Goal: Transaction & Acquisition: Purchase product/service

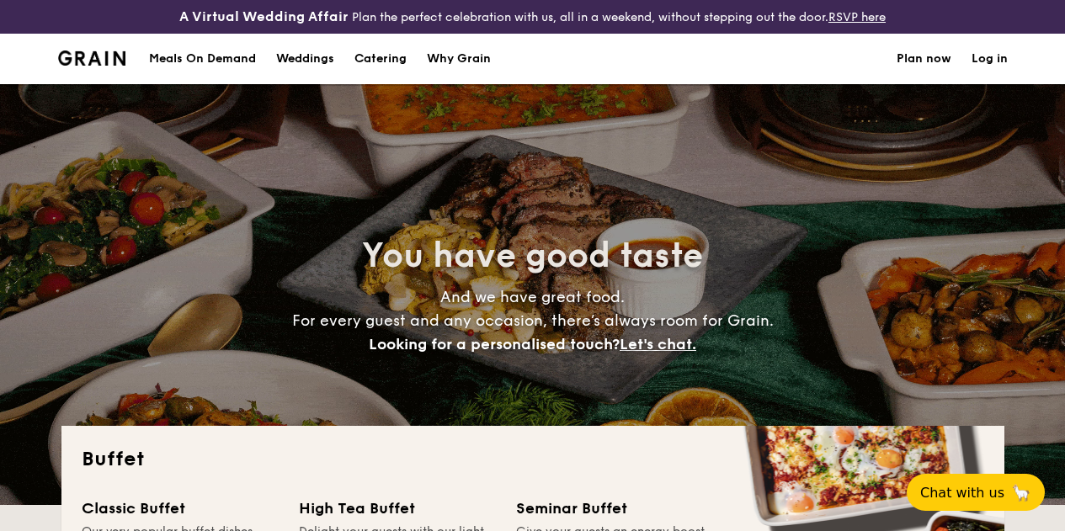
select select
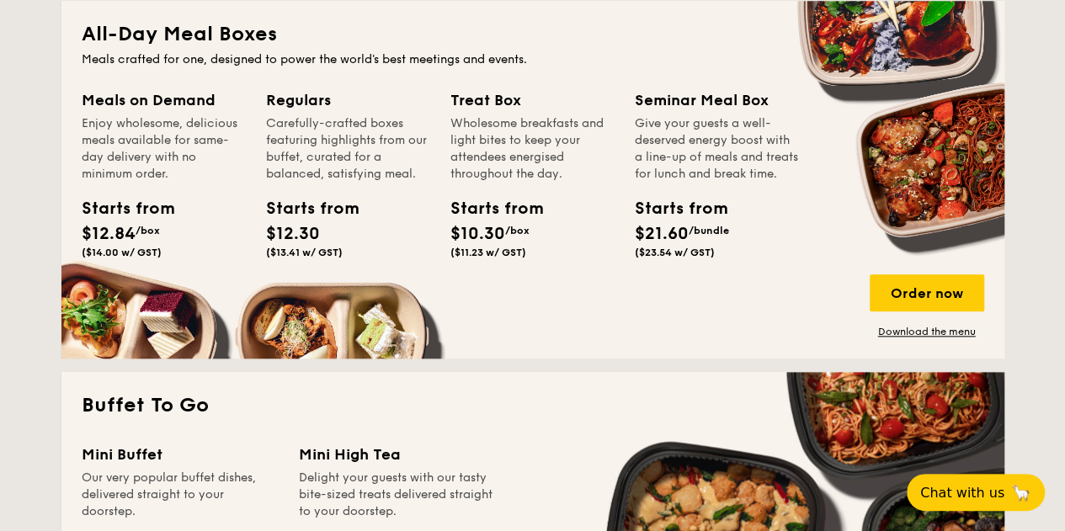
scroll to position [796, 0]
click at [942, 495] on span "Chat with us" at bounding box center [961, 492] width 88 height 17
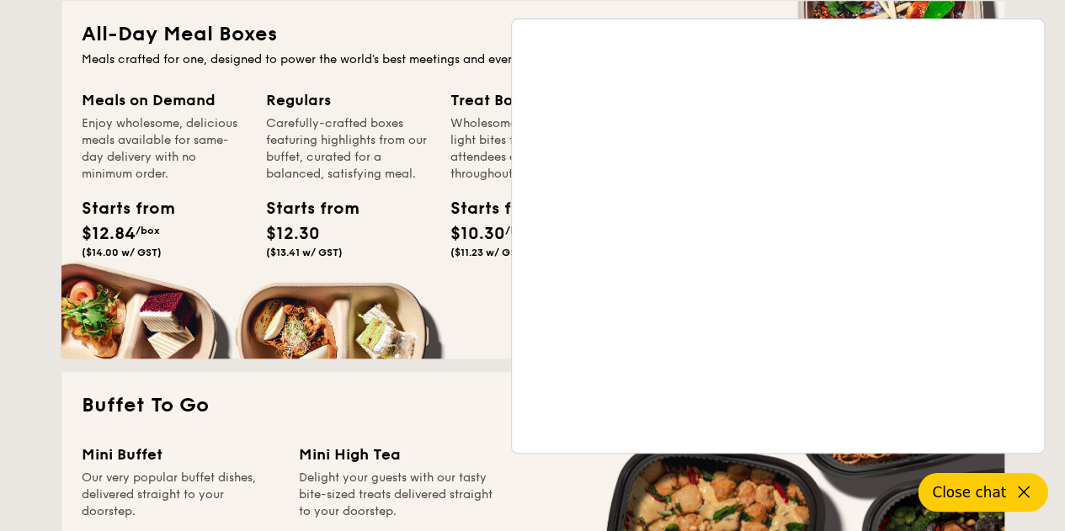
click at [1013, 494] on icon at bounding box center [1023, 492] width 20 height 20
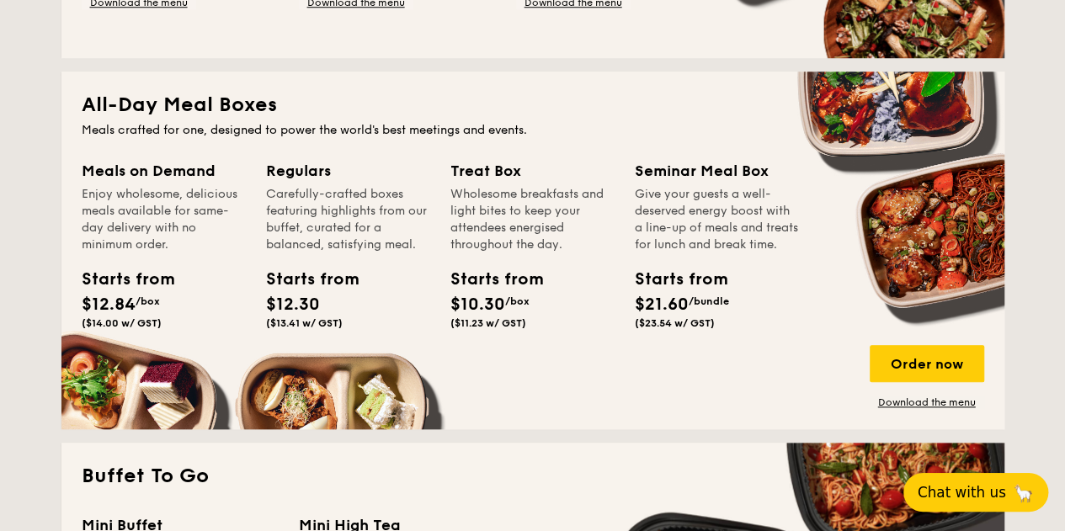
scroll to position [725, 0]
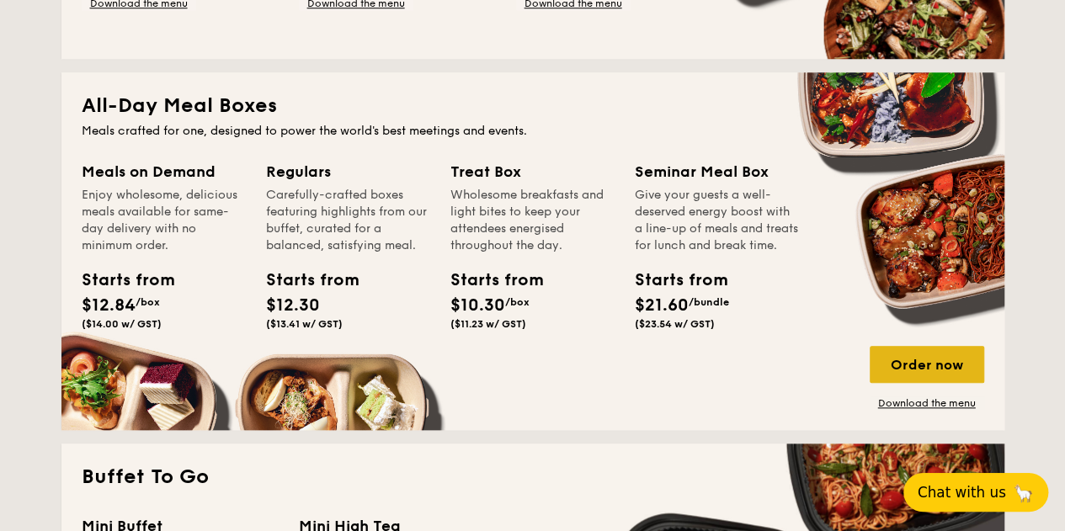
click at [908, 383] on div "Order now" at bounding box center [926, 364] width 114 height 37
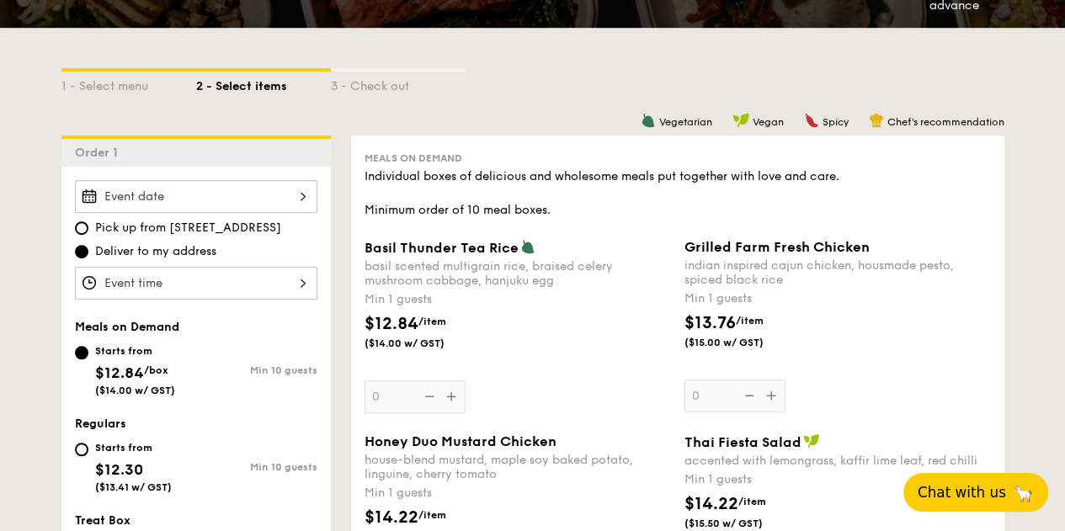
scroll to position [374, 0]
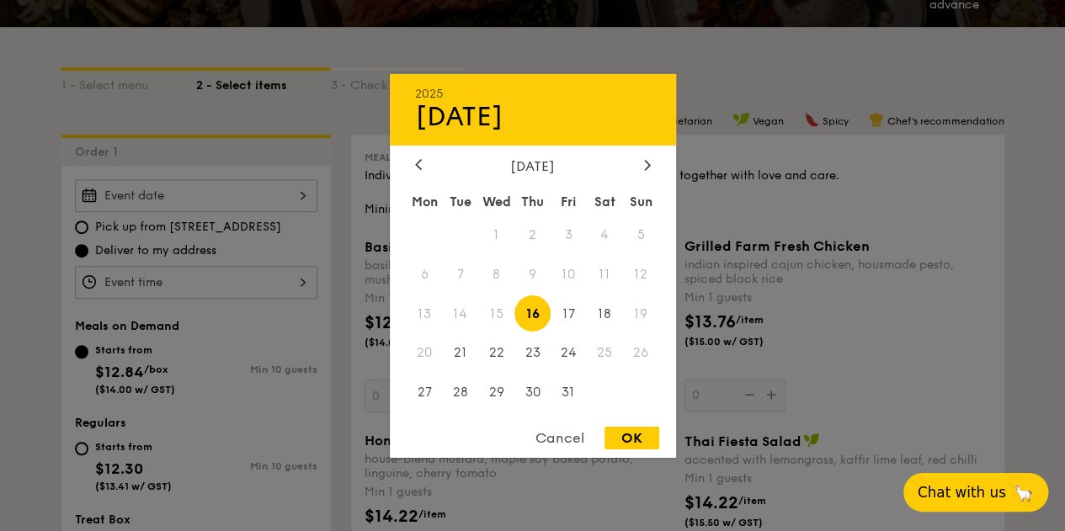
click at [278, 196] on div "2025 Oct 16 October 2025 Mon Tue Wed Thu Fri Sat Sun 1 2 3 4 5 6 7 8 9 10 11 12…" at bounding box center [196, 195] width 242 height 33
click at [498, 314] on span "15" at bounding box center [496, 313] width 36 height 36
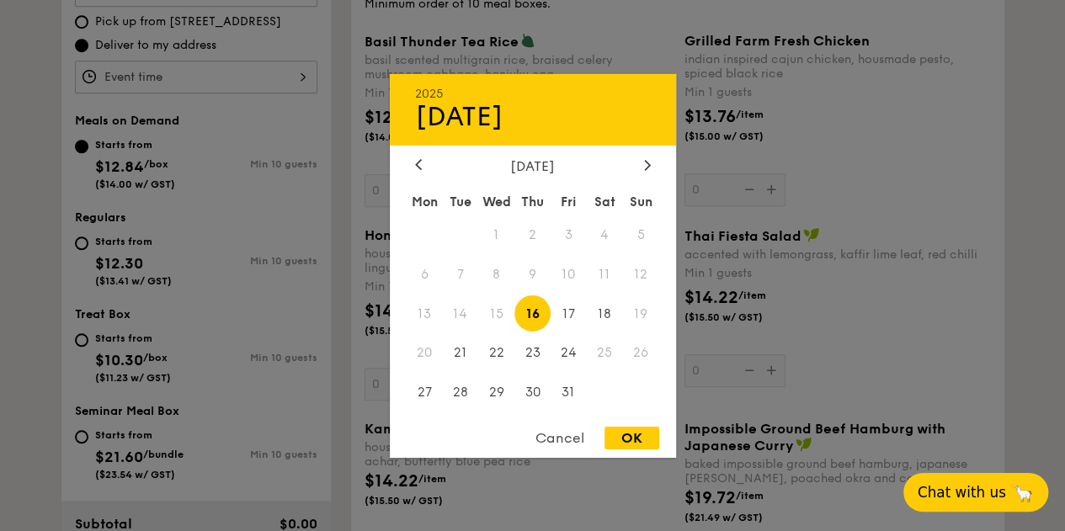
scroll to position [505, 0]
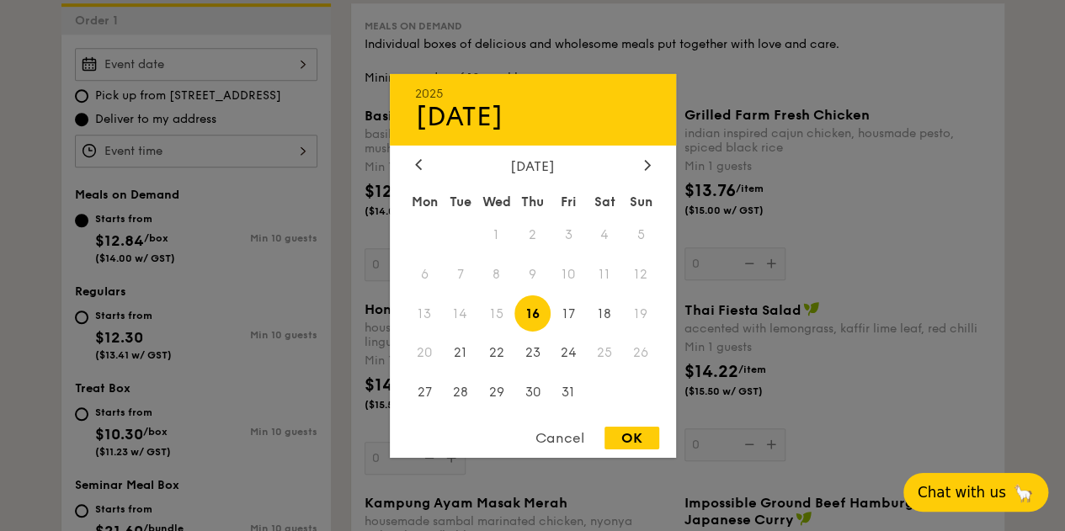
click at [565, 442] on div "Cancel" at bounding box center [559, 438] width 82 height 23
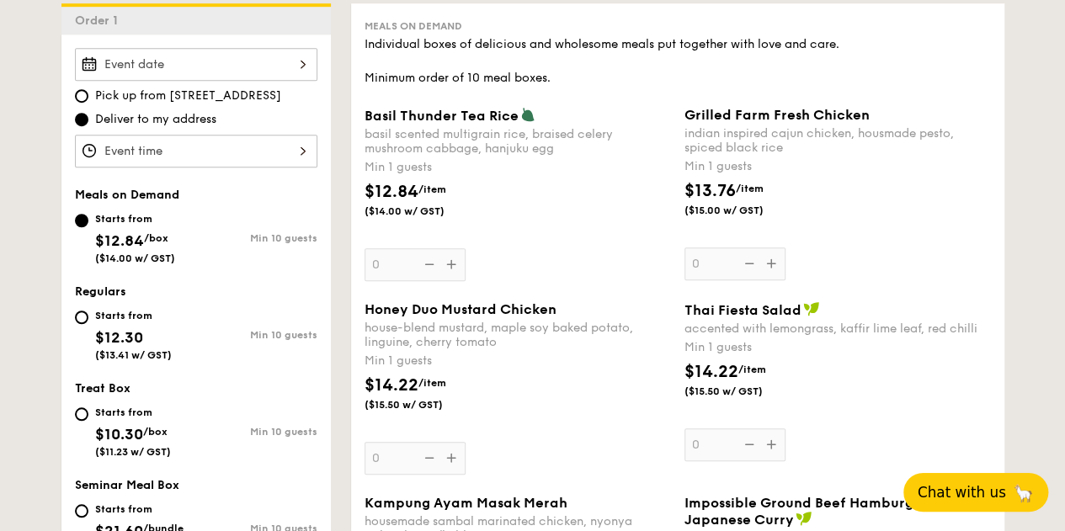
click at [300, 77] on div at bounding box center [196, 64] width 242 height 33
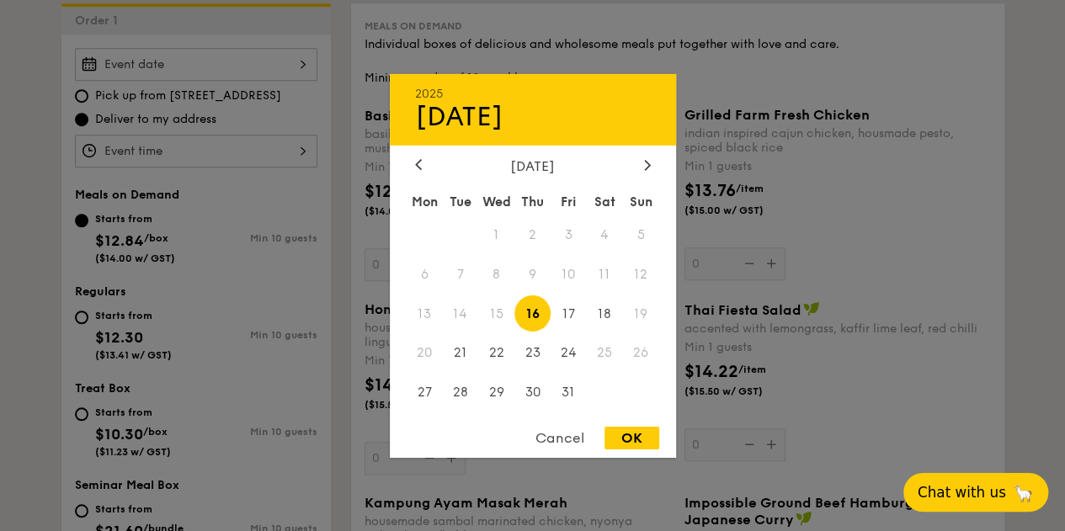
click at [575, 438] on div "Cancel" at bounding box center [559, 438] width 82 height 23
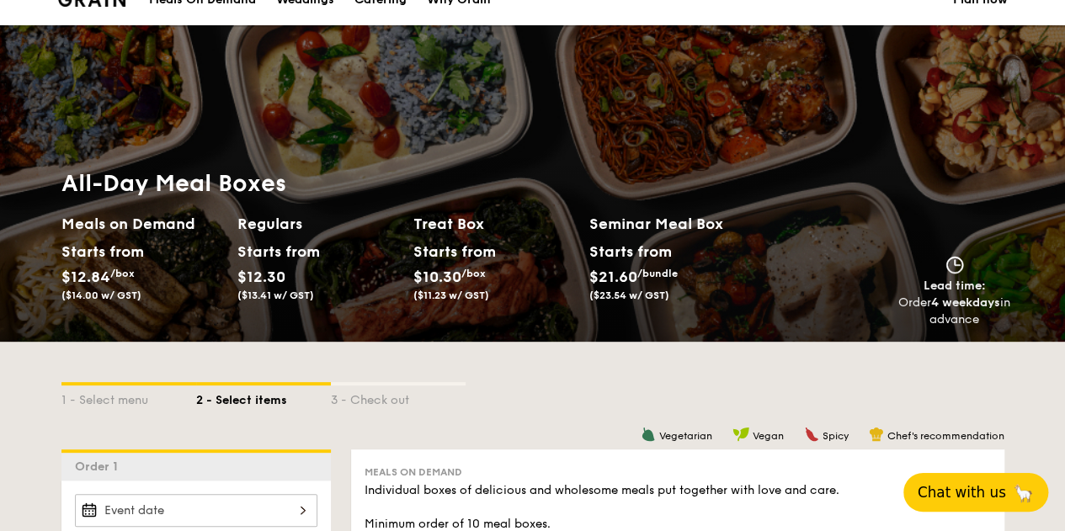
scroll to position [0, 0]
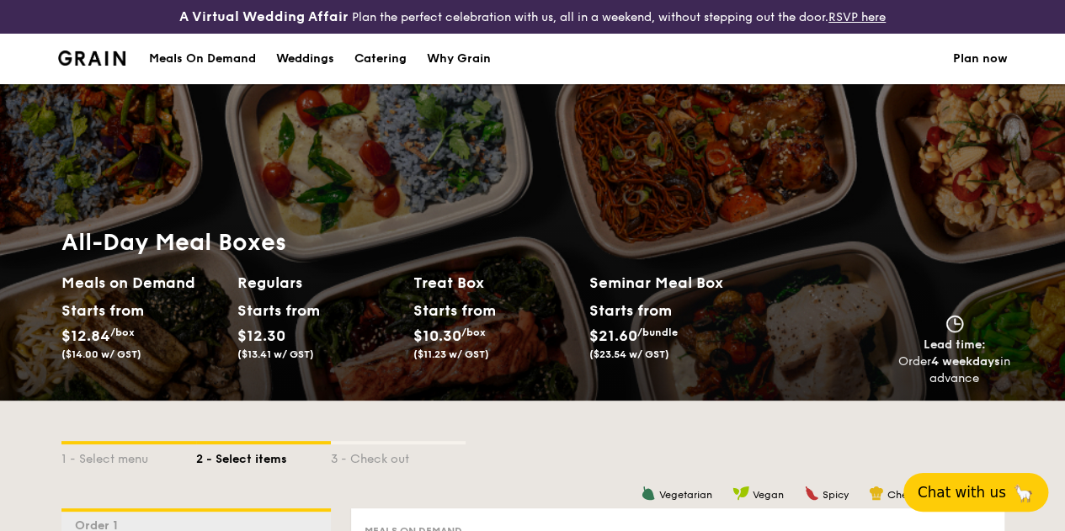
click at [206, 72] on div "Meals On Demand" at bounding box center [202, 59] width 107 height 50
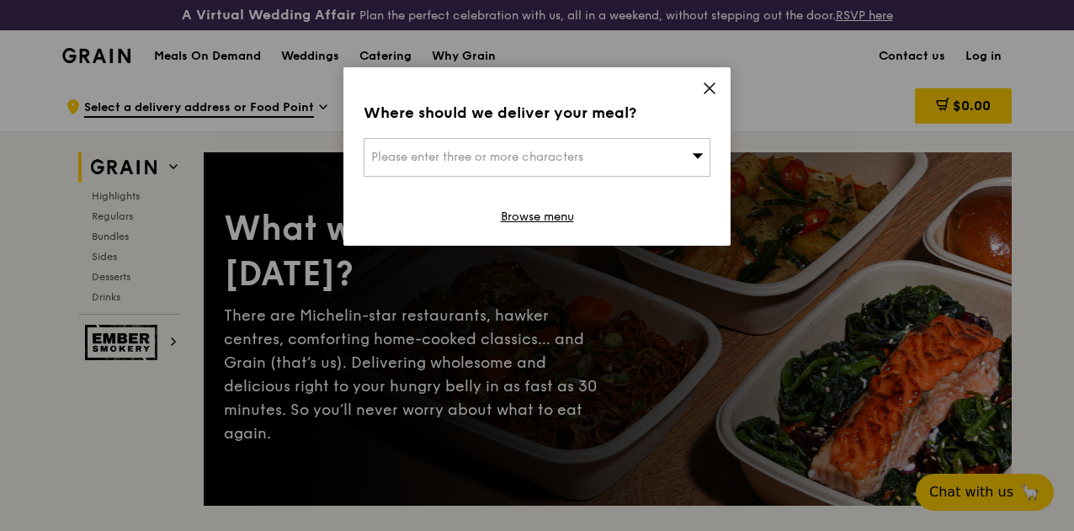
click at [542, 163] on span "Please enter three or more characters" at bounding box center [477, 157] width 212 height 14
type input "m"
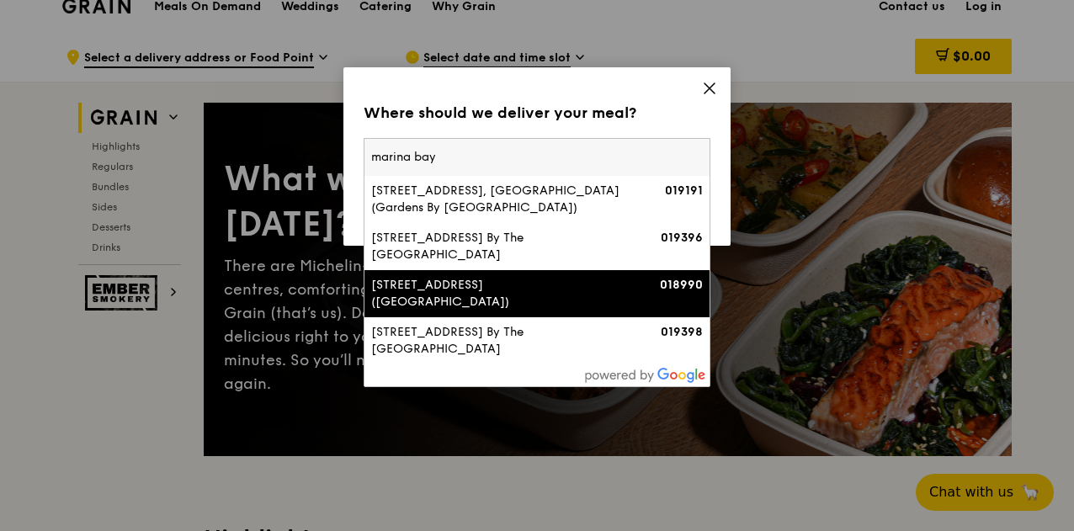
scroll to position [58, 0]
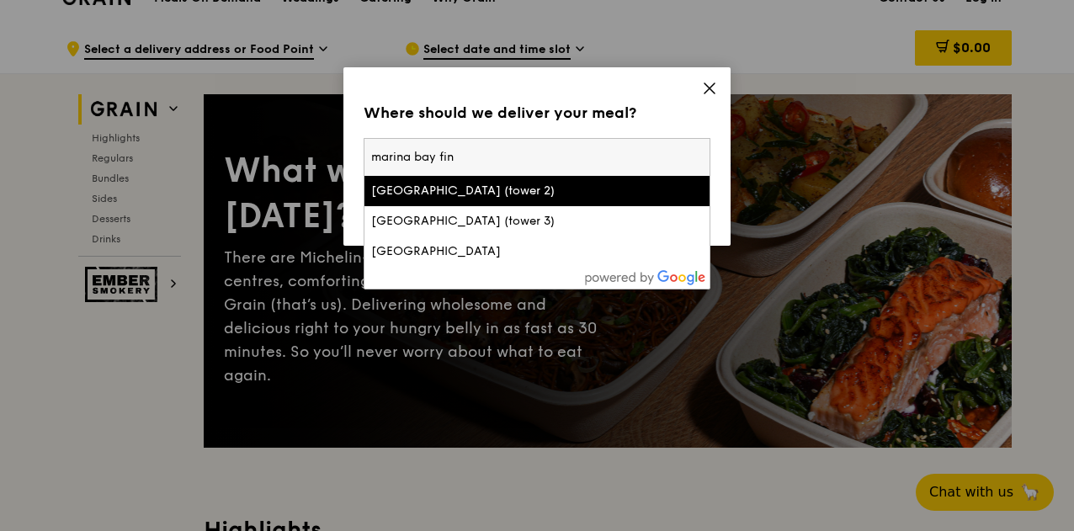
type input "marina bay fin"
click at [499, 196] on div "[GEOGRAPHIC_DATA] (tower 2)" at bounding box center [495, 191] width 249 height 17
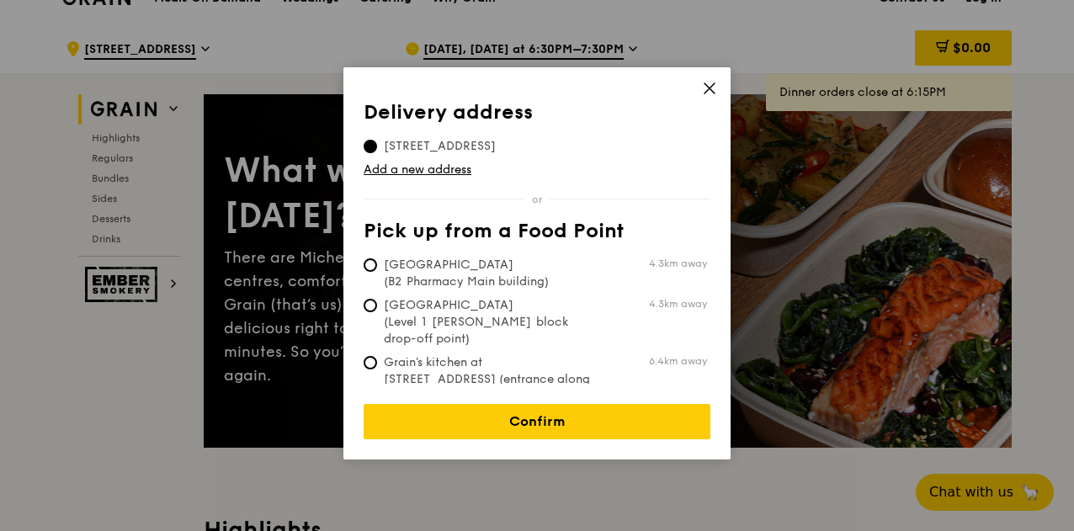
scroll to position [94, 0]
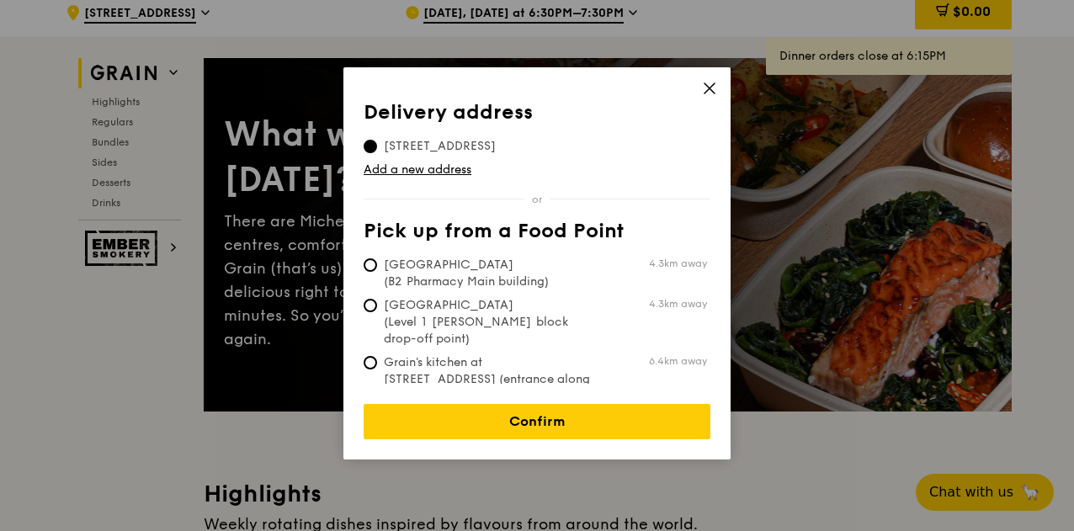
click at [444, 354] on span "Grain's kitchen at [STREET_ADDRESS] (entrance along [PERSON_NAME][GEOGRAPHIC_DA…" at bounding box center [489, 387] width 251 height 67
click at [377, 356] on input "Grain's kitchen at [STREET_ADDRESS] (entrance along [PERSON_NAME][GEOGRAPHIC_DA…" at bounding box center [370, 362] width 13 height 13
radio input "true"
click at [478, 150] on span "[STREET_ADDRESS]" at bounding box center [440, 146] width 152 height 17
click at [377, 150] on input "[STREET_ADDRESS]" at bounding box center [370, 146] width 13 height 13
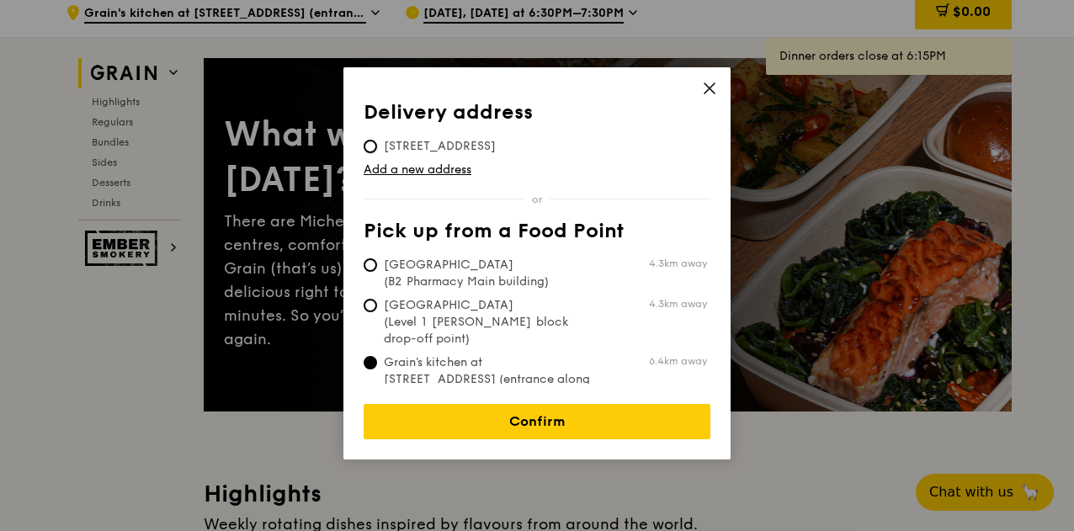
radio input "true"
click at [433, 354] on span "Grain's kitchen at [STREET_ADDRESS] (entrance along [PERSON_NAME][GEOGRAPHIC_DA…" at bounding box center [489, 387] width 251 height 67
click at [377, 356] on input "Grain's kitchen at [STREET_ADDRESS] (entrance along [PERSON_NAME][GEOGRAPHIC_DA…" at bounding box center [370, 362] width 13 height 13
radio input "true"
click at [485, 144] on span "[STREET_ADDRESS]" at bounding box center [440, 146] width 152 height 17
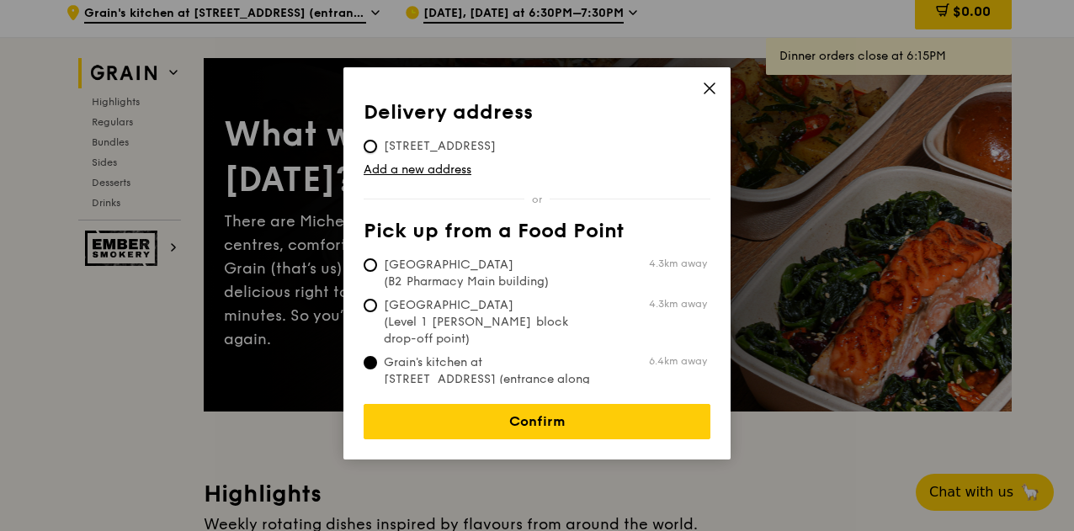
click at [377, 144] on input "[STREET_ADDRESS]" at bounding box center [370, 146] width 13 height 13
radio input "true"
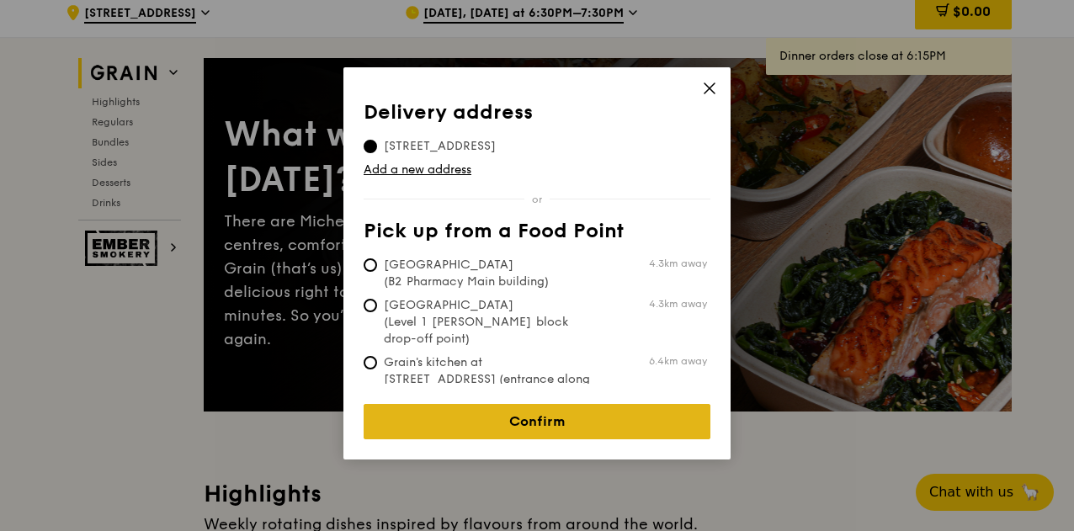
click at [528, 414] on link "Confirm" at bounding box center [537, 421] width 347 height 35
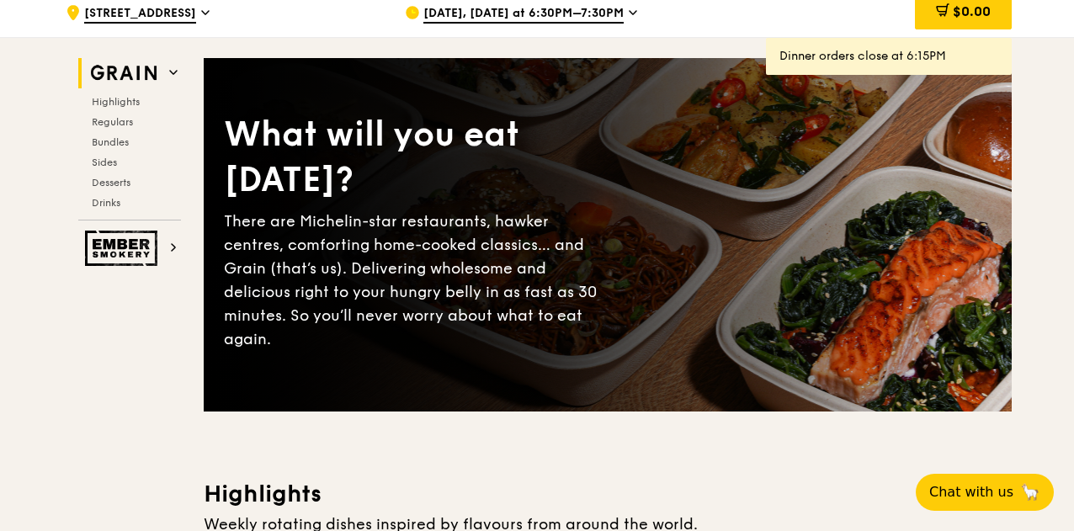
click at [620, 28] on div "[DATE], [DATE] at 6:30PM–7:30PM" at bounding box center [561, 12] width 312 height 50
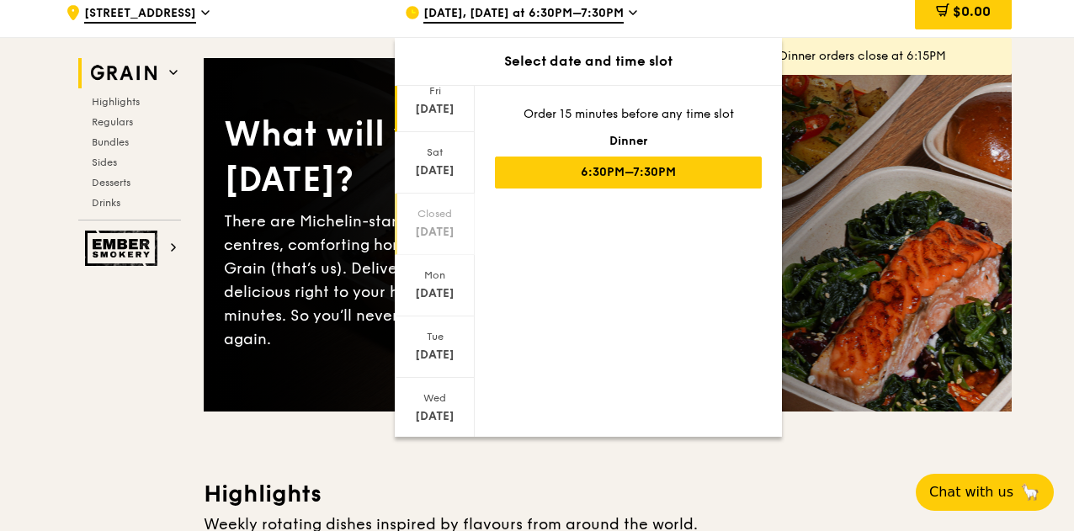
scroll to position [72, 0]
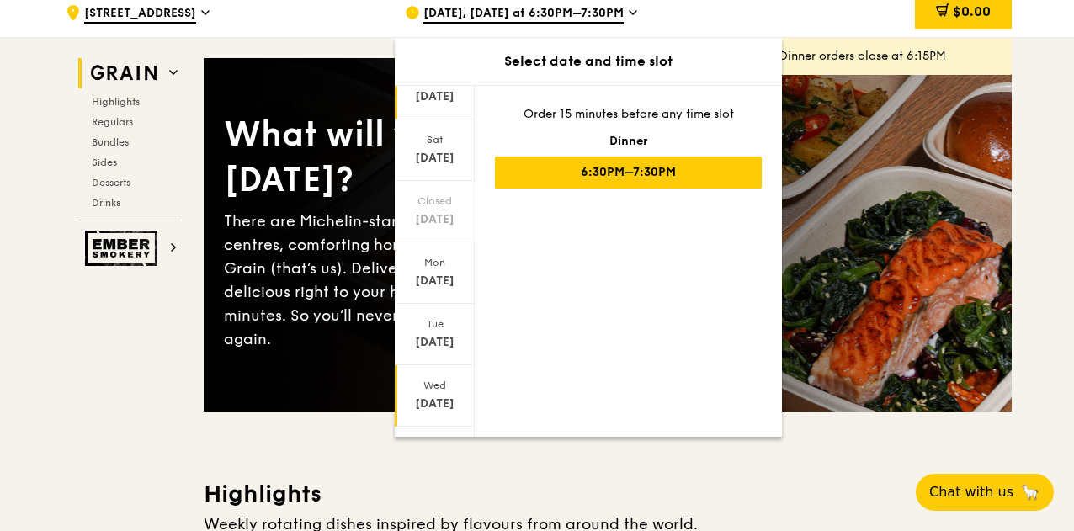
click at [439, 412] on div "[DATE]" at bounding box center [434, 404] width 75 height 17
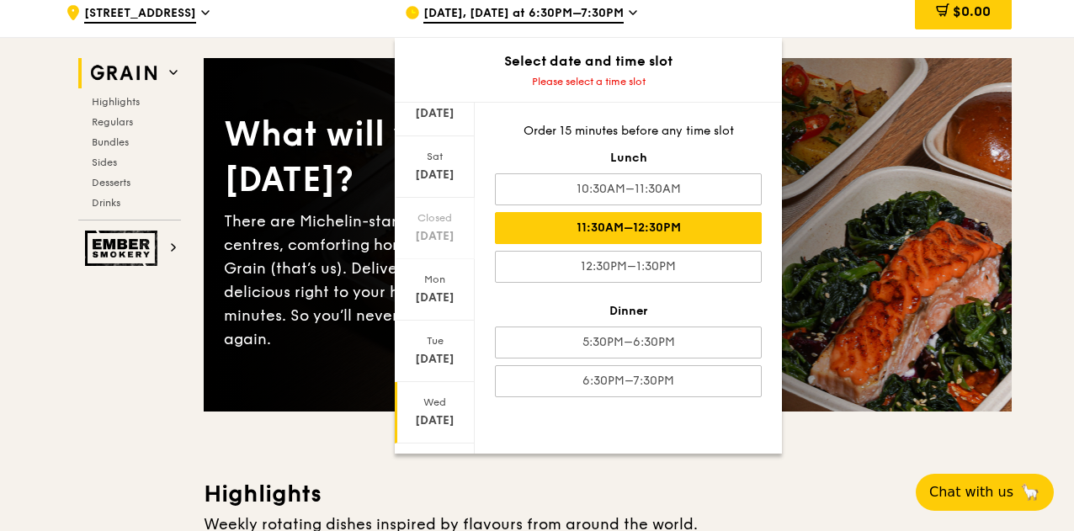
click at [628, 235] on div "11:30AM–12:30PM" at bounding box center [628, 228] width 267 height 32
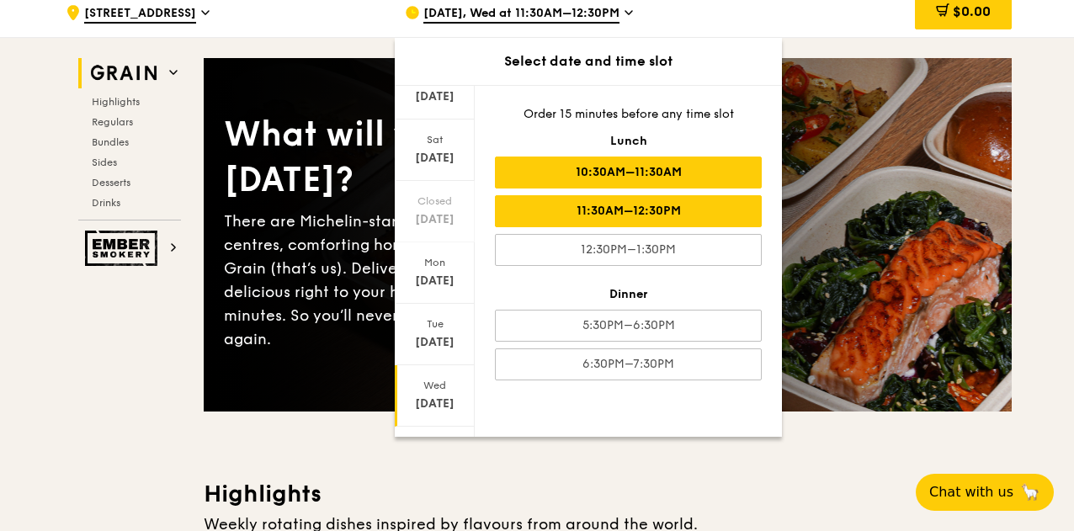
click at [641, 188] on div "10:30AM–11:30AM" at bounding box center [628, 173] width 267 height 32
click at [635, 225] on div "11:30AM–12:30PM" at bounding box center [628, 211] width 267 height 32
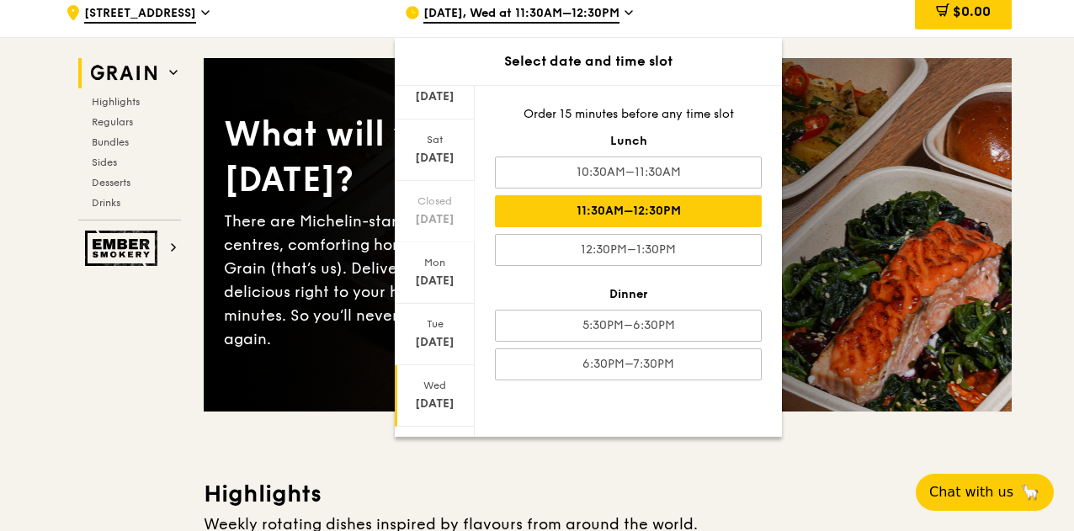
click at [695, 220] on div "11:30AM–12:30PM" at bounding box center [628, 211] width 267 height 32
click at [749, 29] on div "$0.00" at bounding box center [876, 12] width 271 height 50
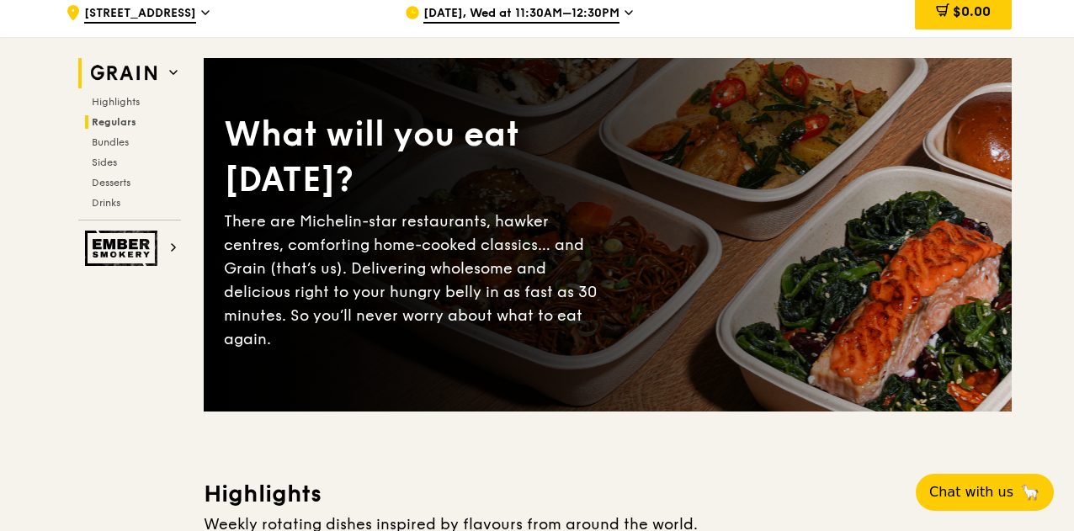
click at [109, 128] on span "Regulars" at bounding box center [114, 122] width 45 height 12
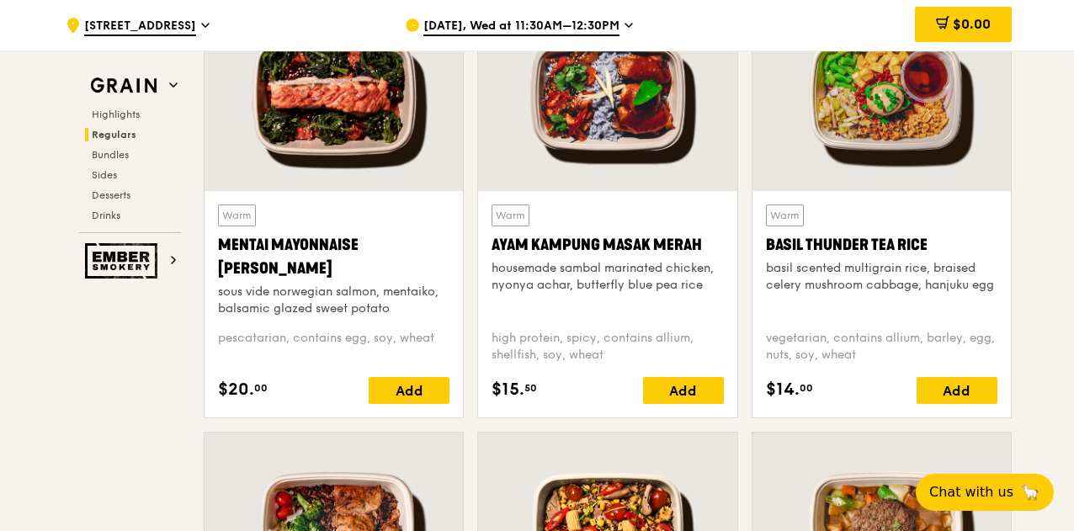
scroll to position [1571, 0]
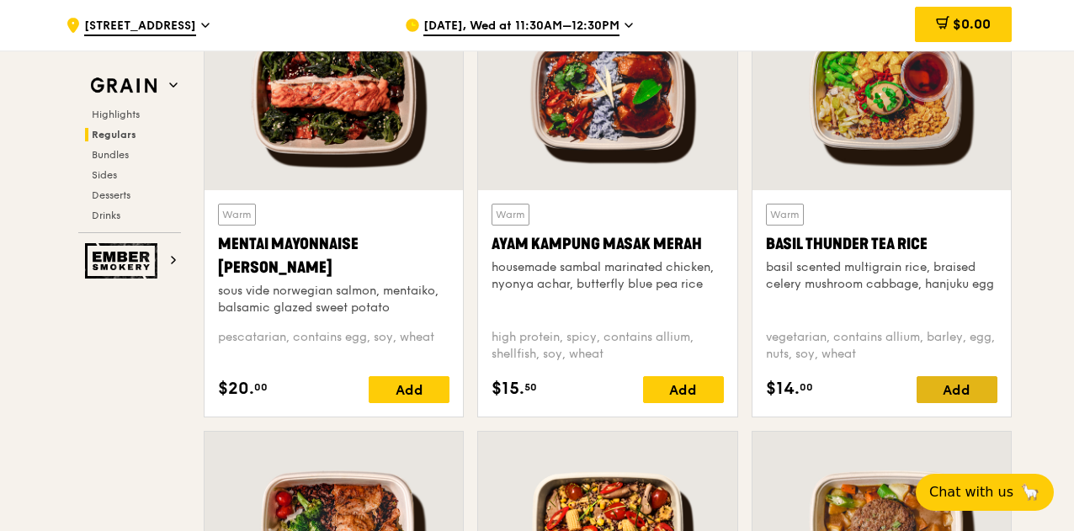
click at [958, 403] on div "Add" at bounding box center [956, 389] width 81 height 27
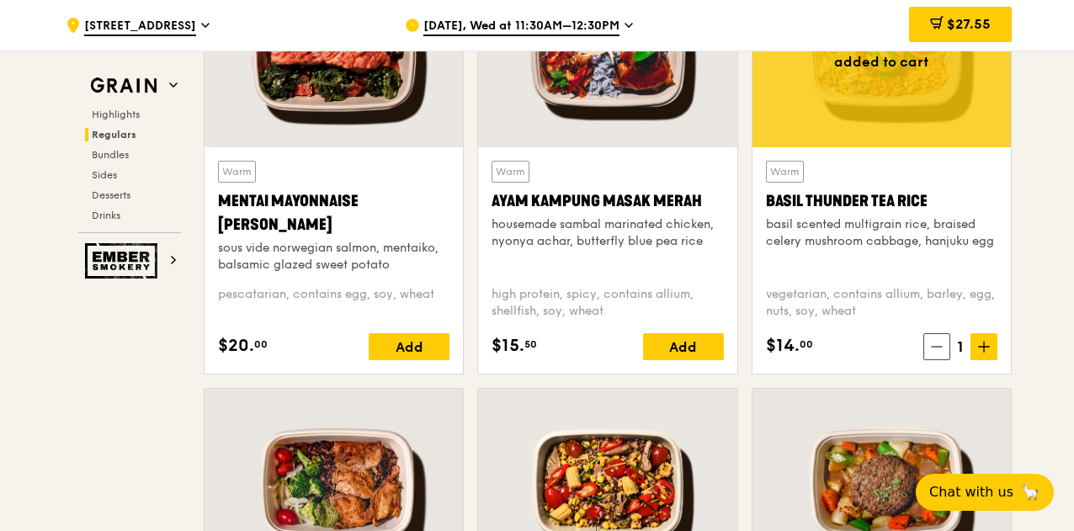
scroll to position [1613, 0]
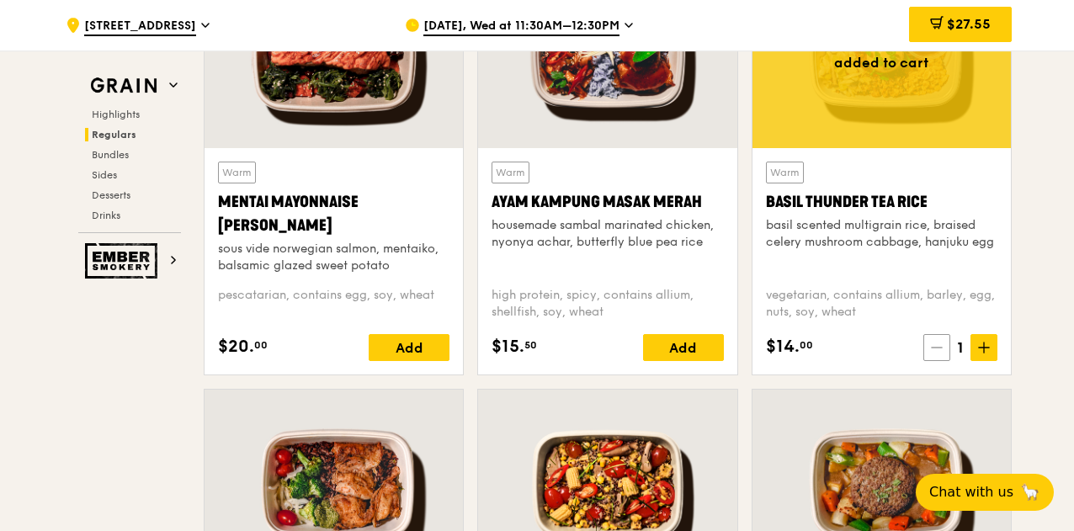
click at [947, 361] on span at bounding box center [936, 347] width 27 height 27
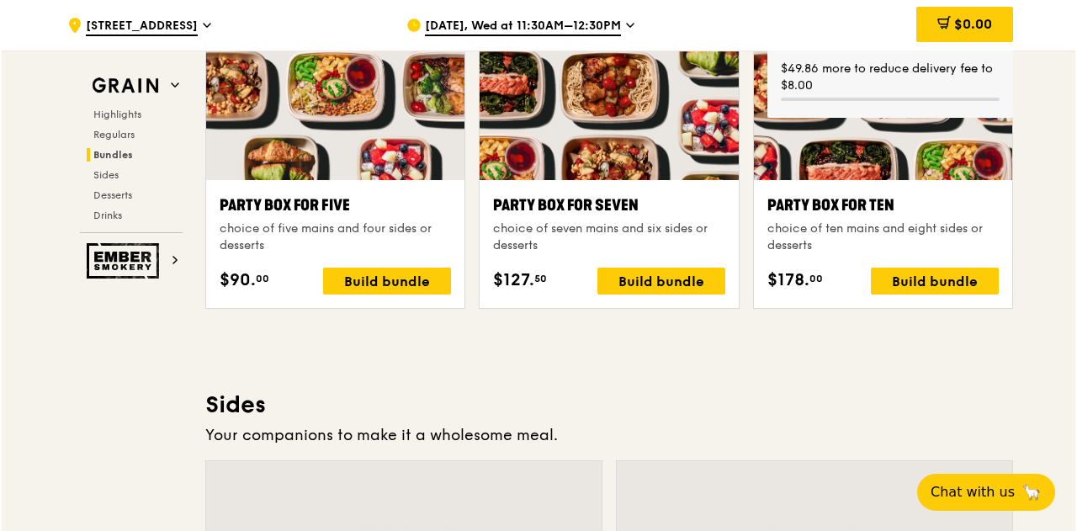
scroll to position [3439, 0]
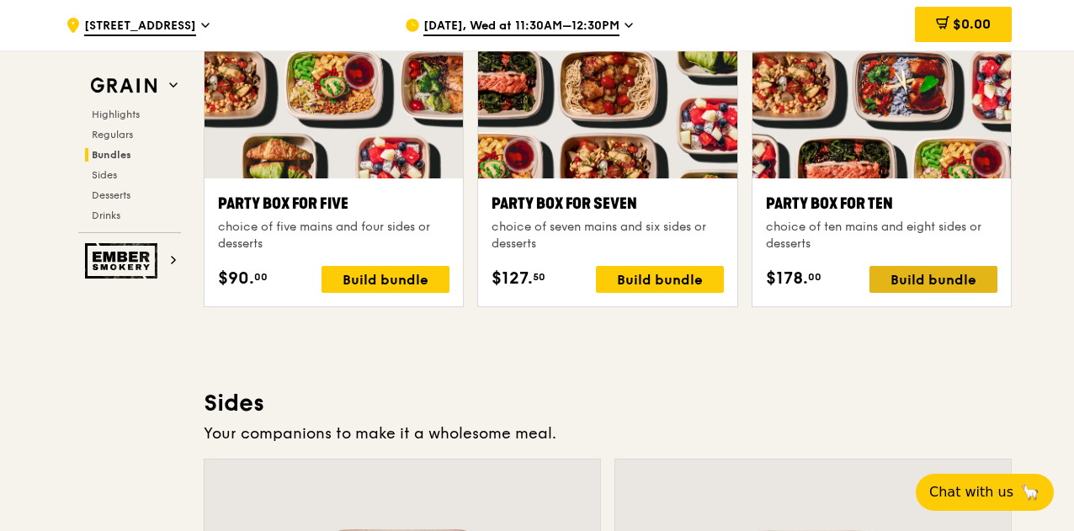
click at [949, 279] on div "Build bundle" at bounding box center [933, 279] width 128 height 27
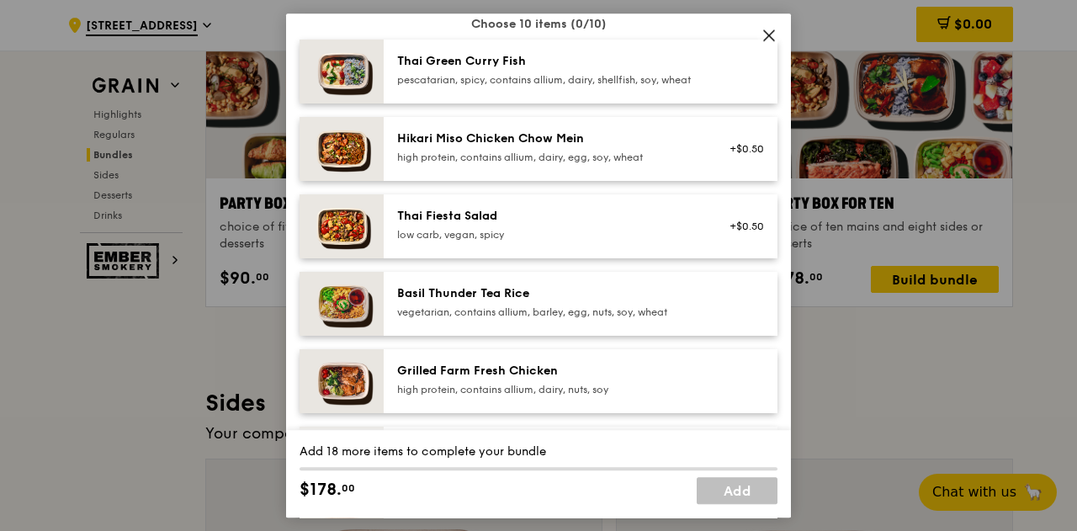
scroll to position [139, 0]
click at [631, 318] on div "vegetarian, contains allium, barley, egg, nuts, soy, wheat" at bounding box center [548, 311] width 302 height 13
click at [621, 379] on div "Grilled Farm Fresh Chicken" at bounding box center [548, 370] width 302 height 17
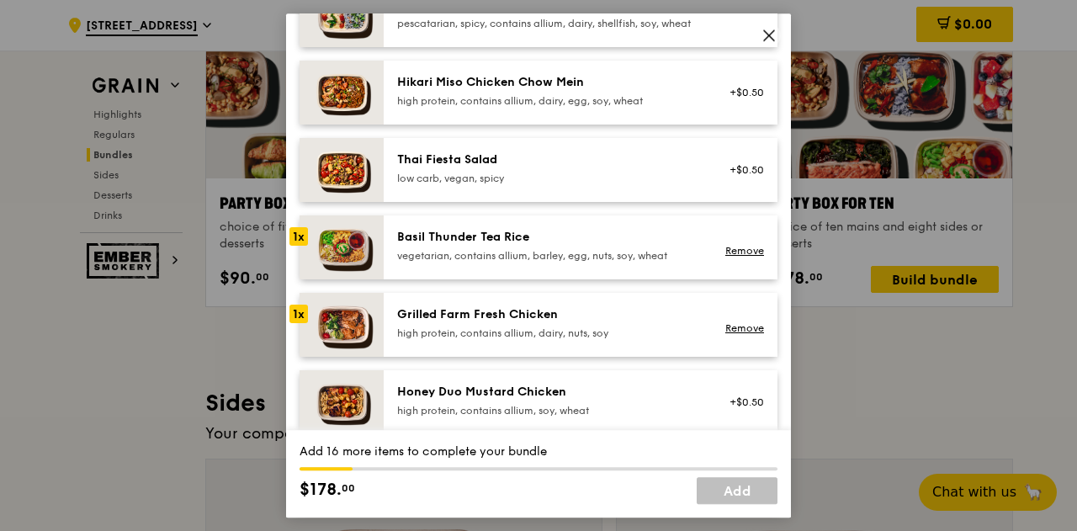
scroll to position [202, 0]
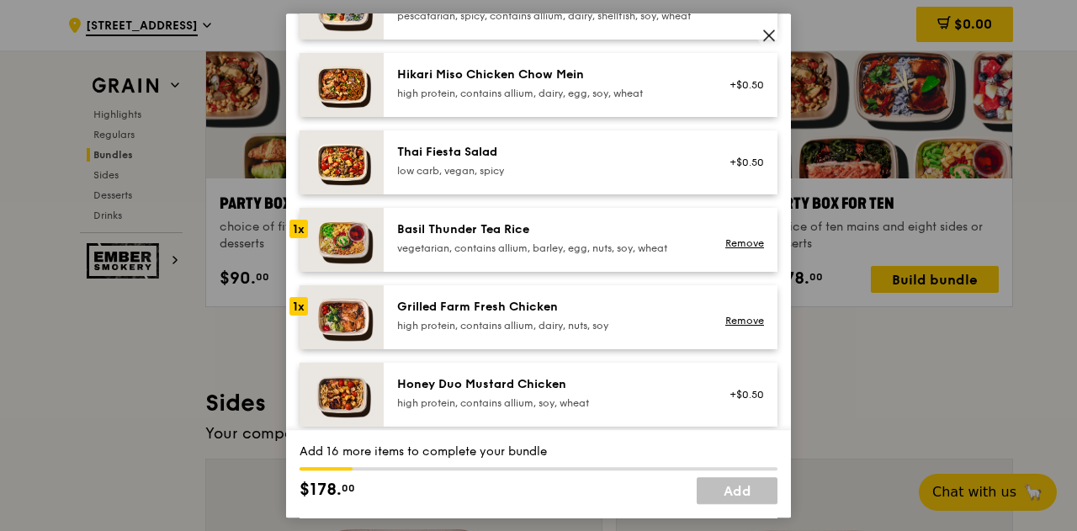
click at [298, 316] on div "1x" at bounding box center [298, 306] width 19 height 19
click at [298, 316] on div "2x" at bounding box center [298, 306] width 19 height 19
click at [298, 316] on div "4x" at bounding box center [298, 306] width 19 height 19
click at [295, 316] on div "5x" at bounding box center [298, 306] width 19 height 19
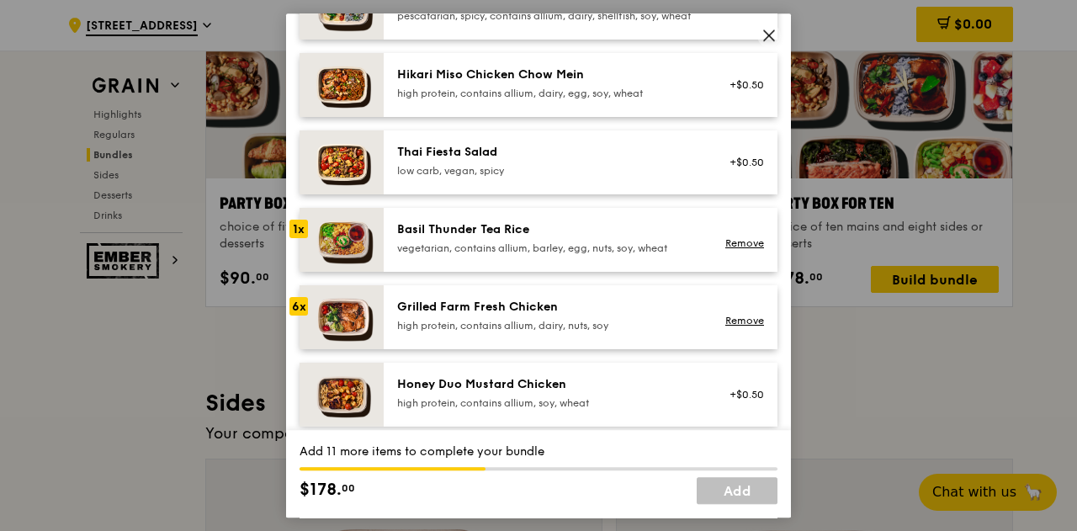
click at [298, 393] on div at bounding box center [298, 383] width 19 height 19
click at [298, 393] on div "1x" at bounding box center [298, 383] width 19 height 19
click at [298, 393] on div "3x" at bounding box center [298, 383] width 19 height 19
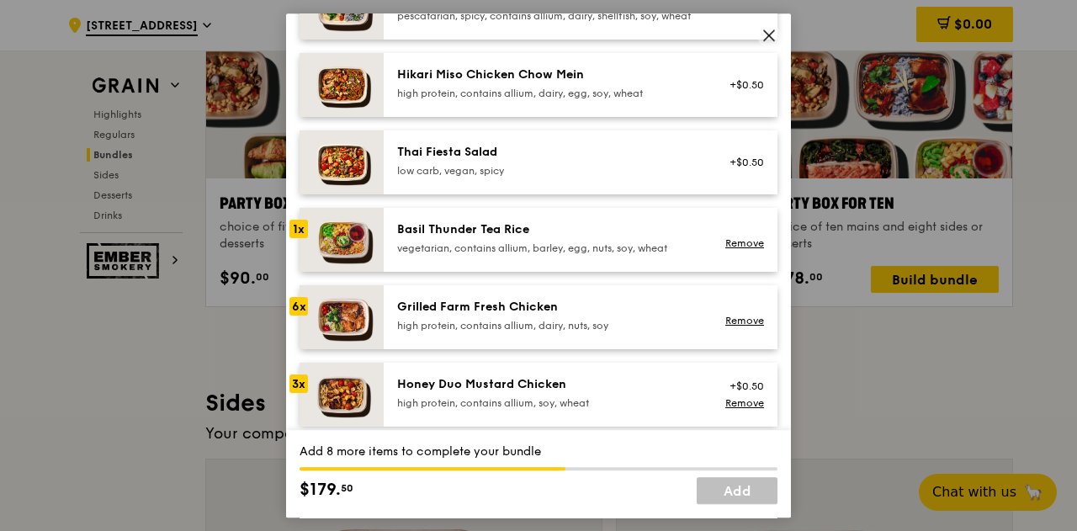
click at [298, 393] on div "3x" at bounding box center [298, 383] width 19 height 19
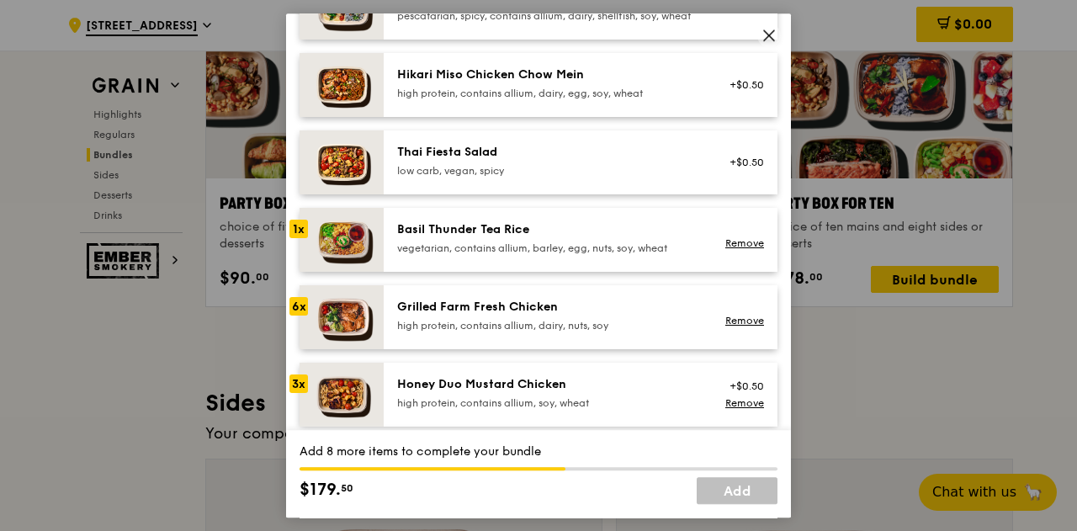
click at [298, 393] on div "3x" at bounding box center [298, 383] width 19 height 19
drag, startPoint x: 298, startPoint y: 401, endPoint x: 301, endPoint y: 390, distance: 12.3
click at [301, 390] on div "3x" at bounding box center [298, 383] width 19 height 19
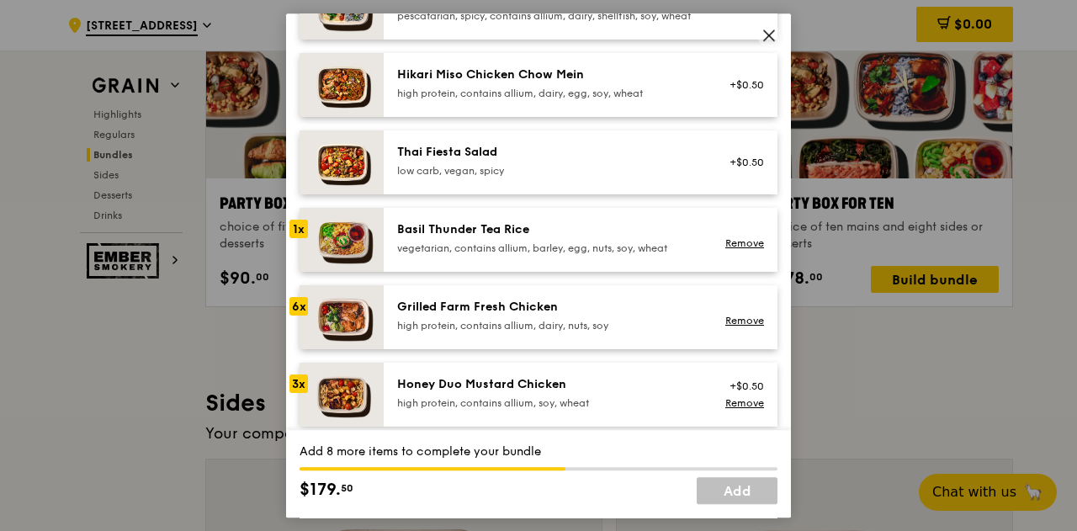
click at [301, 390] on div "3x" at bounding box center [298, 383] width 19 height 19
click at [298, 316] on div "6x" at bounding box center [298, 306] width 19 height 19
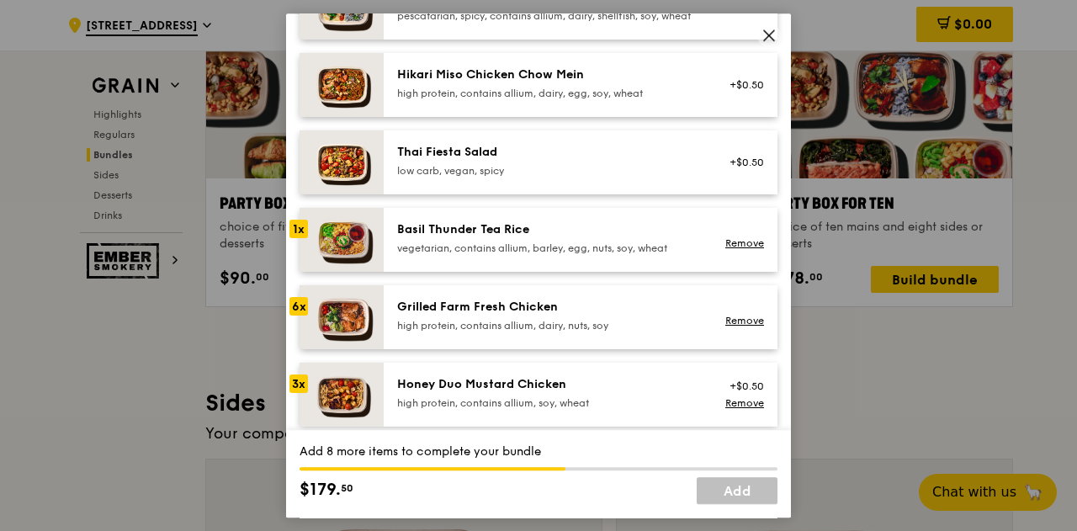
click at [298, 316] on div "6x" at bounding box center [298, 306] width 19 height 19
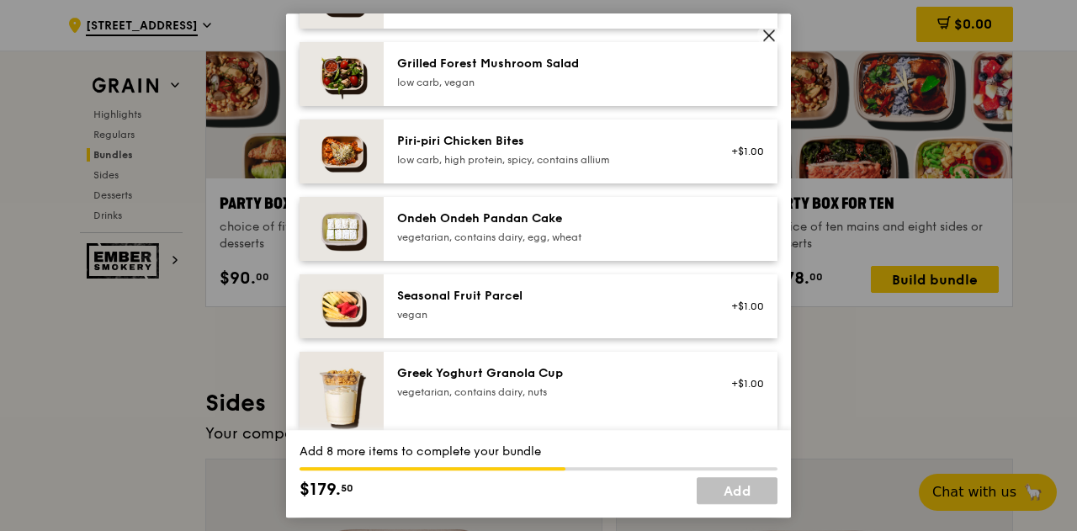
scroll to position [1079, 0]
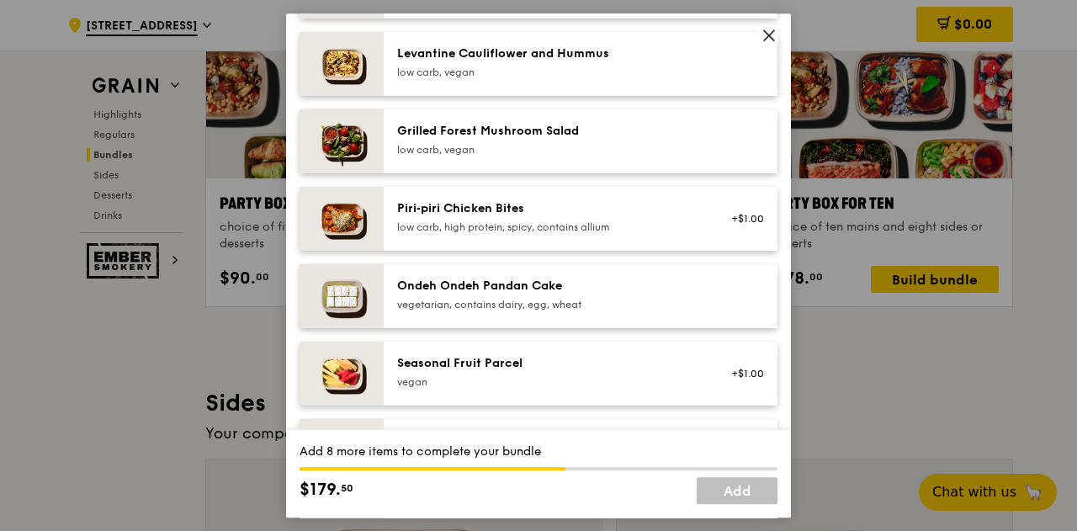
click at [312, 302] on img at bounding box center [342, 296] width 84 height 64
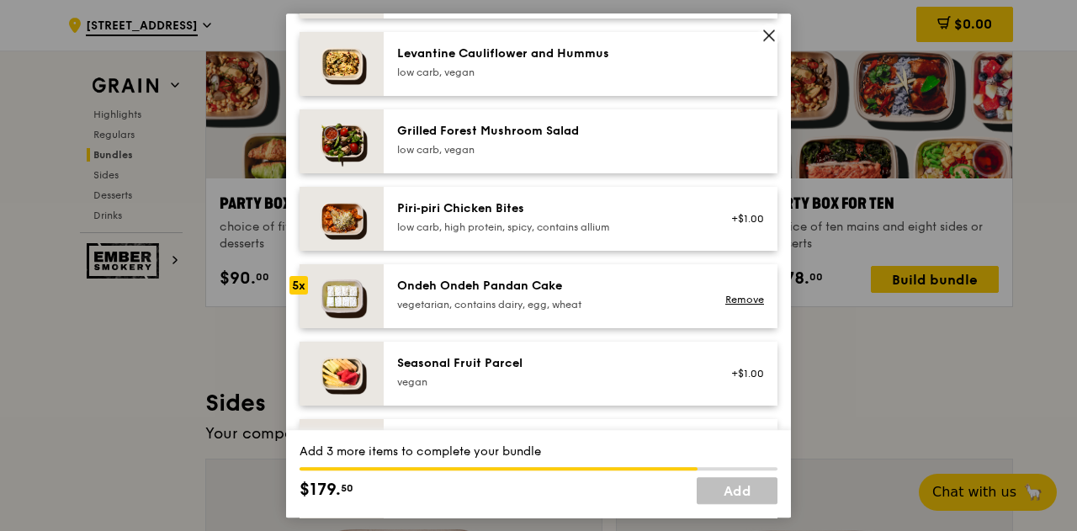
click at [312, 302] on img at bounding box center [342, 296] width 84 height 64
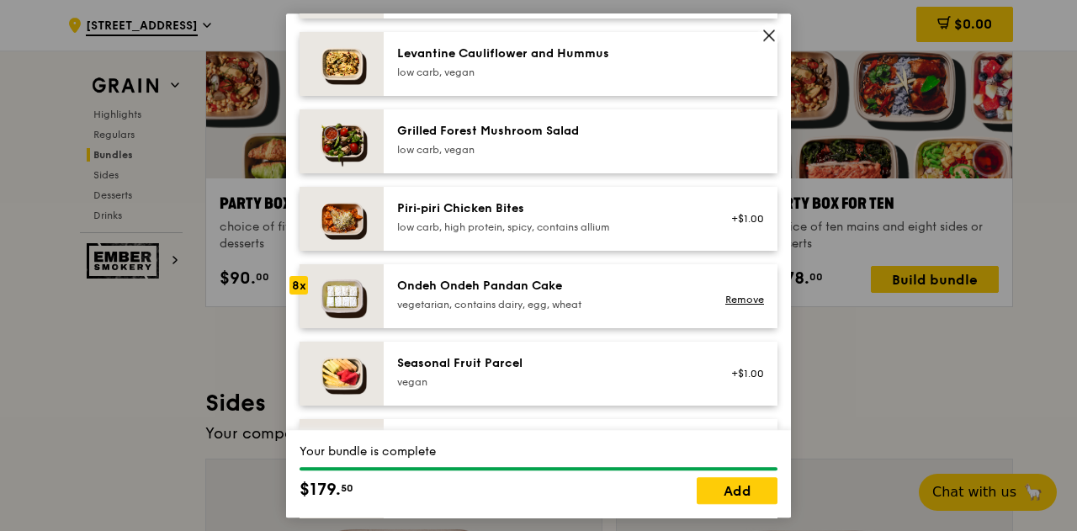
click at [312, 302] on img at bounding box center [342, 296] width 84 height 64
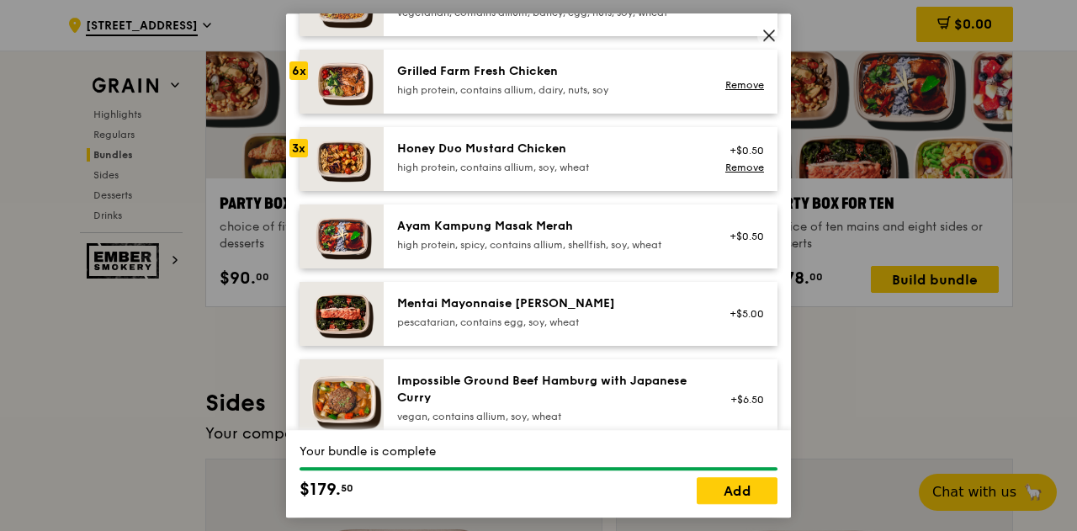
scroll to position [353, 0]
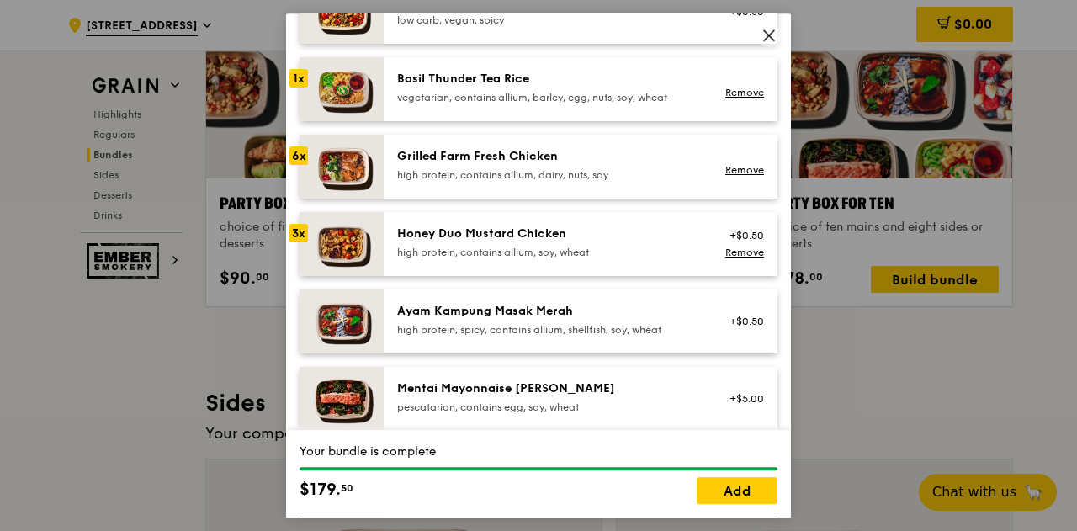
click at [298, 88] on div "1x" at bounding box center [298, 78] width 19 height 19
click at [735, 98] on link "Remove" at bounding box center [744, 93] width 39 height 12
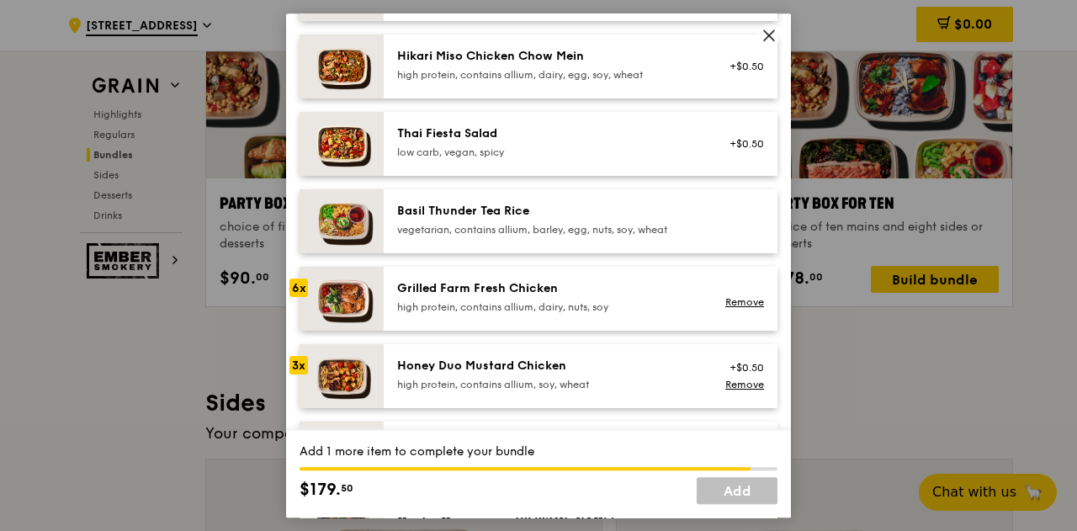
scroll to position [221, 0]
click at [742, 307] on link "Remove" at bounding box center [744, 301] width 39 height 12
click at [298, 374] on div "3x" at bounding box center [298, 364] width 19 height 19
click at [298, 374] on div "4x" at bounding box center [298, 364] width 19 height 19
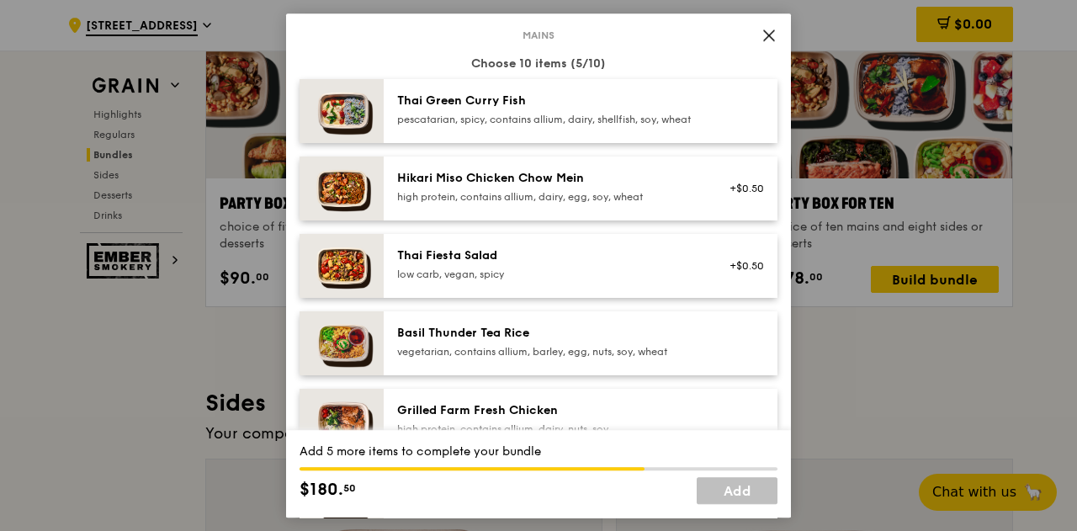
scroll to position [95, 0]
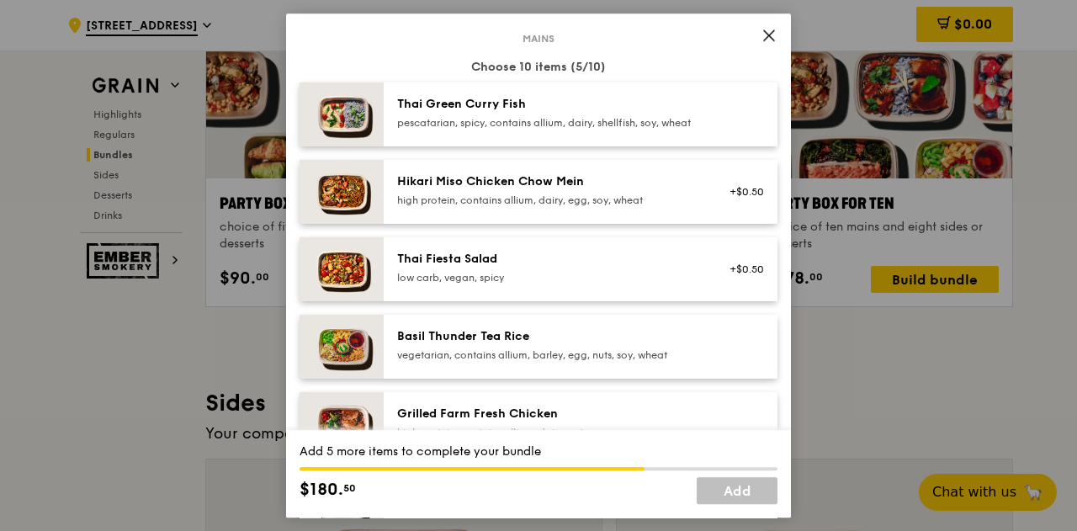
click at [301, 116] on img at bounding box center [342, 114] width 84 height 64
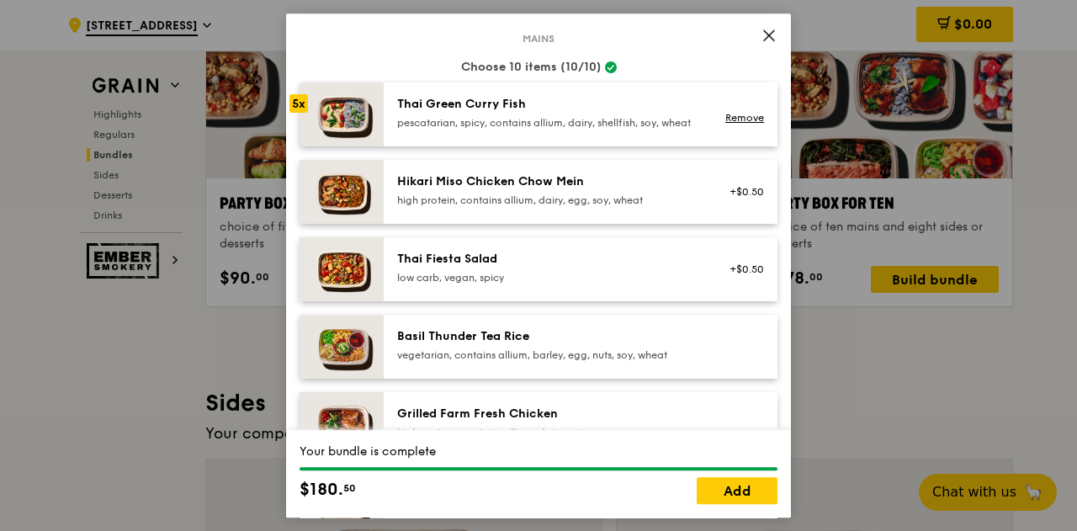
click at [301, 116] on img at bounding box center [342, 114] width 84 height 64
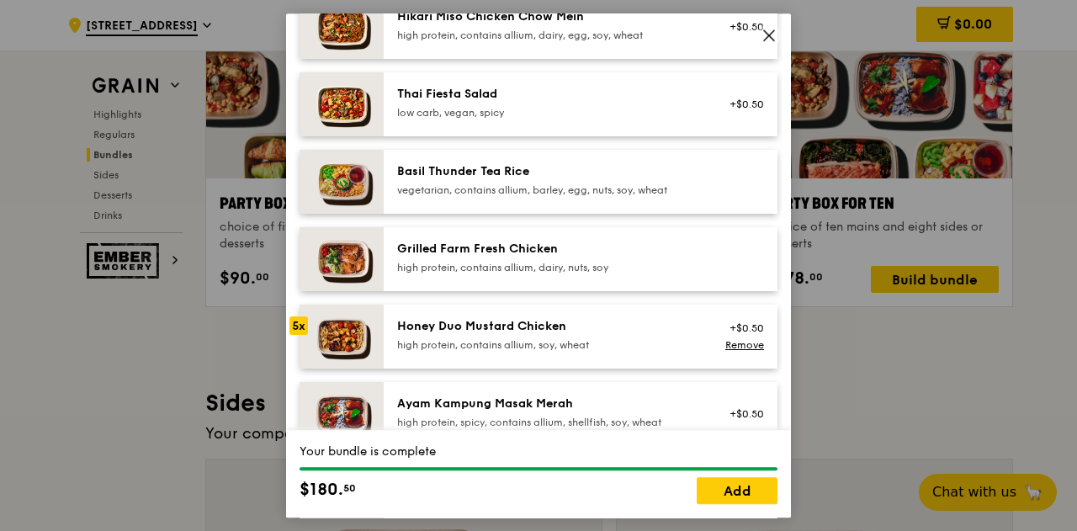
scroll to position [257, 0]
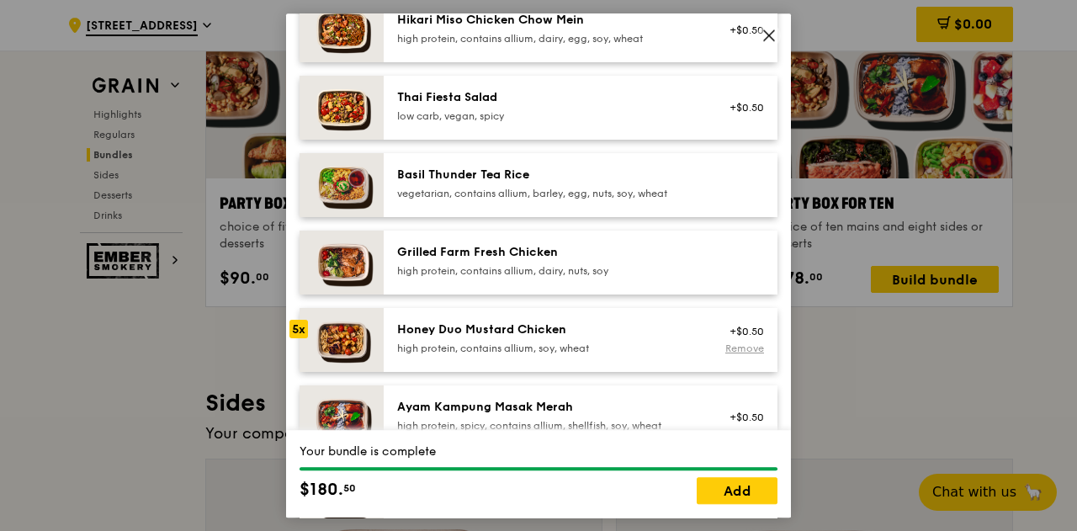
click at [740, 354] on link "Remove" at bounding box center [744, 348] width 39 height 12
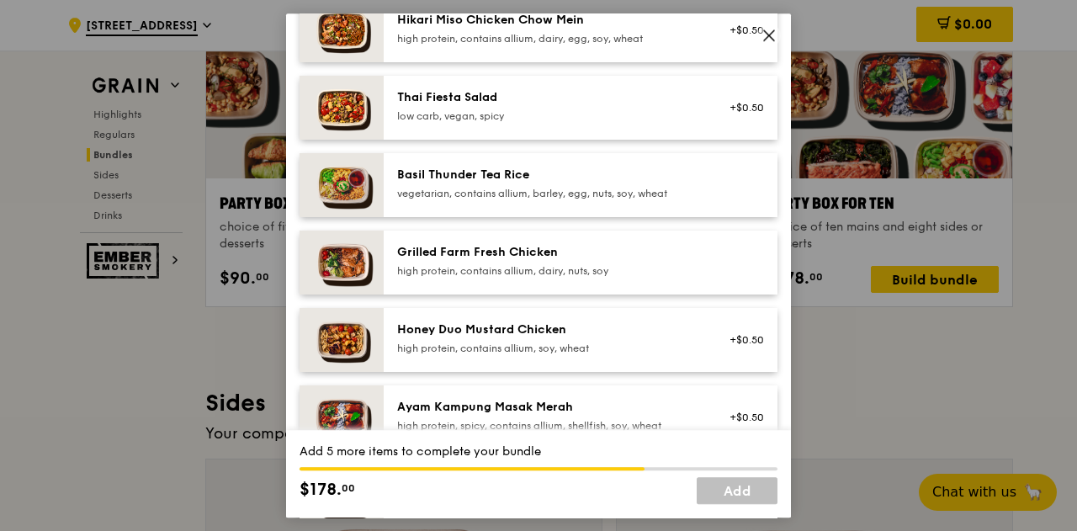
click at [298, 261] on div at bounding box center [298, 251] width 19 height 19
click at [298, 261] on div "1x" at bounding box center [298, 251] width 19 height 19
click at [298, 261] on div "3x" at bounding box center [298, 251] width 19 height 19
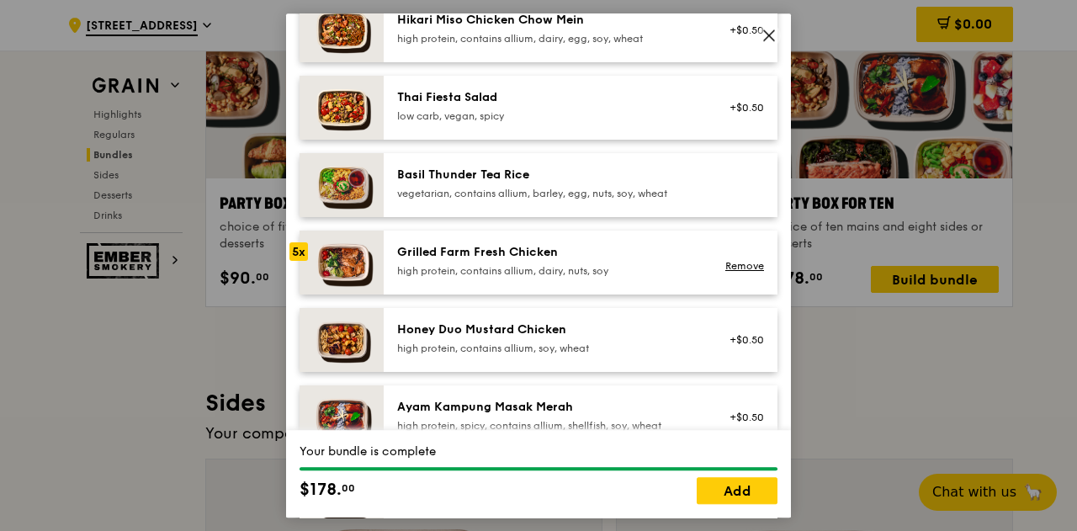
click at [298, 261] on div "5x" at bounding box center [298, 251] width 19 height 19
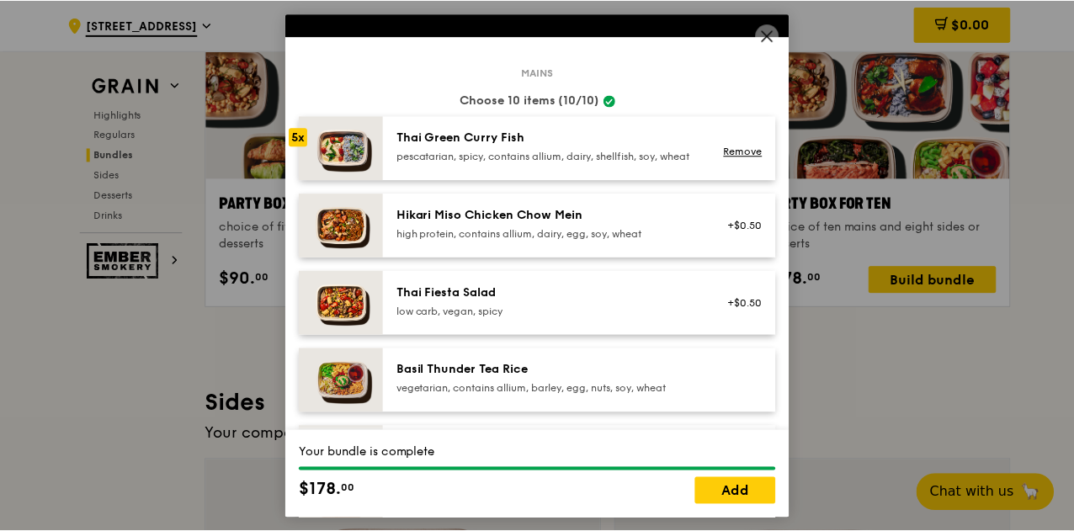
scroll to position [67, 0]
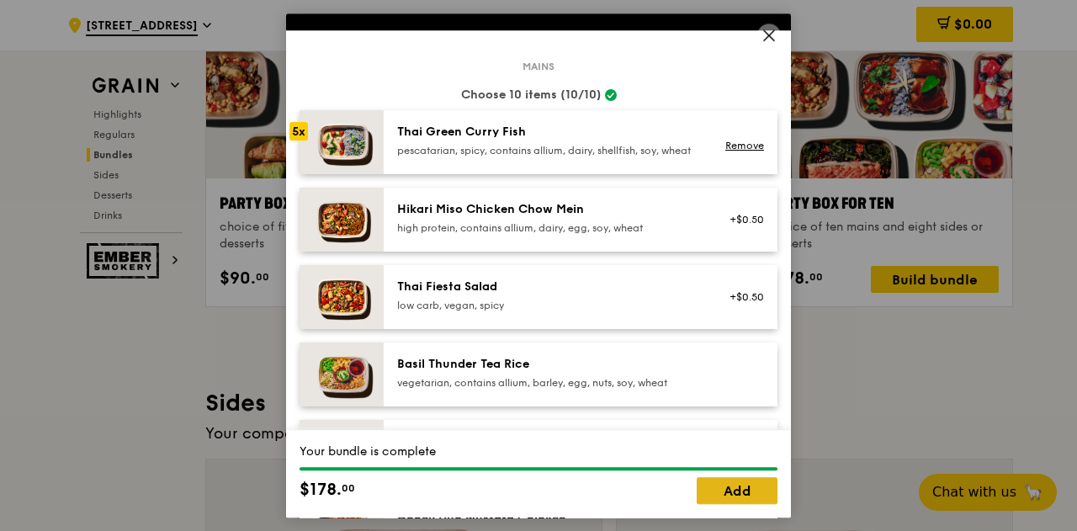
click at [734, 494] on link "Add" at bounding box center [737, 490] width 81 height 27
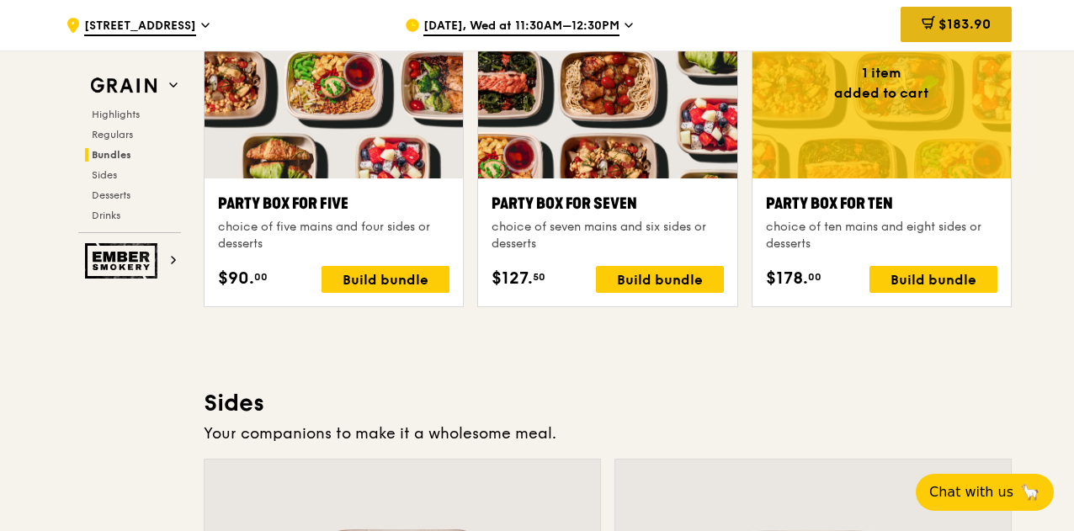
click at [928, 16] on icon at bounding box center [927, 22] width 13 height 13
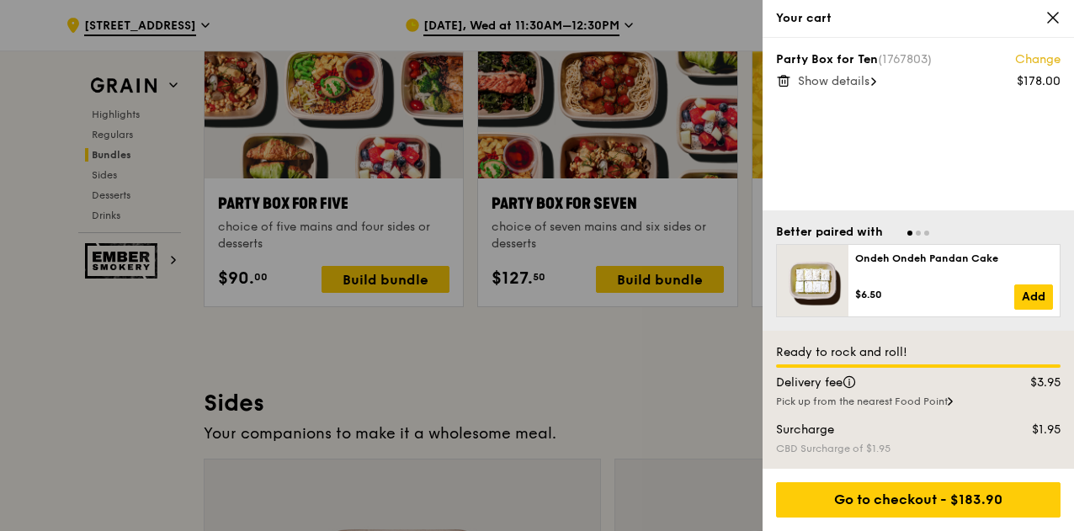
click at [1056, 23] on icon at bounding box center [1052, 17] width 15 height 15
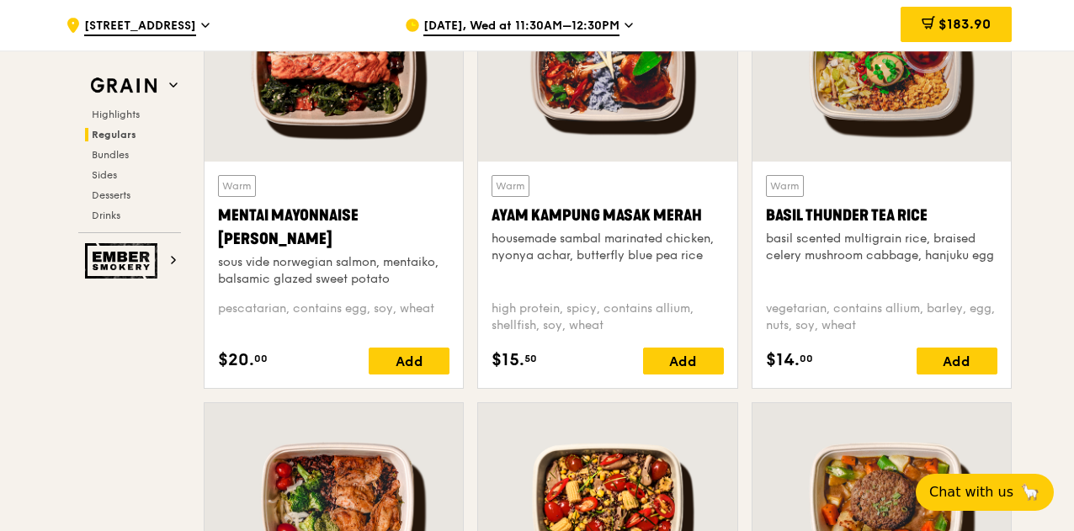
scroll to position [1603, 0]
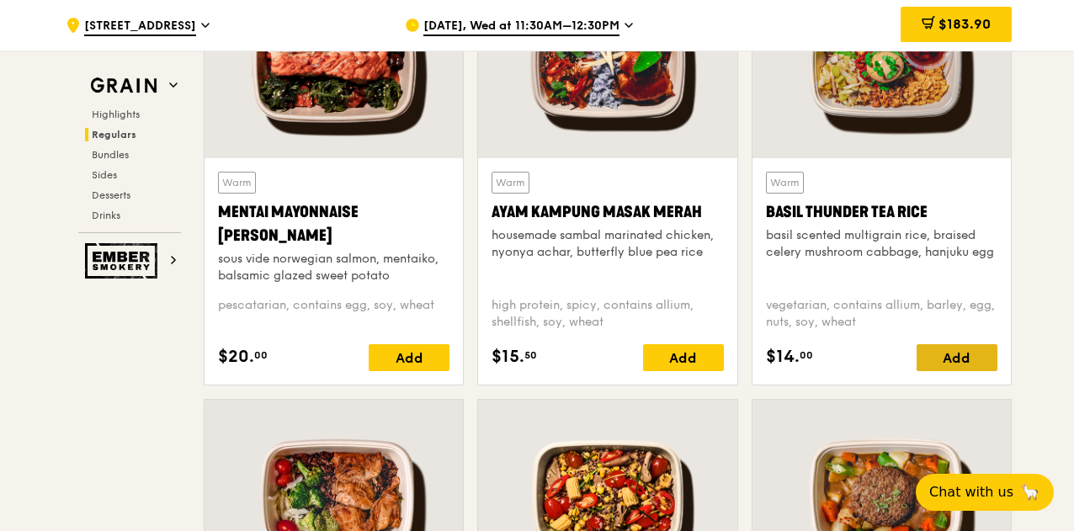
click at [976, 371] on div "Add" at bounding box center [956, 357] width 81 height 27
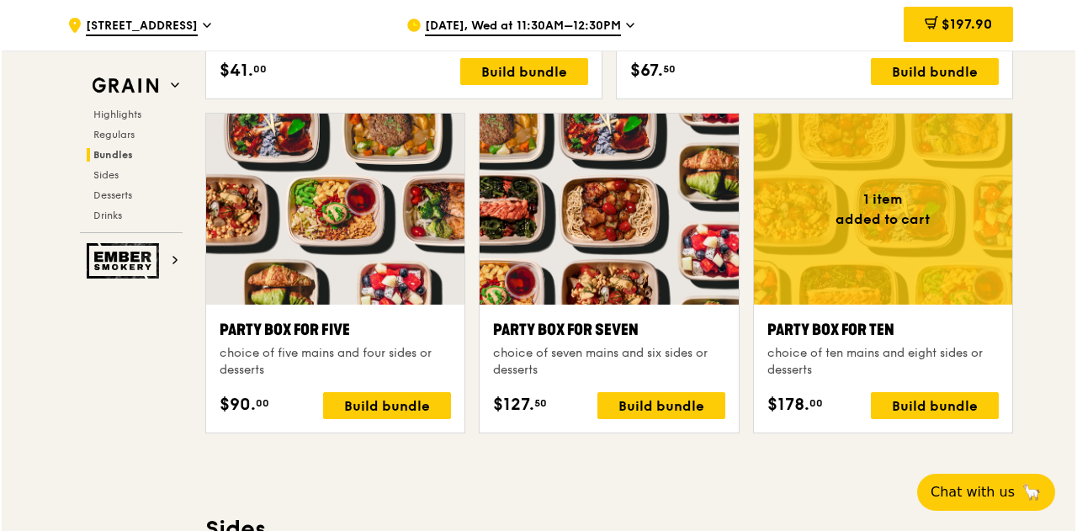
scroll to position [3314, 0]
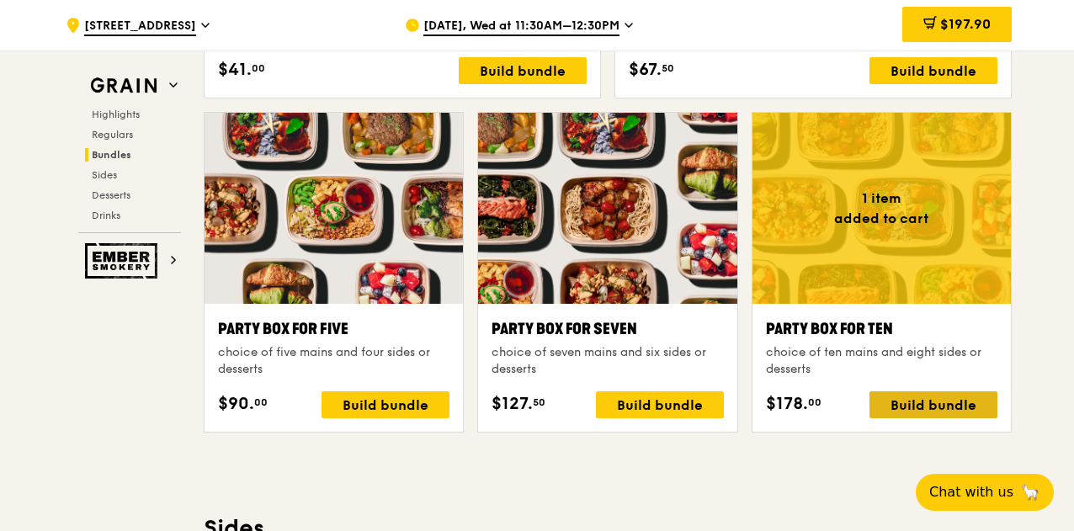
click at [892, 416] on div "Build bundle" at bounding box center [933, 404] width 128 height 27
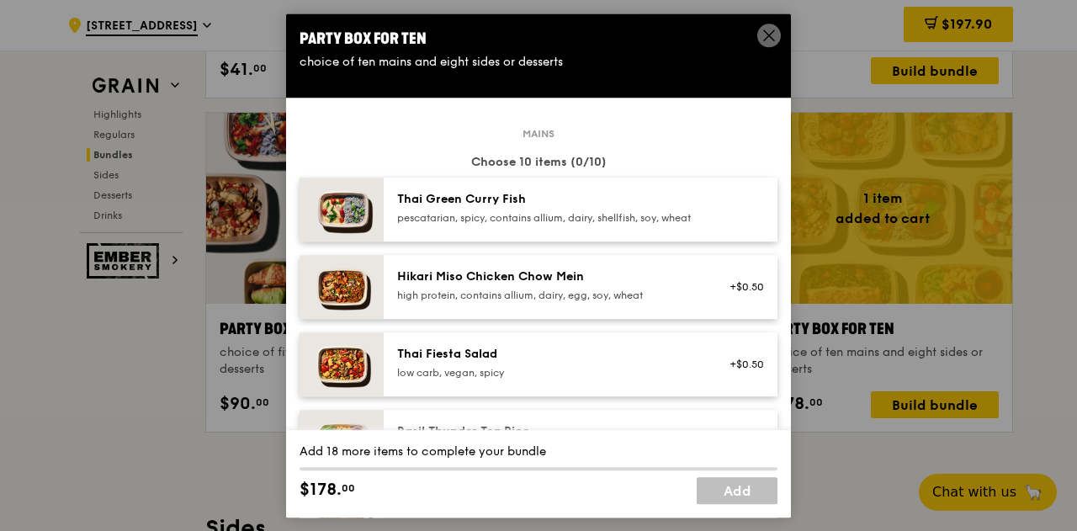
click at [308, 304] on img at bounding box center [342, 287] width 84 height 64
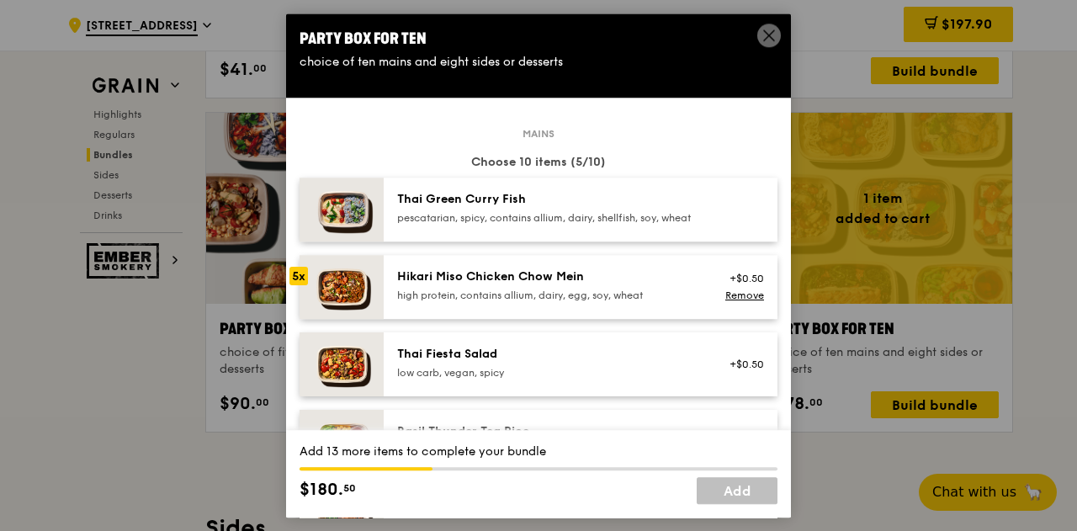
click at [308, 304] on img at bounding box center [342, 287] width 84 height 64
click at [725, 301] on link "Remove" at bounding box center [744, 295] width 39 height 12
click at [300, 285] on div at bounding box center [298, 276] width 19 height 19
click at [300, 285] on div "1x" at bounding box center [298, 276] width 19 height 19
click at [300, 285] on div "2x" at bounding box center [298, 276] width 19 height 19
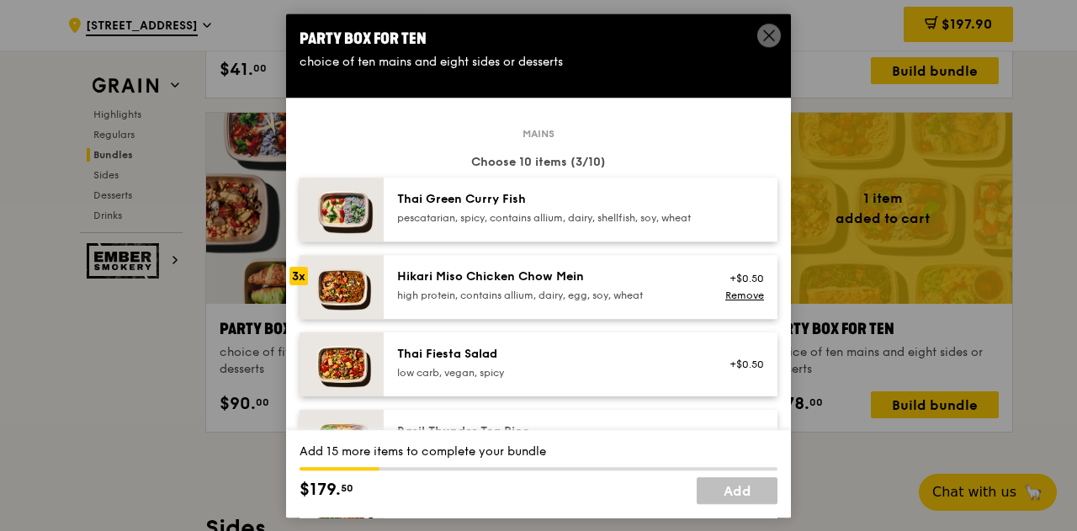
click at [300, 285] on div "3x" at bounding box center [298, 276] width 19 height 19
click at [300, 285] on div "4x" at bounding box center [298, 276] width 19 height 19
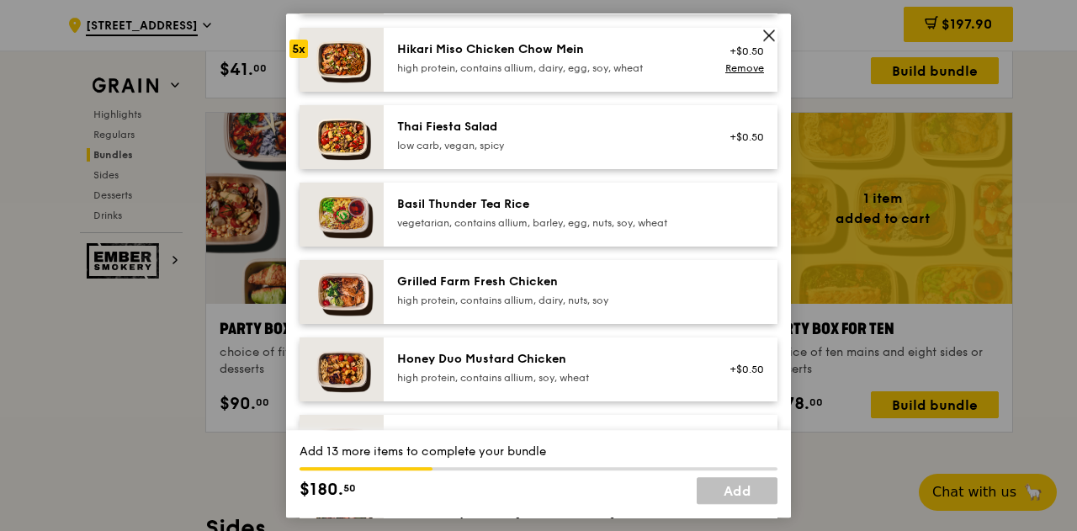
scroll to position [228, 0]
click at [306, 367] on div at bounding box center [298, 357] width 19 height 19
click at [306, 367] on div "2x" at bounding box center [298, 357] width 19 height 19
click at [306, 367] on div "3x" at bounding box center [298, 357] width 19 height 19
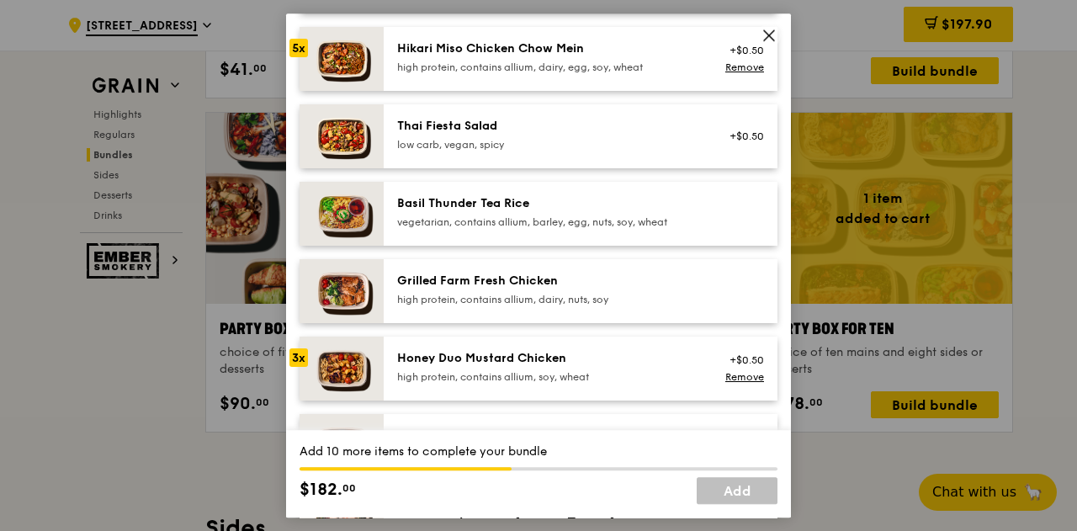
click at [306, 367] on div "3x" at bounding box center [298, 357] width 19 height 19
click at [306, 367] on div "5x" at bounding box center [298, 357] width 19 height 19
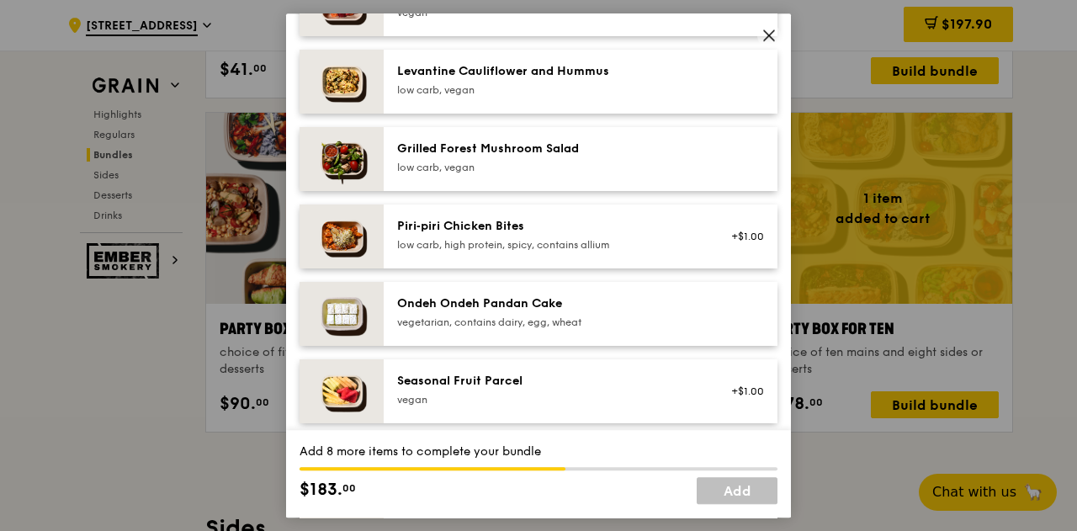
scroll to position [1062, 0]
click at [298, 311] on div at bounding box center [298, 302] width 19 height 19
click at [298, 311] on div "1x" at bounding box center [298, 302] width 19 height 19
click at [298, 311] on div "3x" at bounding box center [298, 302] width 19 height 19
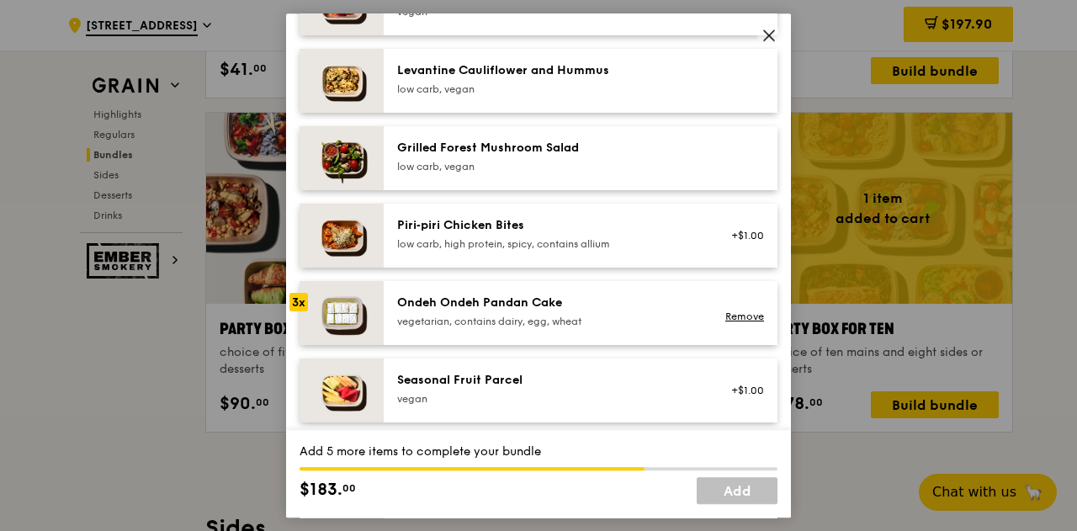
click at [298, 311] on div "3x" at bounding box center [298, 302] width 19 height 19
click at [298, 311] on div "5x" at bounding box center [298, 302] width 19 height 19
click at [298, 311] on div "6x" at bounding box center [298, 302] width 19 height 19
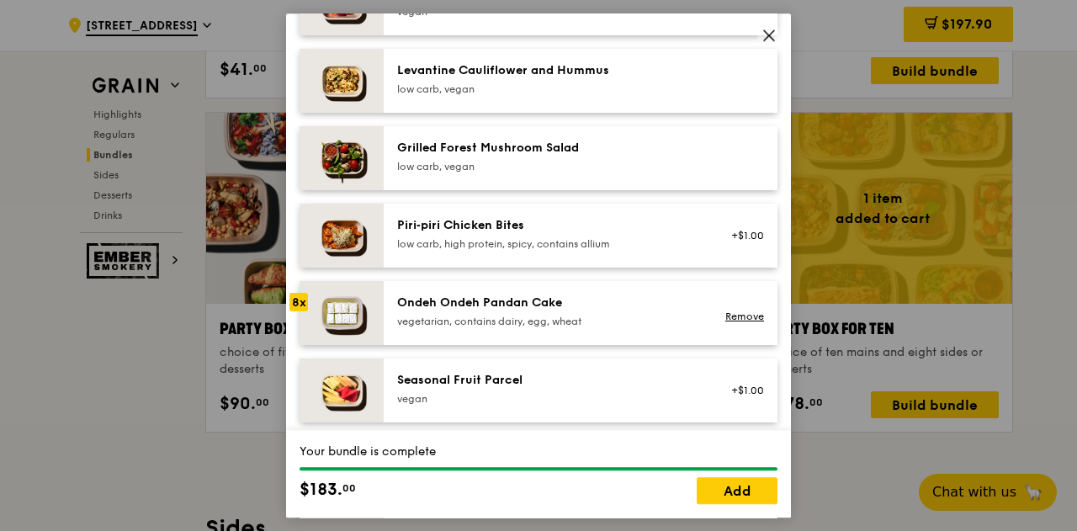
click at [298, 311] on div "8x" at bounding box center [298, 302] width 19 height 19
click at [727, 492] on link "Add" at bounding box center [737, 490] width 81 height 27
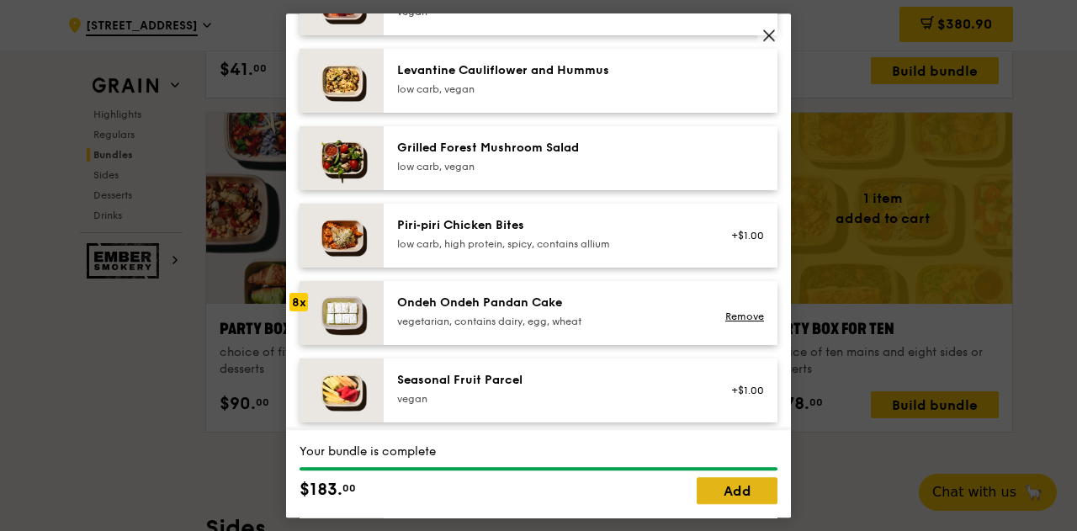
scroll to position [3314, 0]
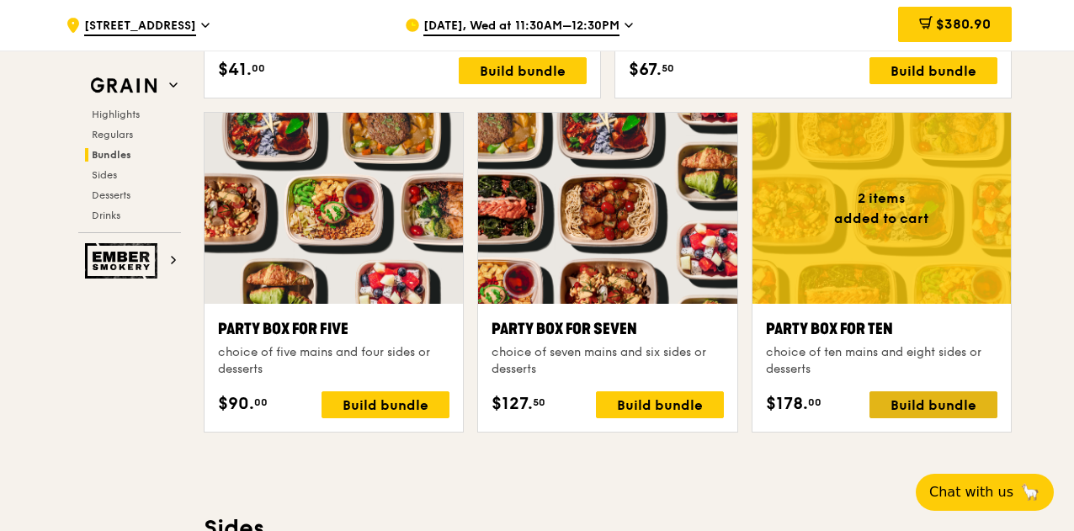
click at [914, 410] on div "Build bundle" at bounding box center [933, 404] width 128 height 27
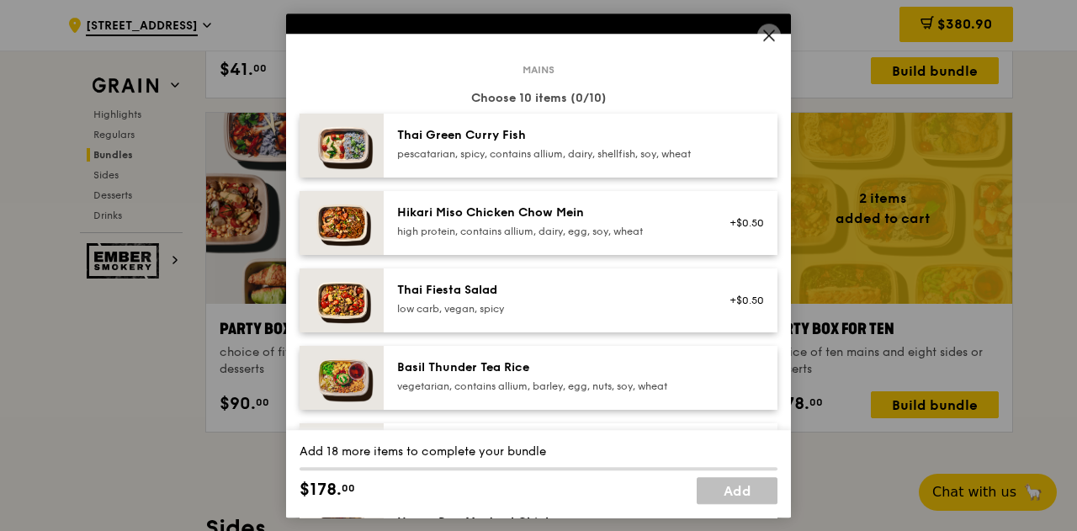
scroll to position [73, 0]
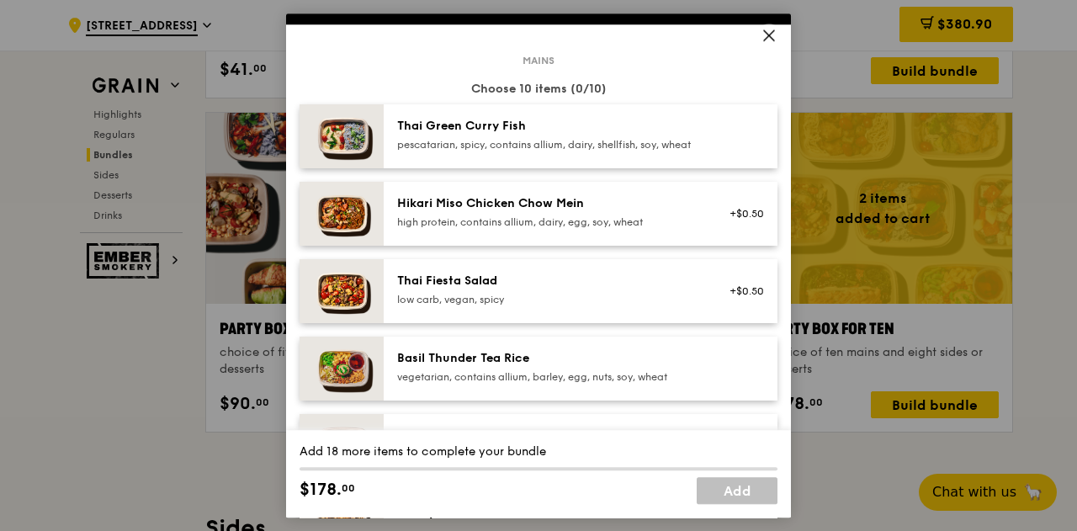
click at [315, 375] on img at bounding box center [342, 369] width 84 height 64
click at [310, 222] on img at bounding box center [342, 214] width 84 height 64
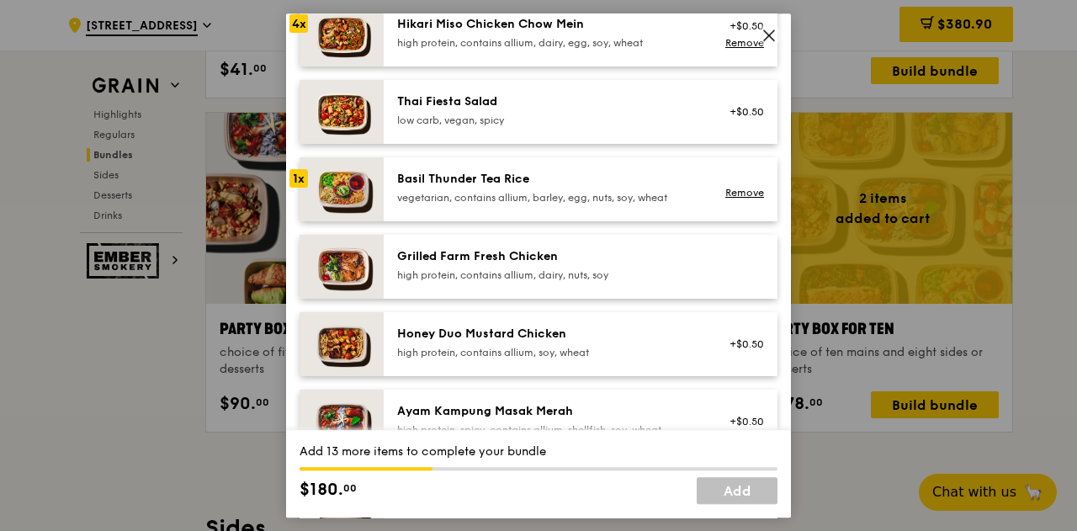
scroll to position [260, 0]
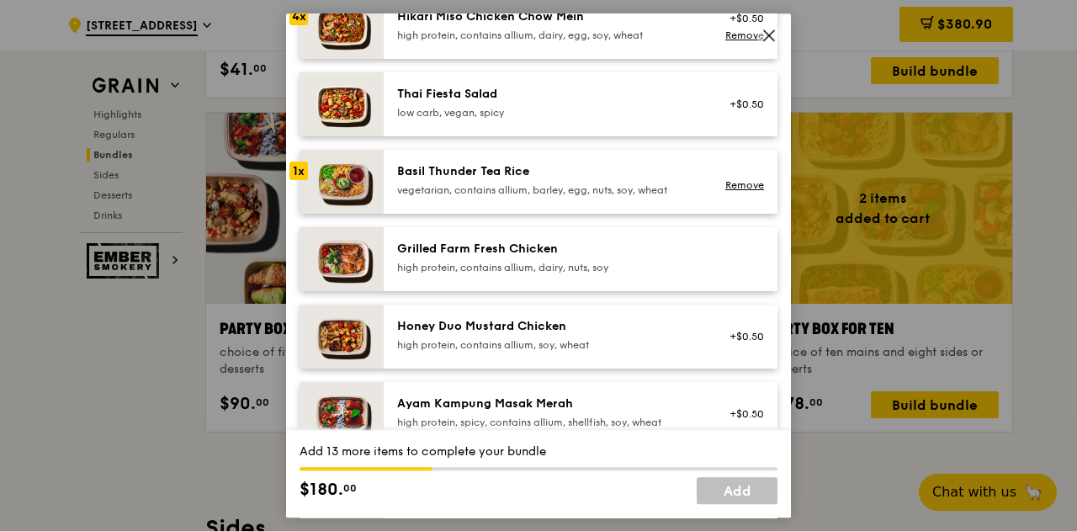
click at [307, 279] on img at bounding box center [342, 259] width 84 height 64
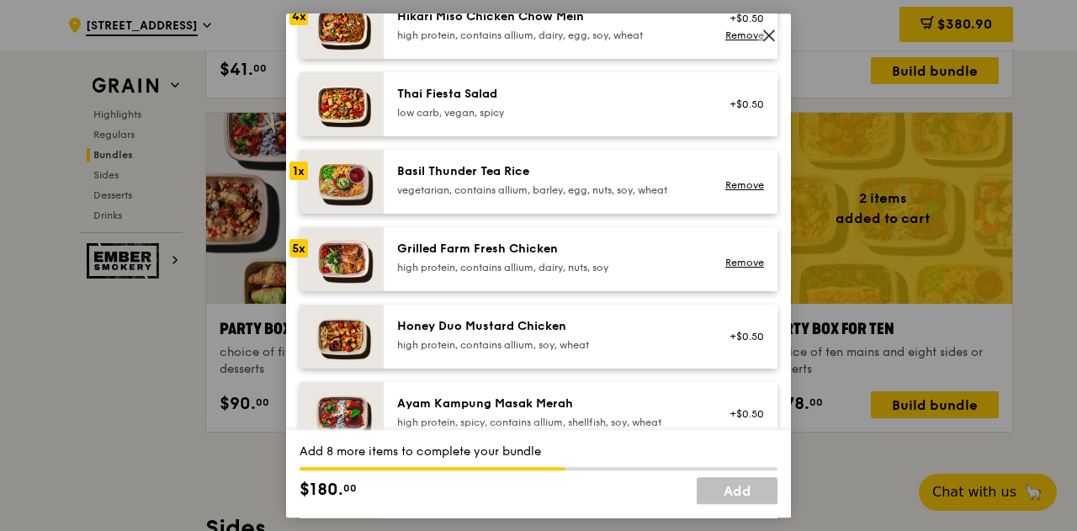
click at [307, 279] on img at bounding box center [342, 259] width 84 height 64
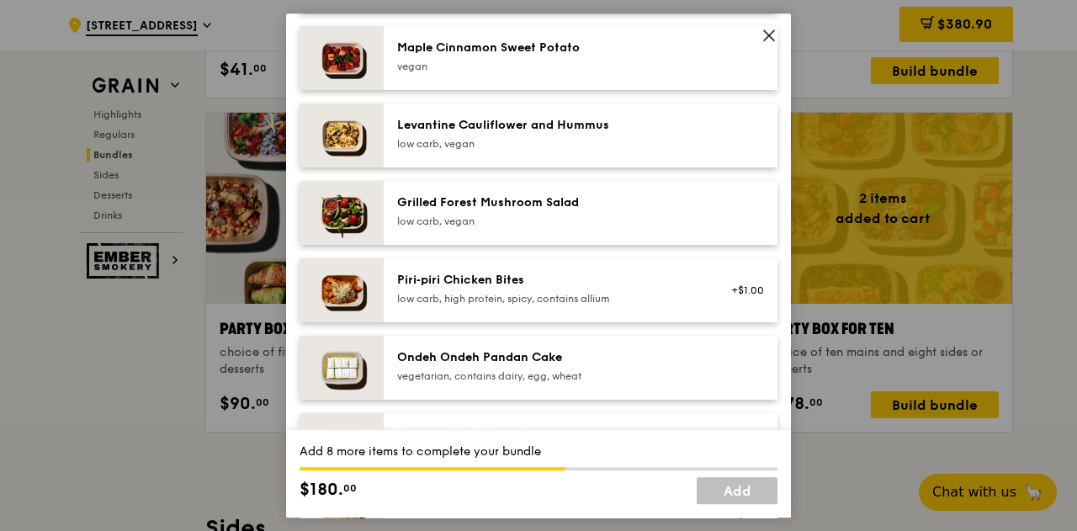
scroll to position [1031, 0]
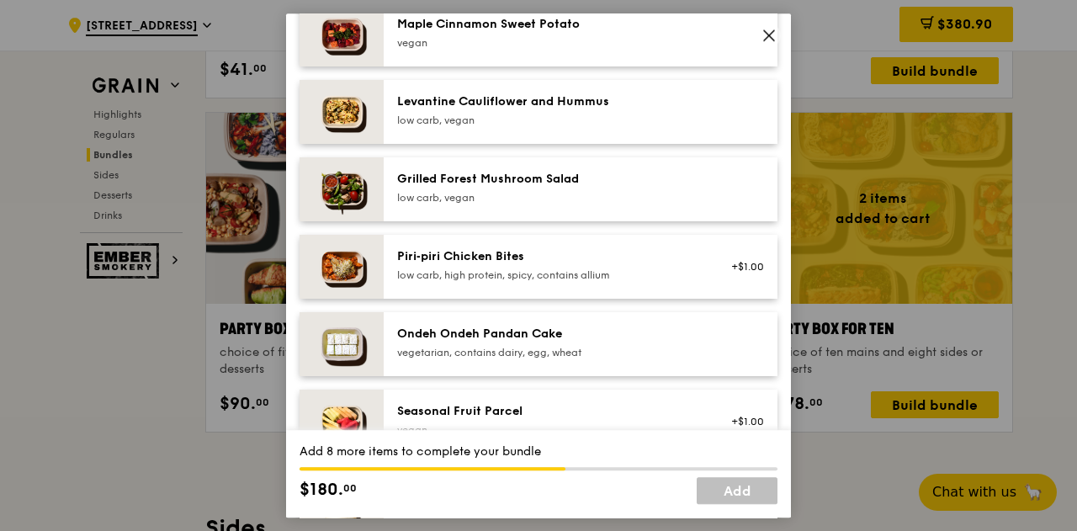
click at [301, 342] on div at bounding box center [298, 333] width 19 height 19
click at [301, 342] on div "1x" at bounding box center [298, 333] width 19 height 19
click at [301, 342] on div "3x" at bounding box center [298, 333] width 19 height 19
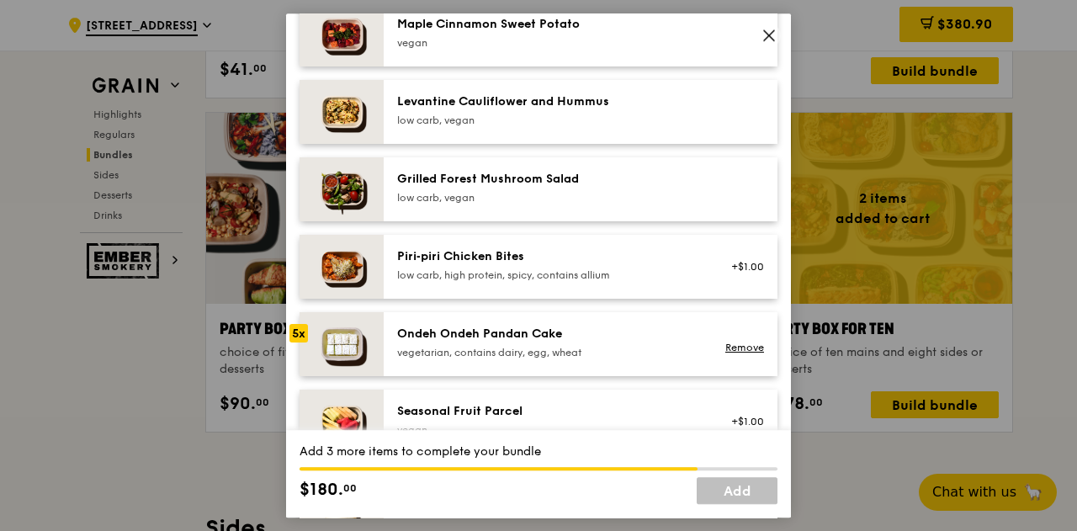
click at [301, 342] on div "5x" at bounding box center [298, 333] width 19 height 19
click at [301, 342] on div "7x" at bounding box center [298, 333] width 19 height 19
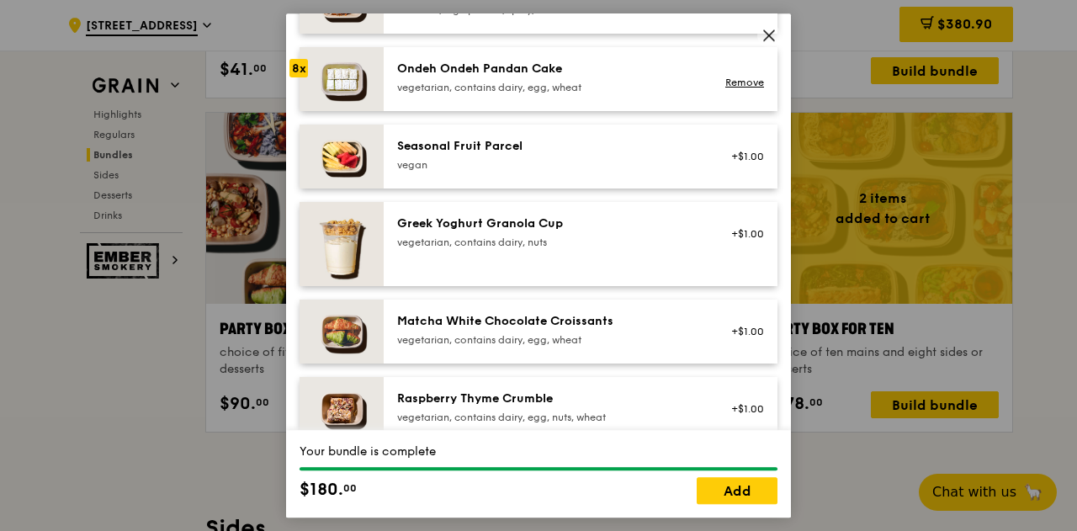
scroll to position [1241, 0]
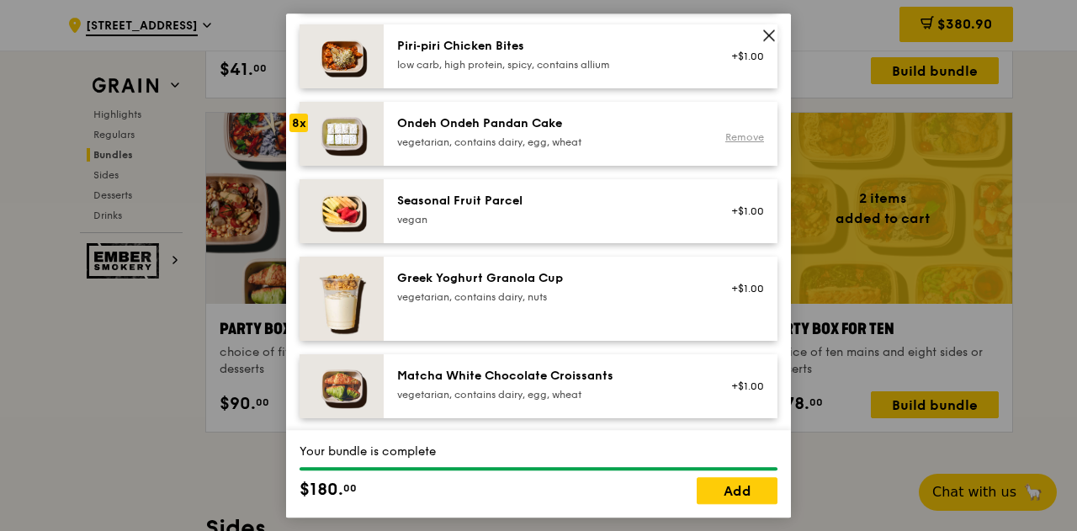
click at [751, 146] on div "Remove" at bounding box center [741, 133] width 65 height 37
click at [749, 143] on link "Remove" at bounding box center [744, 137] width 39 height 12
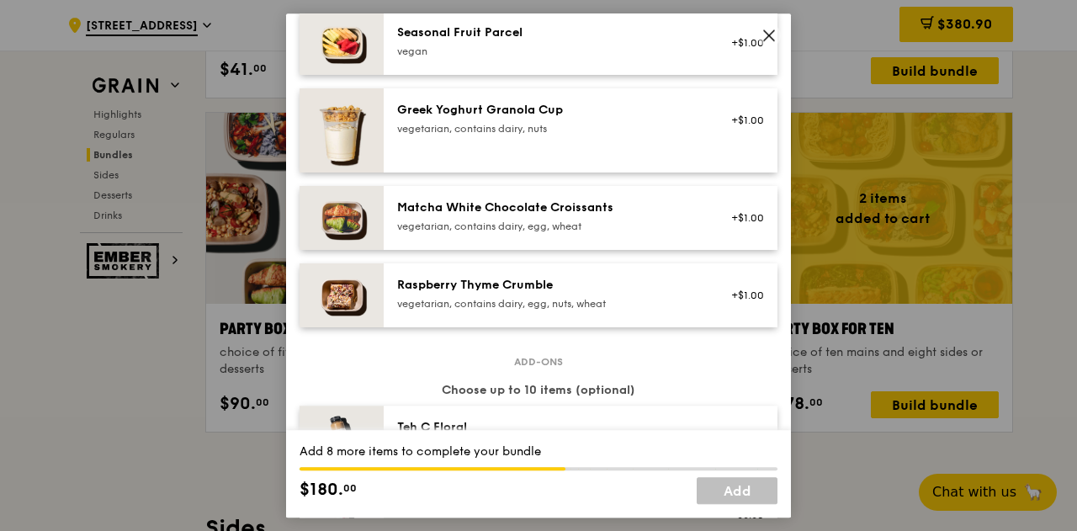
scroll to position [1411, 0]
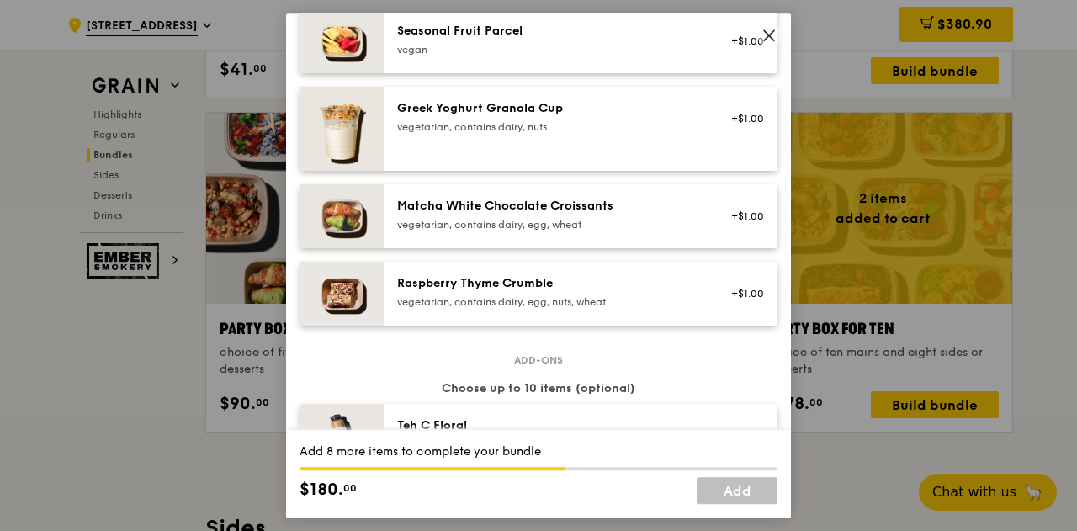
click at [311, 309] on img at bounding box center [342, 294] width 84 height 64
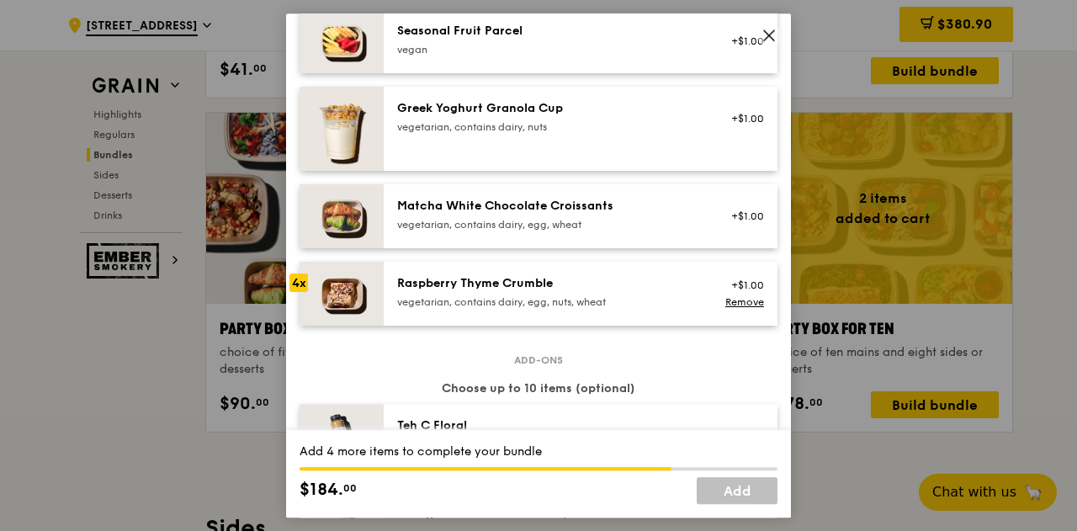
click at [311, 309] on img at bounding box center [342, 294] width 84 height 64
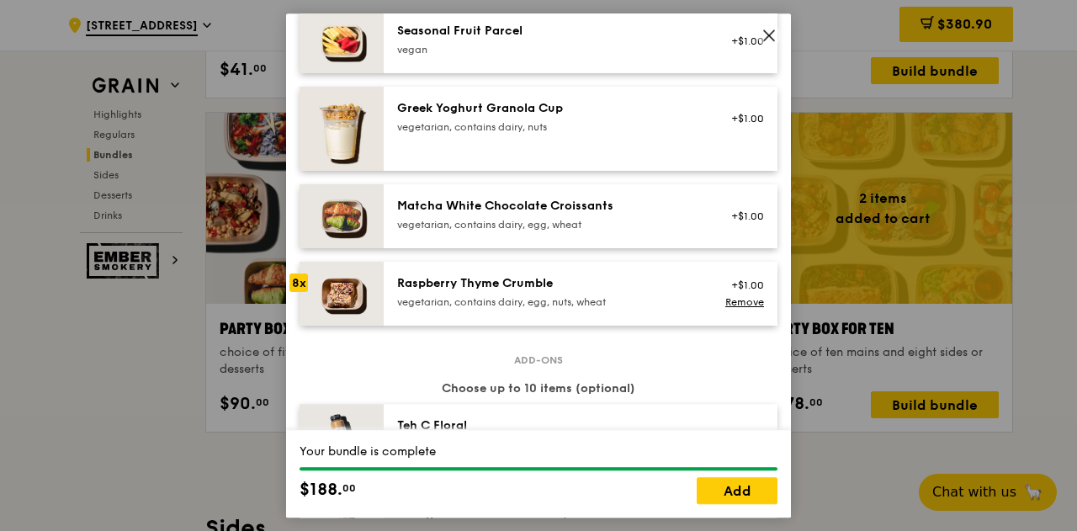
click at [311, 309] on img at bounding box center [342, 294] width 84 height 64
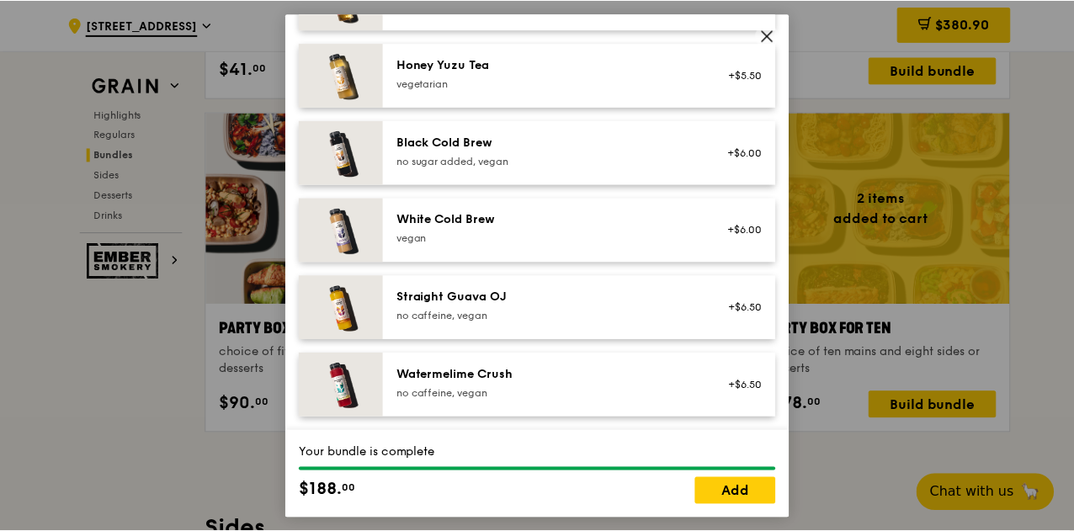
scroll to position [2094, 0]
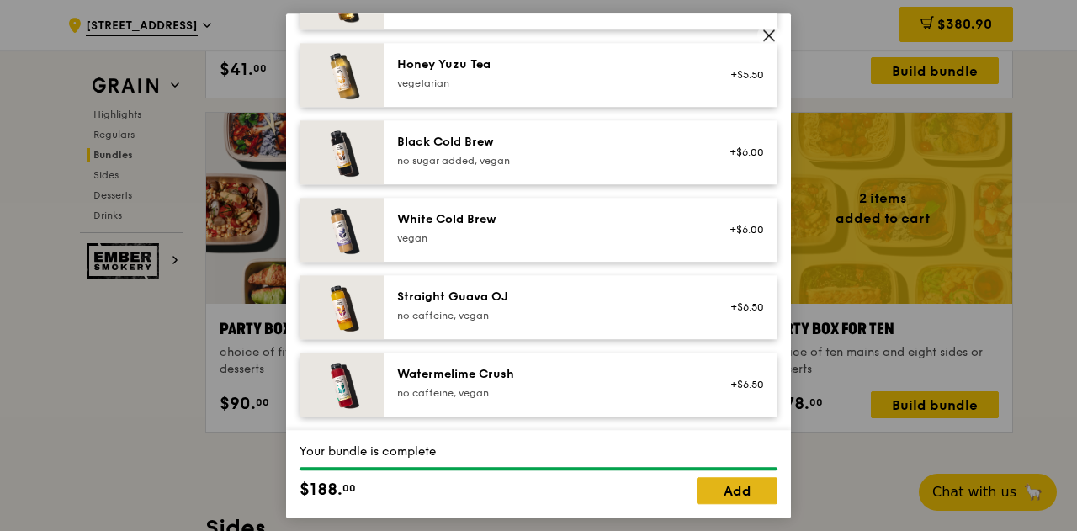
click at [726, 498] on link "Add" at bounding box center [737, 490] width 81 height 27
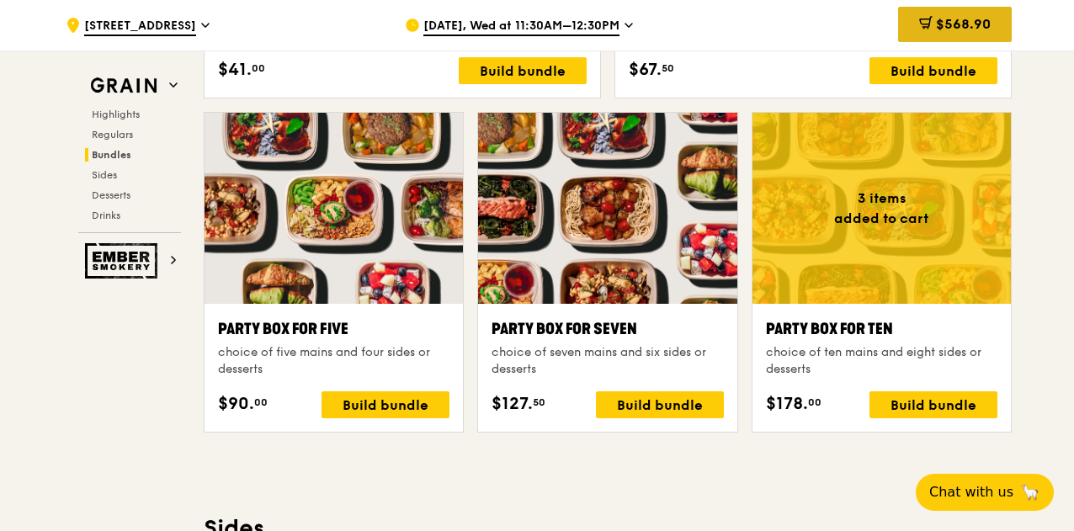
click at [931, 23] on div "$568.90" at bounding box center [955, 24] width 114 height 35
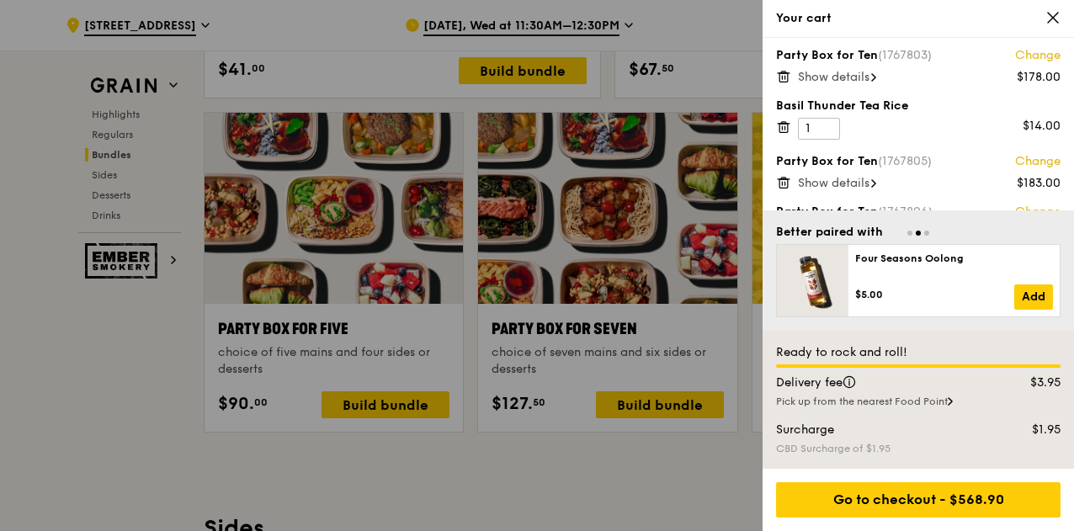
scroll to position [3, 0]
click at [779, 130] on icon at bounding box center [783, 129] width 8 height 8
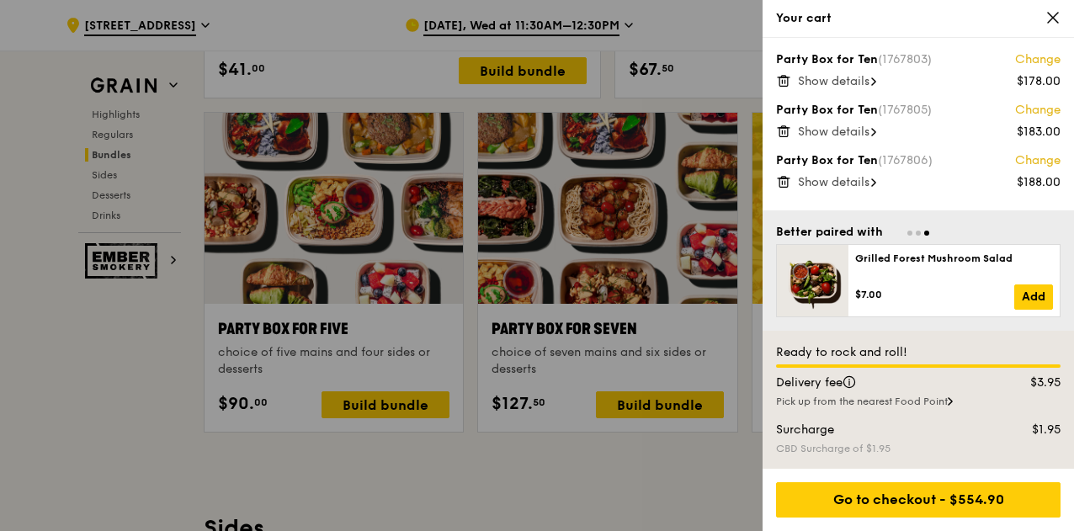
scroll to position [0, 0]
click at [810, 74] on span "Show details" at bounding box center [834, 81] width 72 height 14
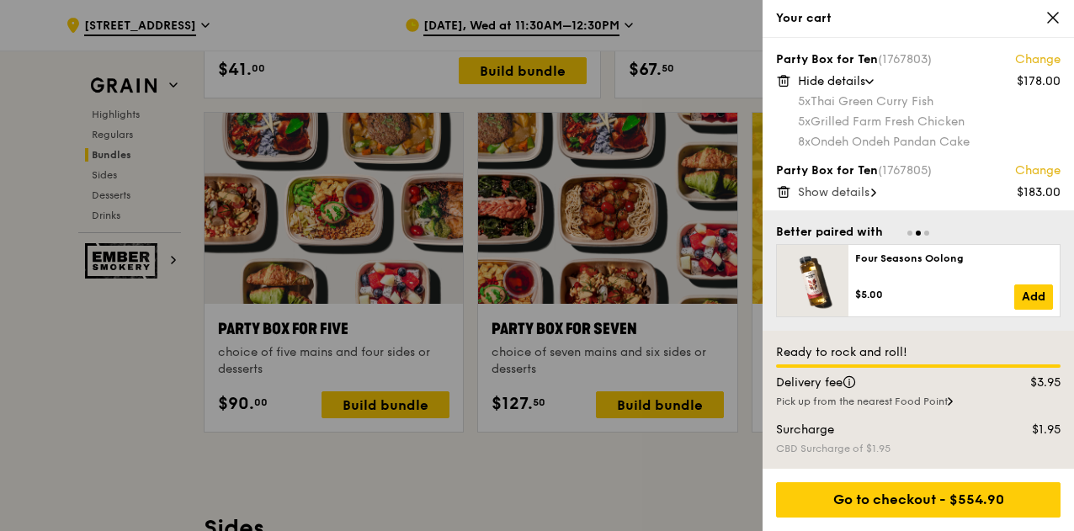
click at [825, 189] on span "Show details" at bounding box center [834, 192] width 72 height 14
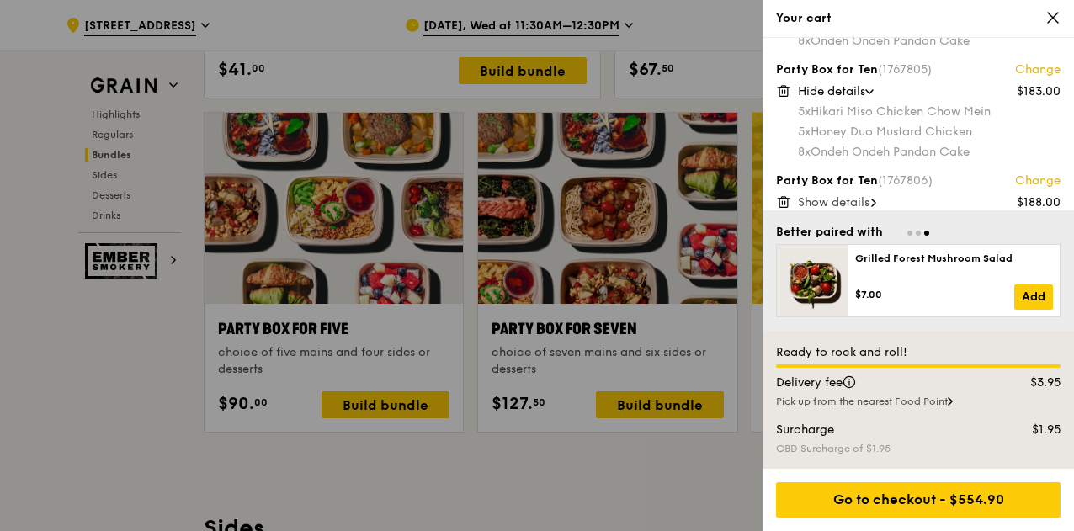
scroll to position [111, 0]
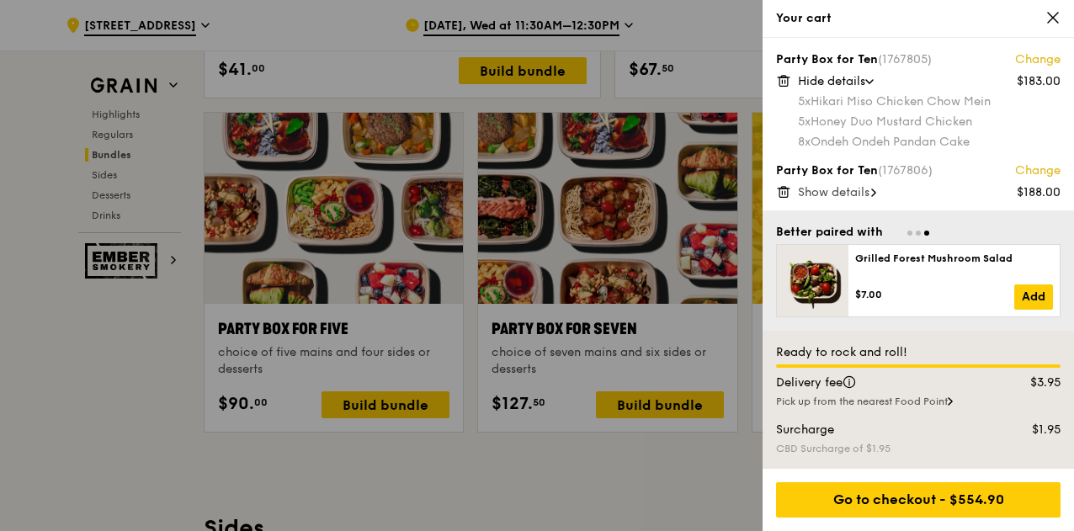
click at [857, 197] on span "Show details" at bounding box center [834, 192] width 72 height 14
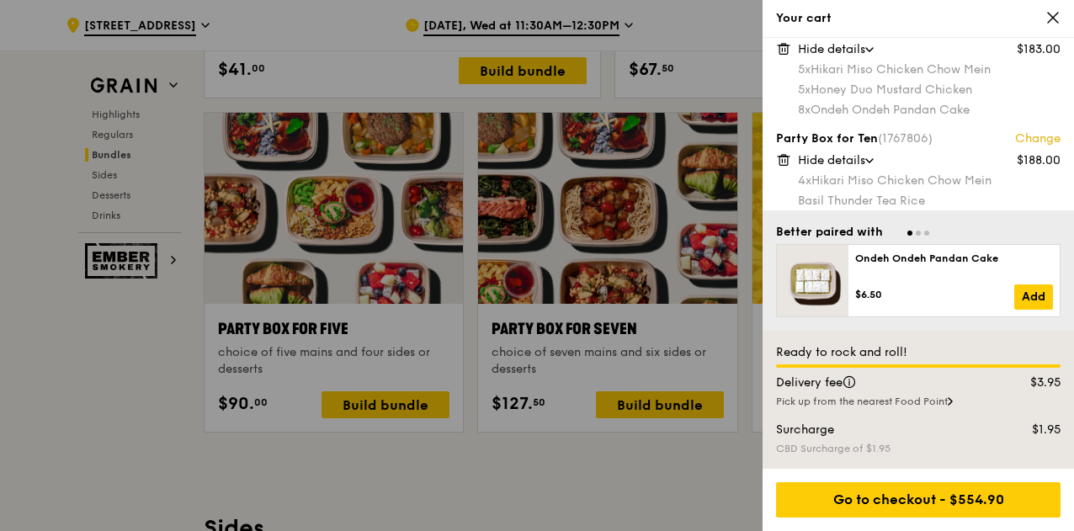
scroll to position [188, 0]
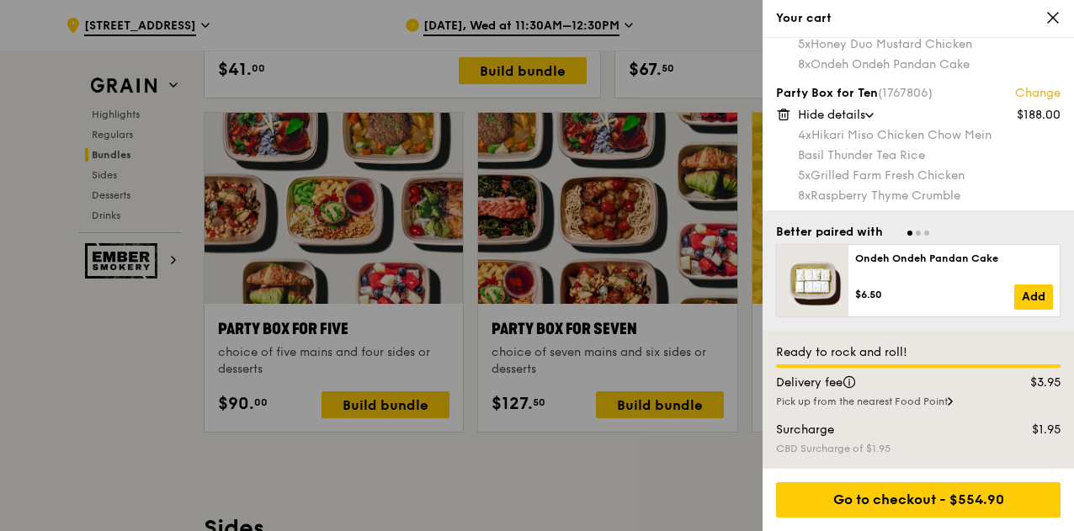
click at [785, 110] on icon at bounding box center [783, 110] width 4 height 2
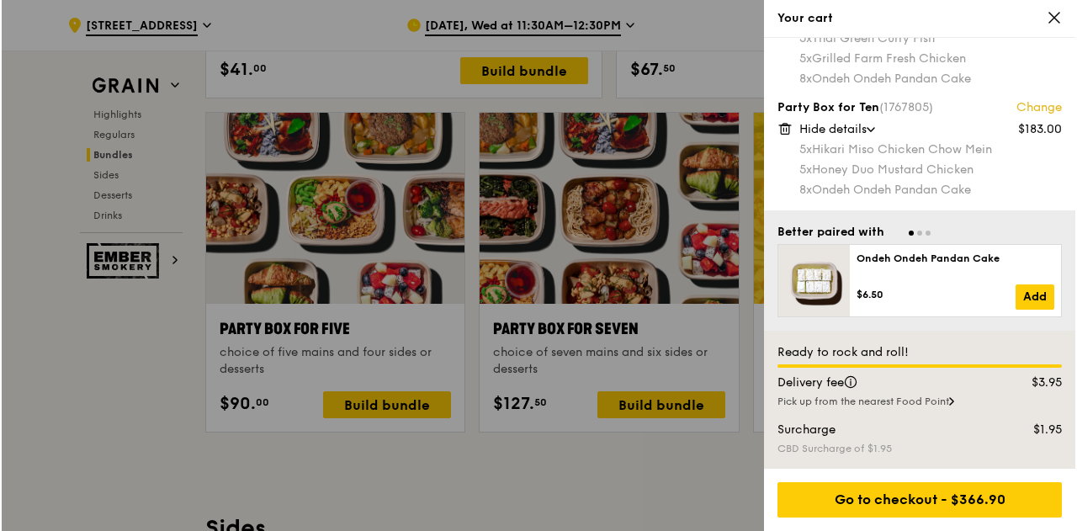
scroll to position [61, 0]
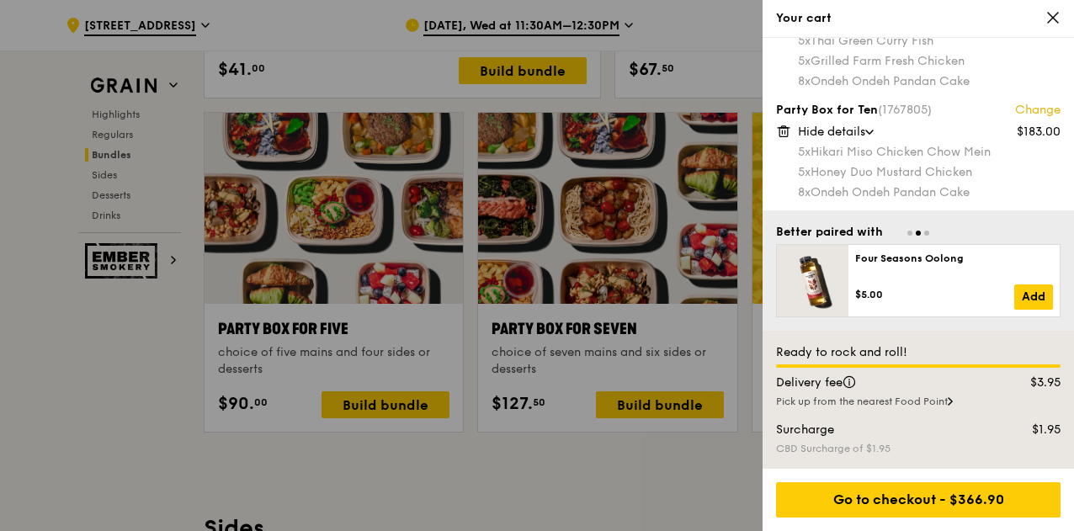
click at [1051, 20] on icon at bounding box center [1052, 17] width 15 height 15
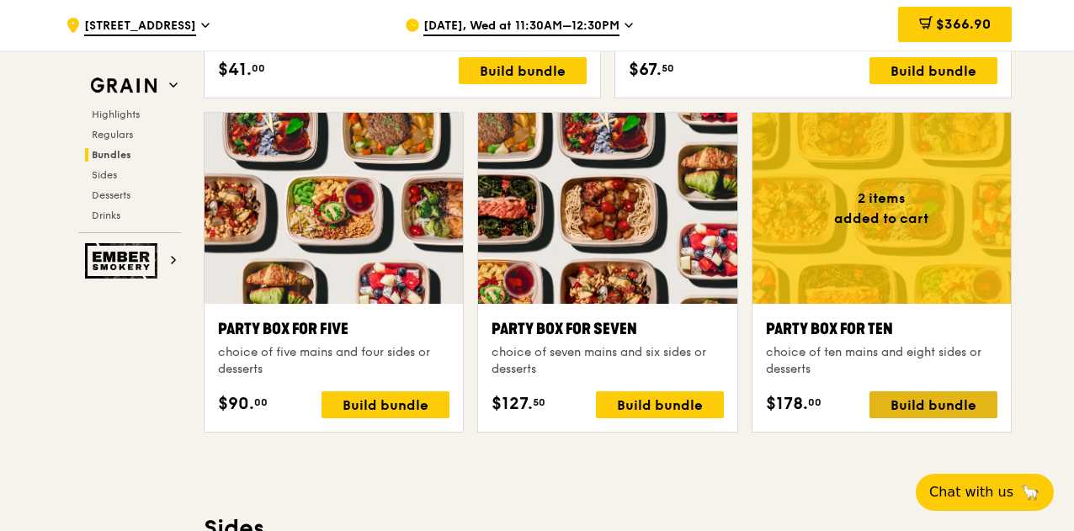
click at [956, 410] on div "Build bundle" at bounding box center [933, 404] width 128 height 27
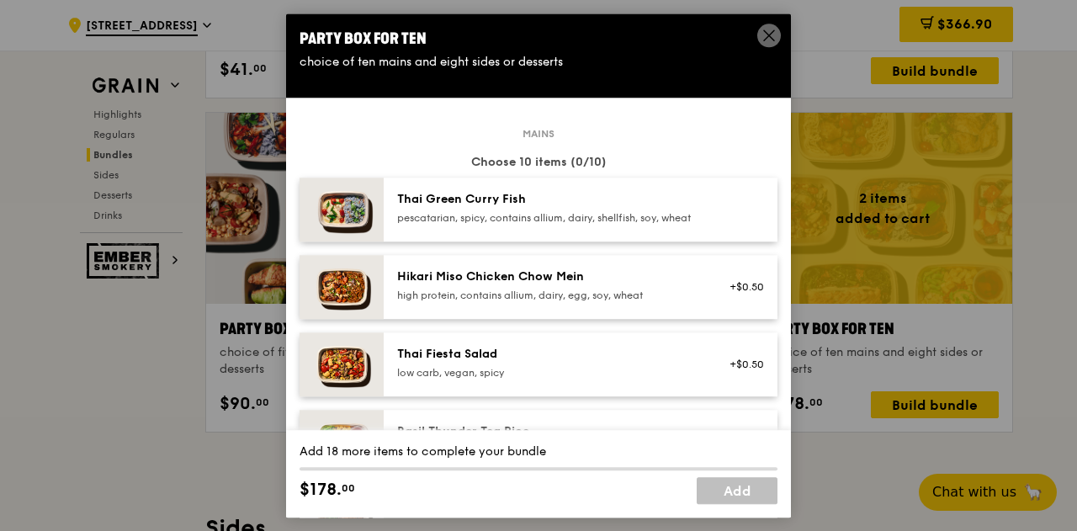
drag, startPoint x: 296, startPoint y: 220, endPoint x: 318, endPoint y: 218, distance: 21.9
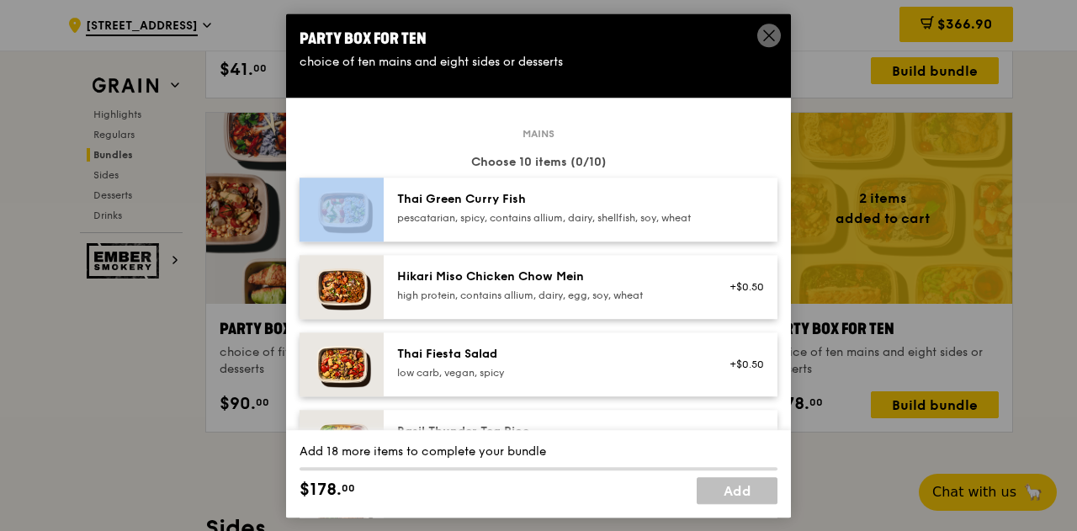
click at [318, 218] on img at bounding box center [342, 210] width 84 height 64
click at [303, 208] on img at bounding box center [342, 210] width 84 height 64
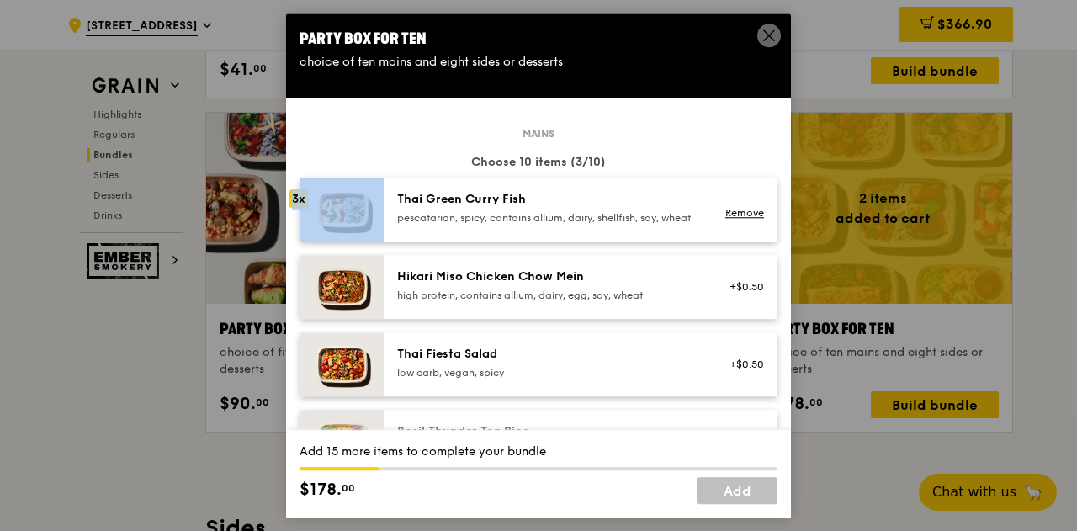
click at [303, 208] on img at bounding box center [342, 210] width 84 height 64
click at [731, 219] on link "Remove" at bounding box center [744, 213] width 39 height 12
click at [307, 210] on img at bounding box center [342, 210] width 84 height 64
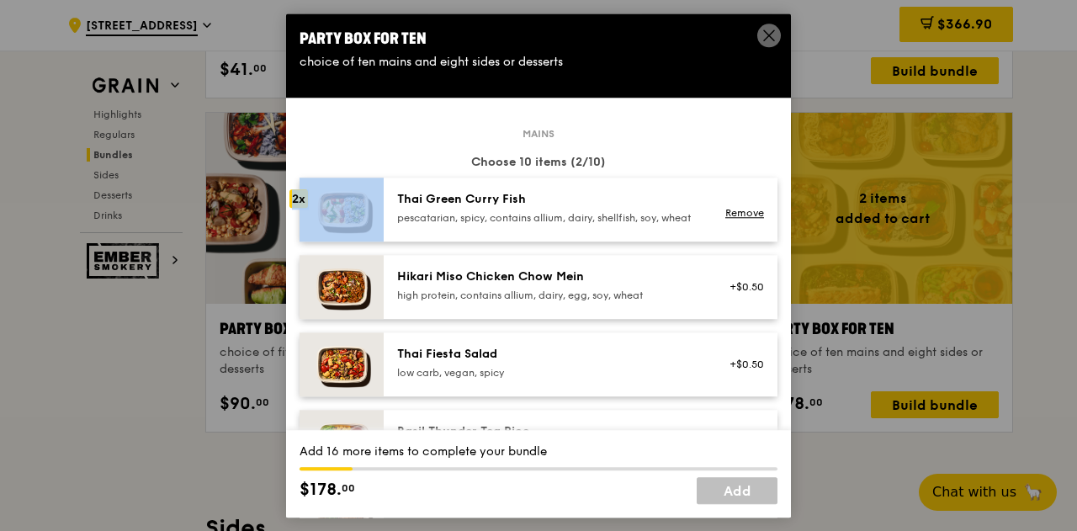
click at [307, 210] on img at bounding box center [342, 210] width 84 height 64
click at [306, 377] on img at bounding box center [342, 364] width 84 height 64
click at [303, 300] on img at bounding box center [342, 287] width 84 height 64
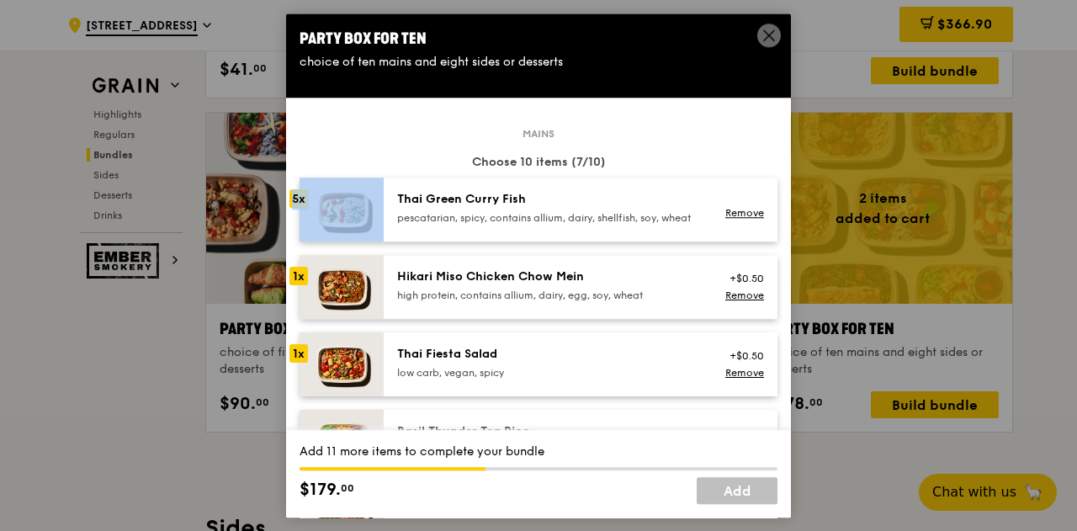
click at [303, 300] on img at bounding box center [342, 287] width 84 height 64
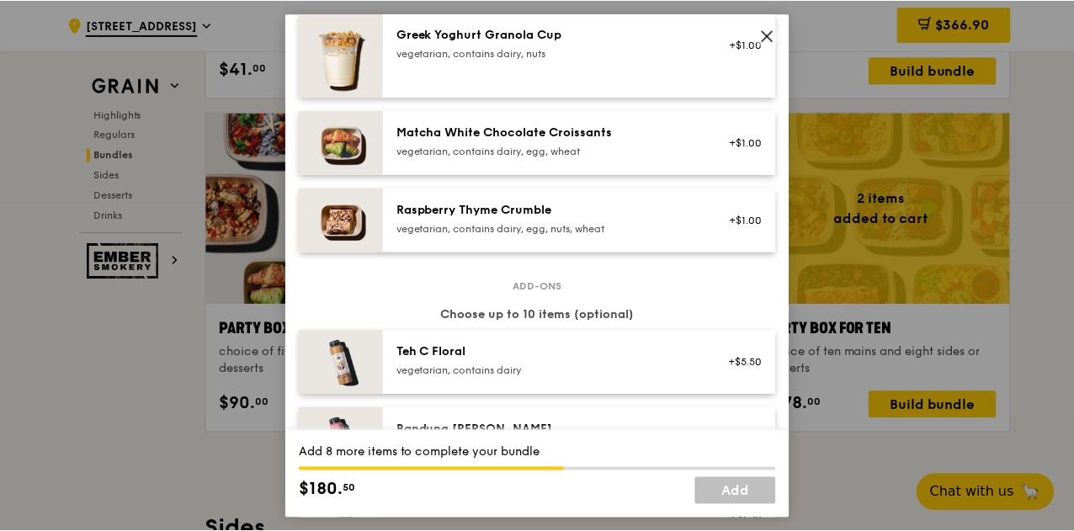
scroll to position [1473, 0]
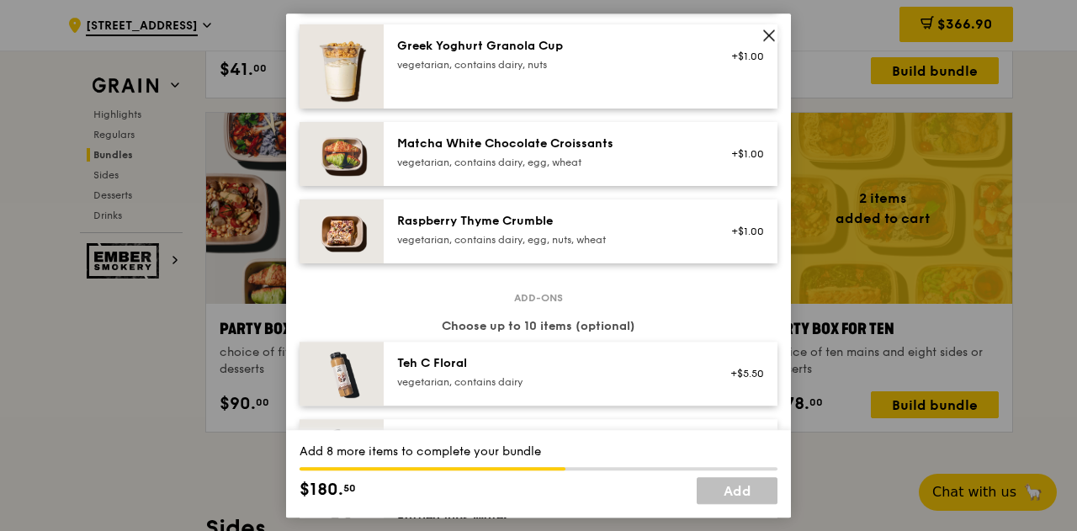
click at [298, 230] on div at bounding box center [298, 220] width 19 height 19
click at [298, 230] on div "2x" at bounding box center [298, 220] width 19 height 19
click at [298, 230] on div "4x" at bounding box center [298, 220] width 19 height 19
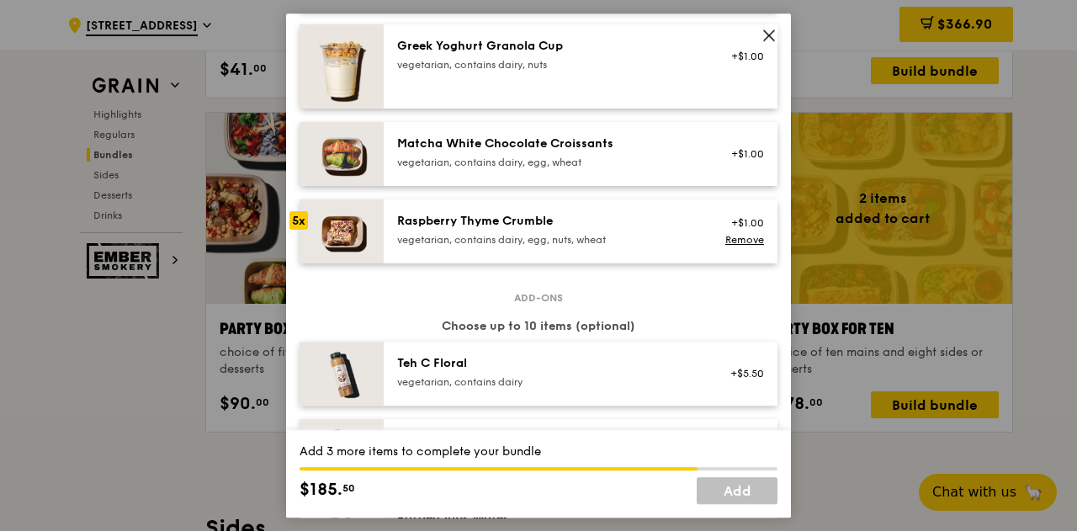
click at [298, 230] on div "5x" at bounding box center [298, 220] width 19 height 19
click at [298, 230] on div "7x" at bounding box center [298, 220] width 19 height 19
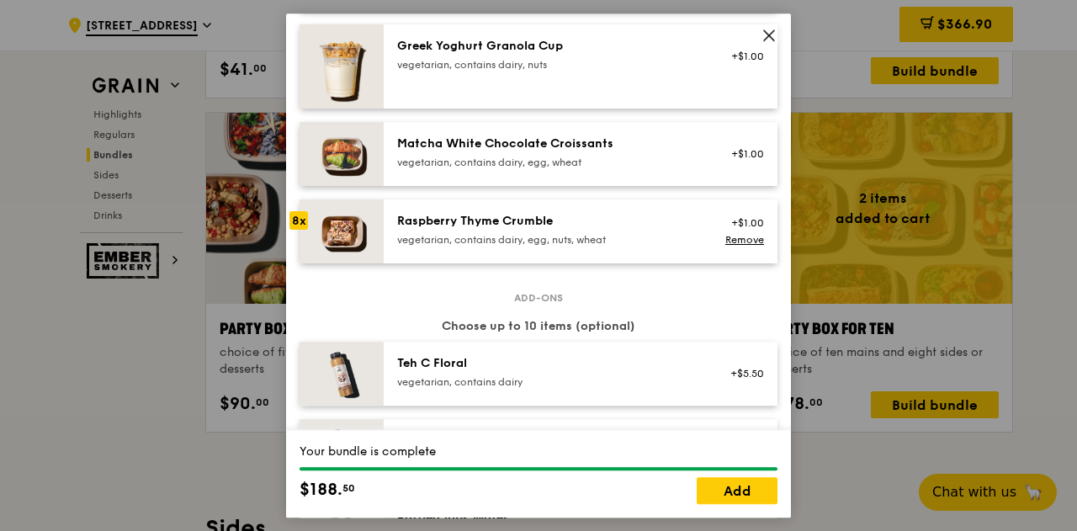
click at [298, 230] on div "8x" at bounding box center [298, 220] width 19 height 19
click at [749, 488] on link "Add" at bounding box center [737, 490] width 81 height 27
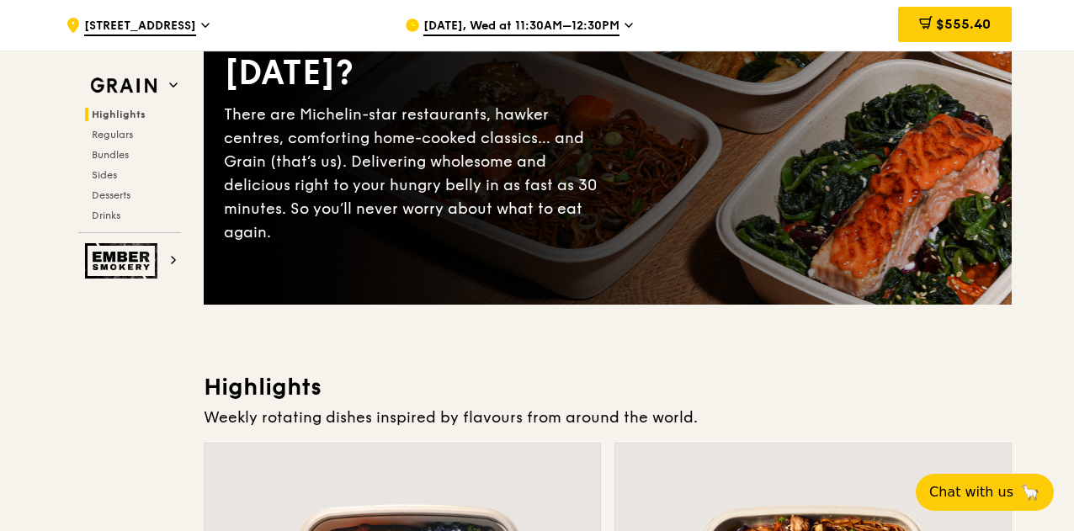
scroll to position [199, 0]
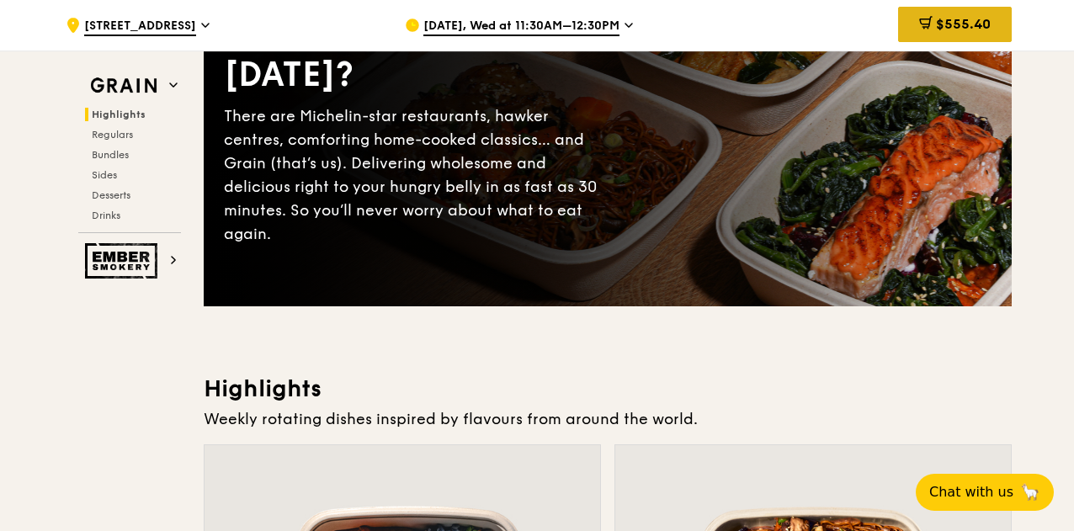
click at [968, 28] on span "$555.40" at bounding box center [963, 24] width 55 height 16
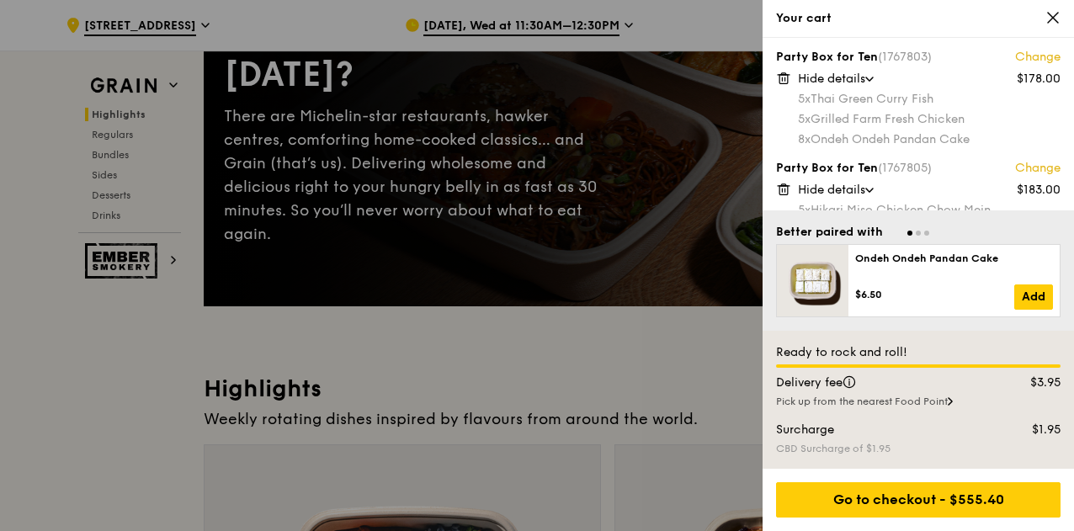
scroll to position [0, 0]
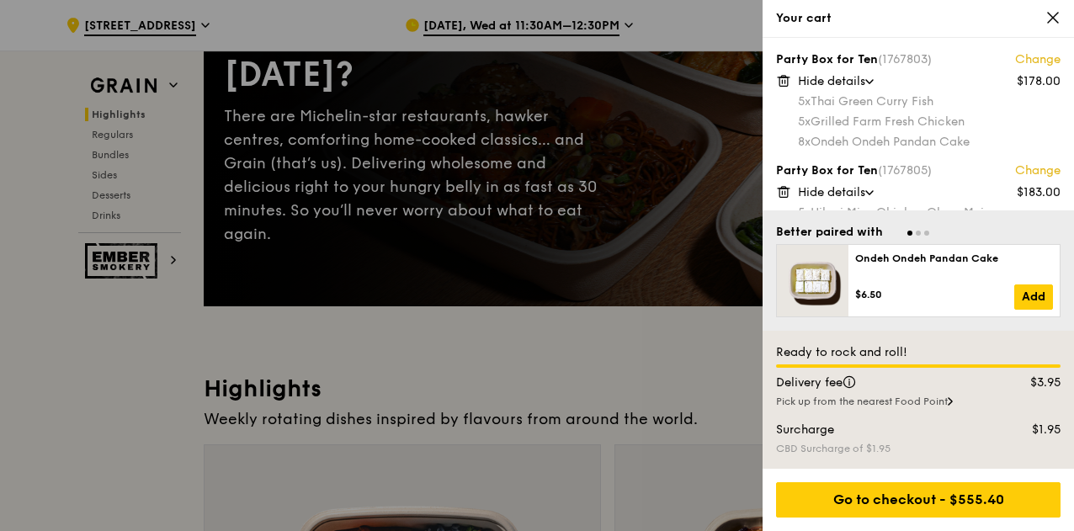
click at [968, 109] on div "5x Thai Green [PERSON_NAME] Fish" at bounding box center [929, 101] width 263 height 17
click at [786, 84] on icon at bounding box center [783, 80] width 15 height 15
click at [1049, 16] on icon at bounding box center [1052, 17] width 15 height 15
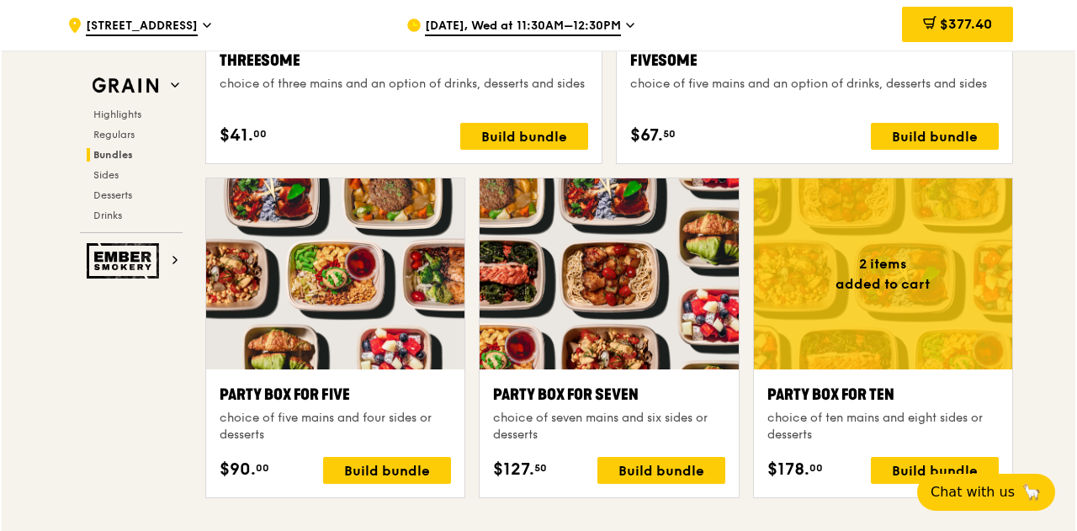
scroll to position [3273, 0]
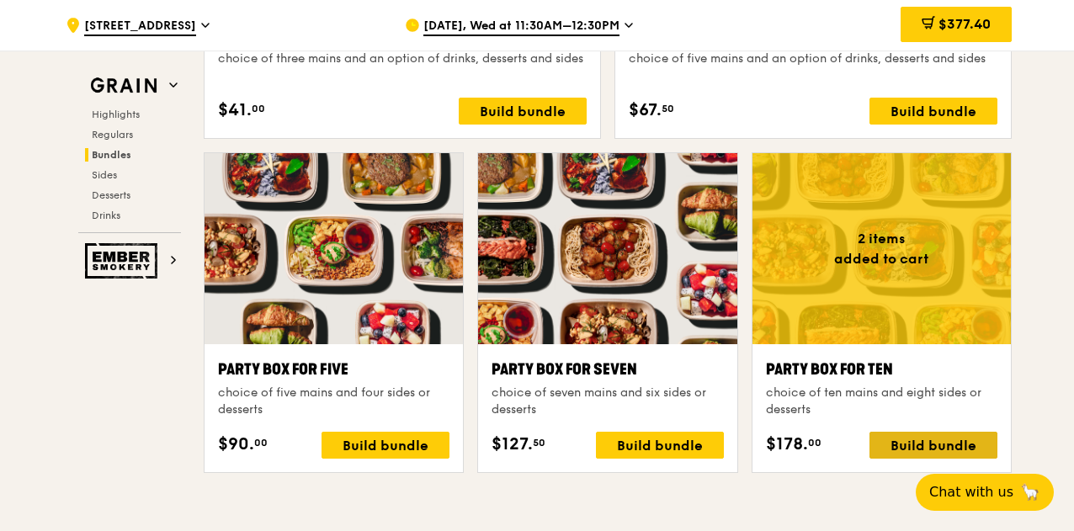
click at [908, 454] on div "Build bundle" at bounding box center [933, 445] width 128 height 27
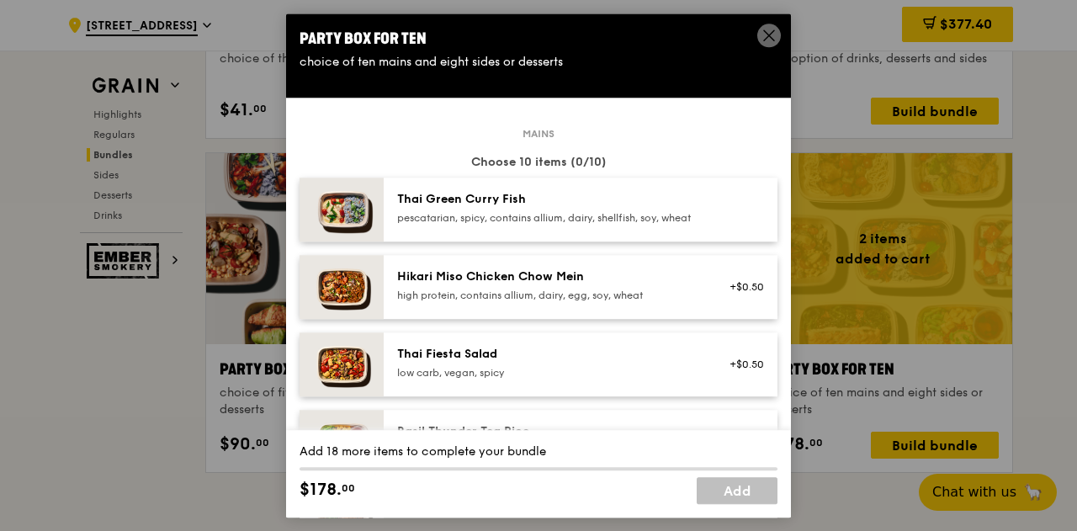
click at [305, 220] on img at bounding box center [342, 210] width 84 height 64
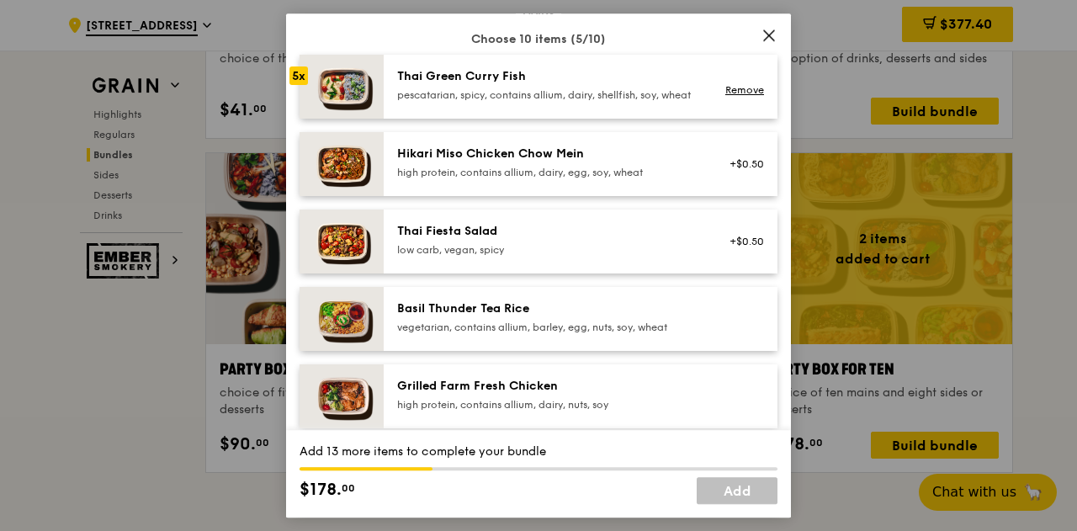
scroll to position [172, 0]
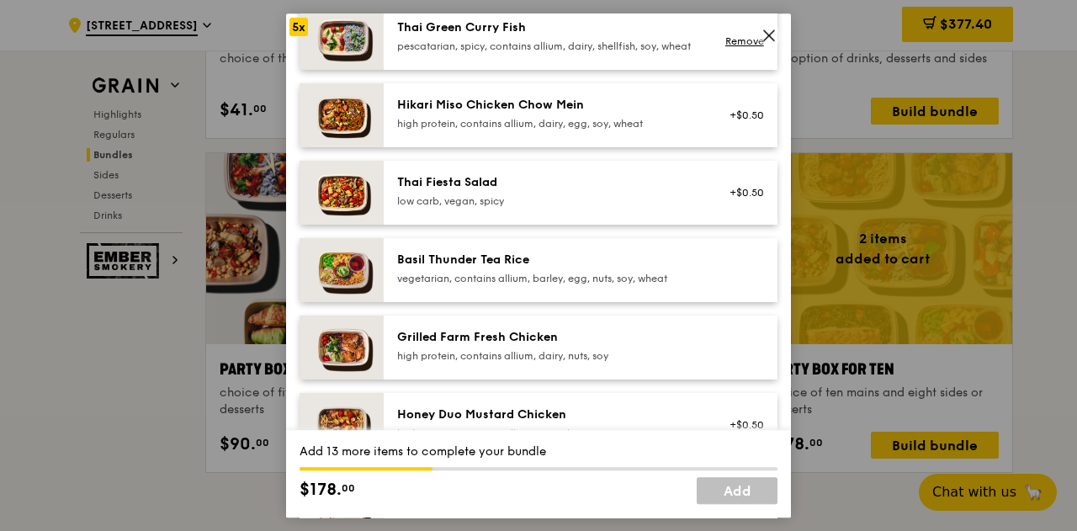
drag, startPoint x: 294, startPoint y: 368, endPoint x: 304, endPoint y: 364, distance: 10.6
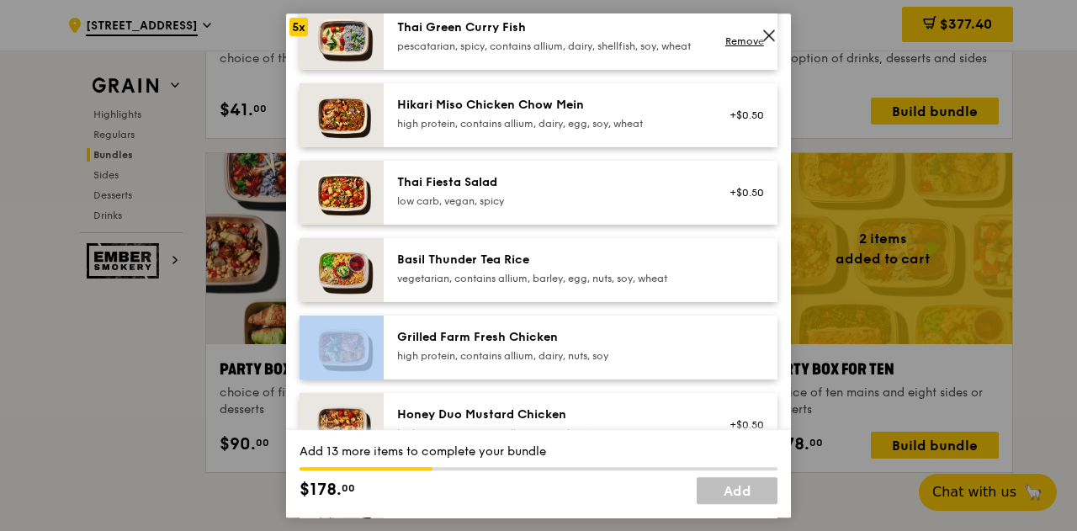
click at [304, 364] on img at bounding box center [342, 348] width 84 height 64
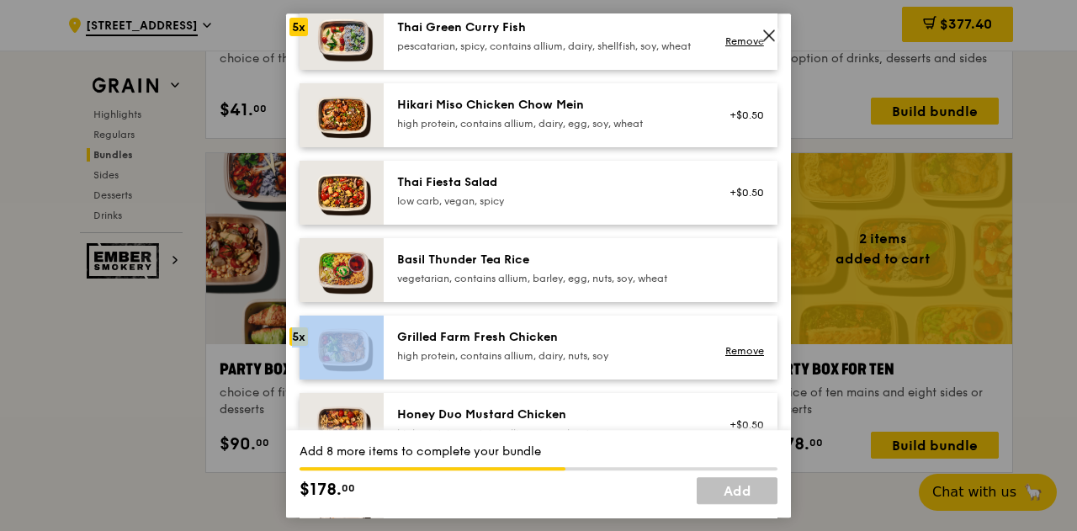
click at [304, 364] on img at bounding box center [342, 348] width 84 height 64
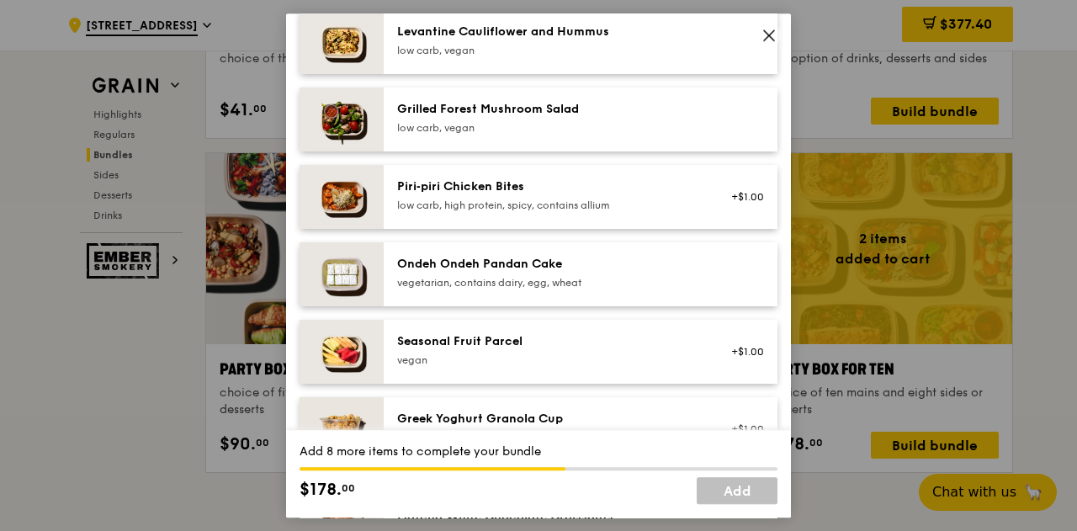
scroll to position [1107, 0]
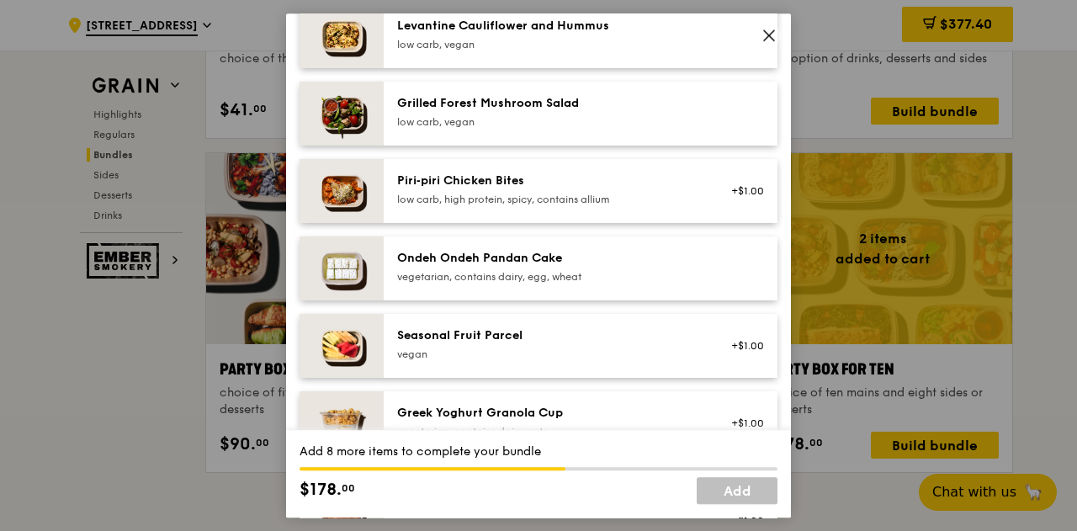
click at [300, 267] on div at bounding box center [298, 257] width 19 height 19
click at [300, 267] on div "2x" at bounding box center [298, 257] width 19 height 19
click at [300, 267] on div "3x" at bounding box center [298, 257] width 19 height 19
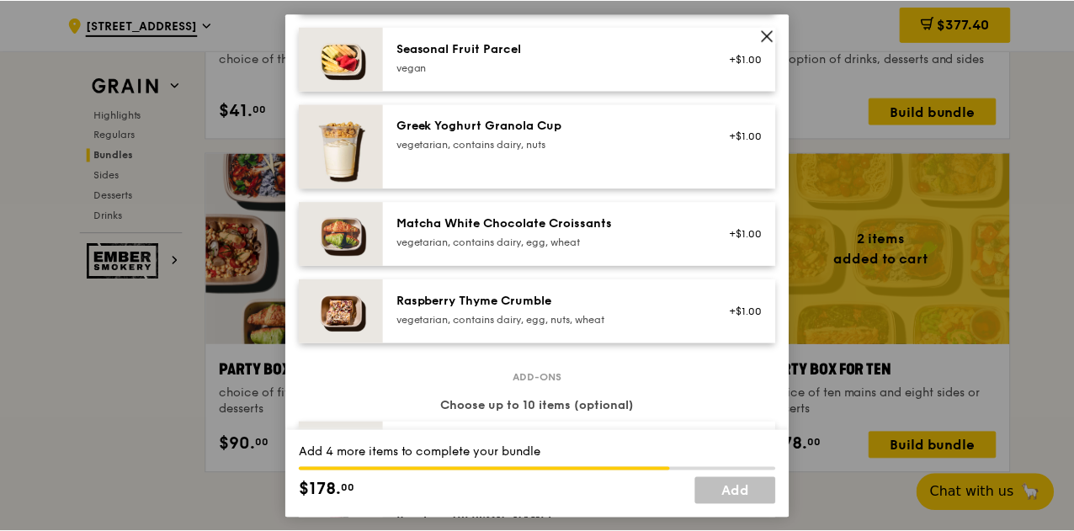
scroll to position [1394, 0]
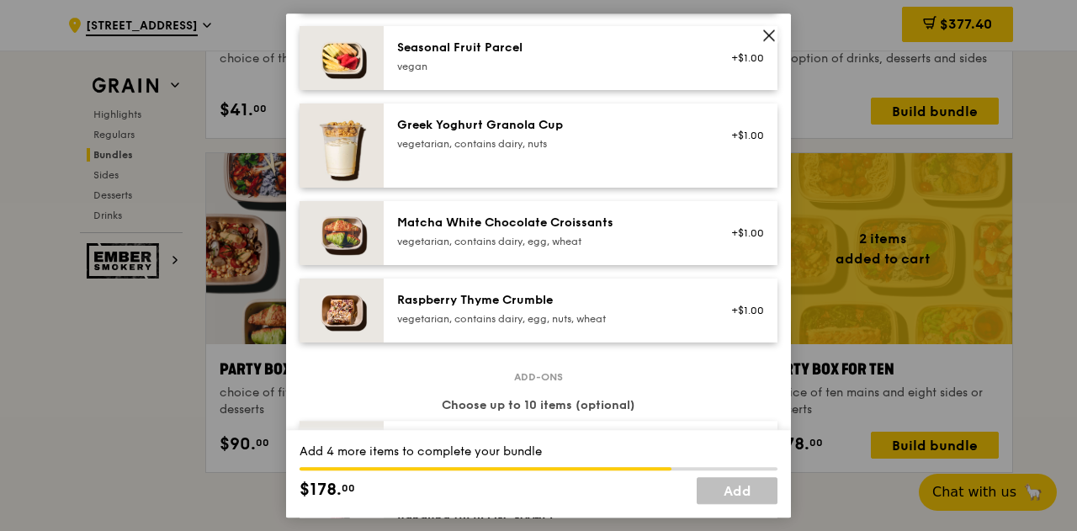
click at [301, 322] on img at bounding box center [342, 311] width 84 height 64
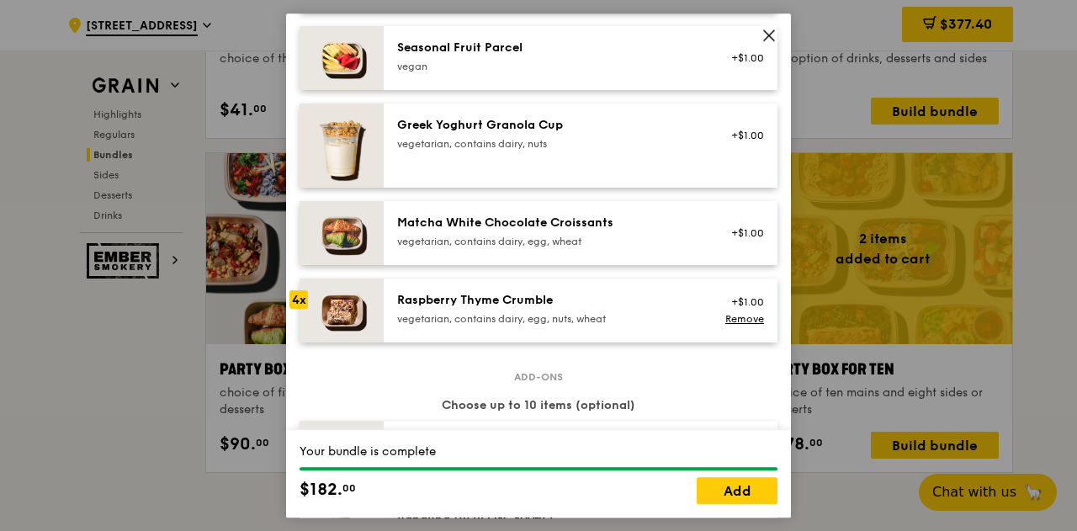
click at [301, 322] on img at bounding box center [342, 311] width 84 height 64
click at [735, 491] on link "Add" at bounding box center [737, 490] width 81 height 27
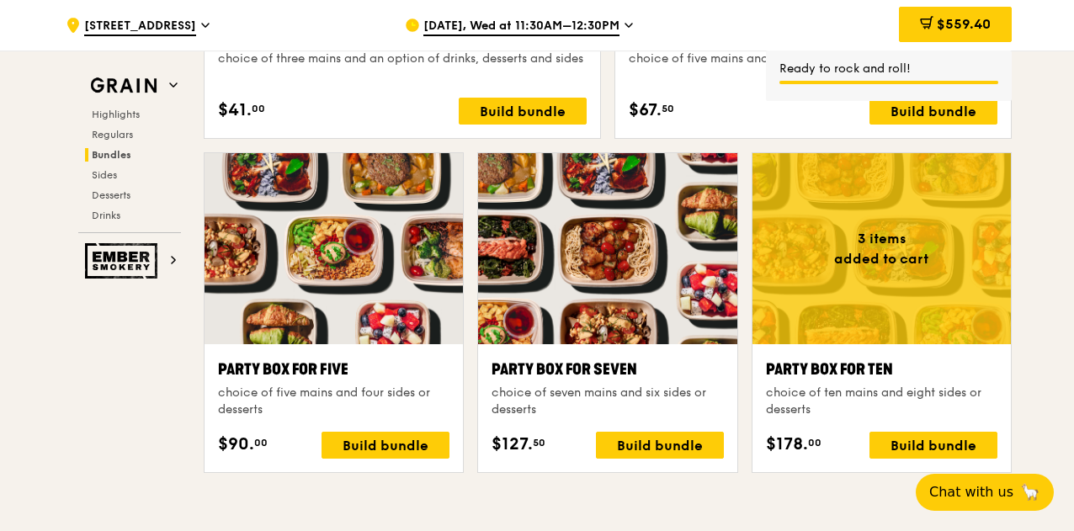
click at [941, 5] on div "$559.40" at bounding box center [955, 25] width 113 height 50
click at [941, 18] on span "$559.40" at bounding box center [964, 24] width 54 height 16
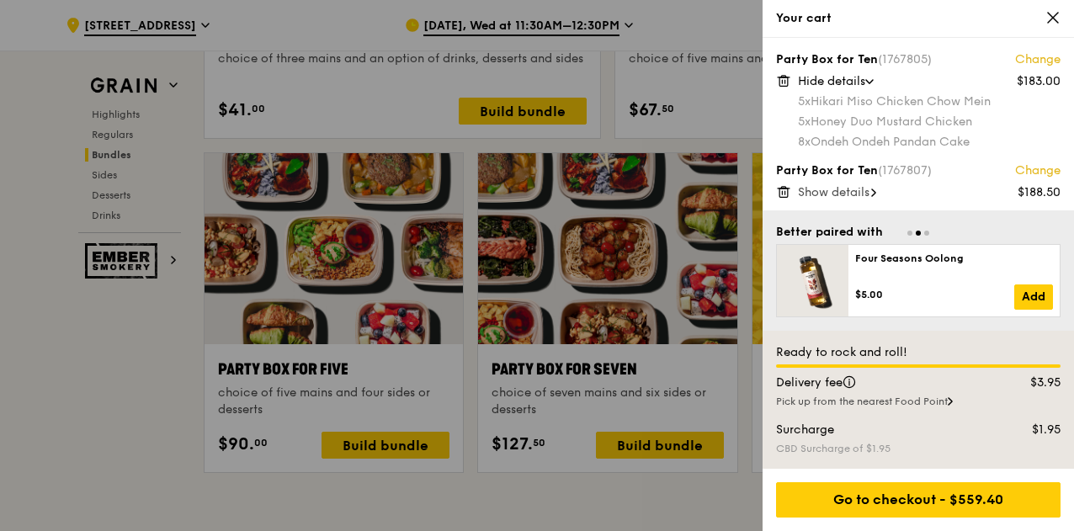
click at [932, 401] on div "Pick up from the nearest Food Point" at bounding box center [918, 401] width 284 height 13
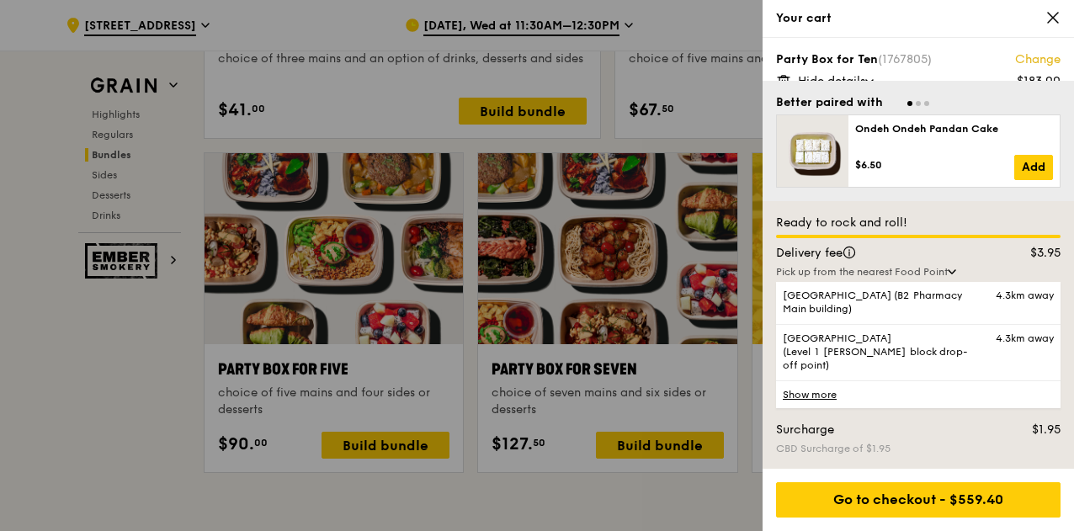
click at [945, 262] on div "Delivery fee" at bounding box center [880, 253] width 229 height 17
click at [819, 402] on link "Show more" at bounding box center [918, 394] width 284 height 28
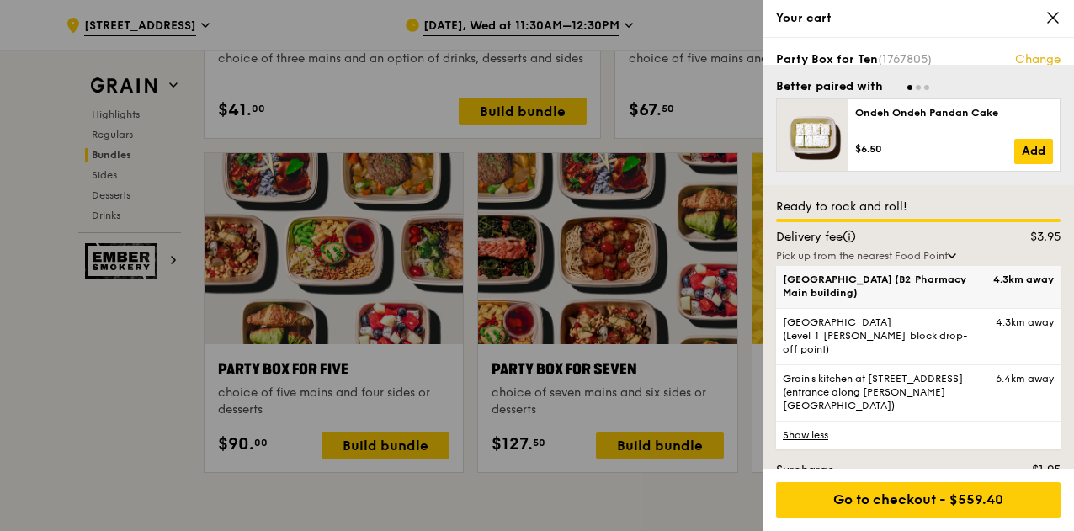
click at [847, 280] on span "[GEOGRAPHIC_DATA] (B2 Pharmacy Main building)" at bounding box center [885, 286] width 204 height 27
click at [0, 0] on input "[GEOGRAPHIC_DATA] (B2 Pharmacy Main building) 4.3km away" at bounding box center [0, 0] width 0 height 0
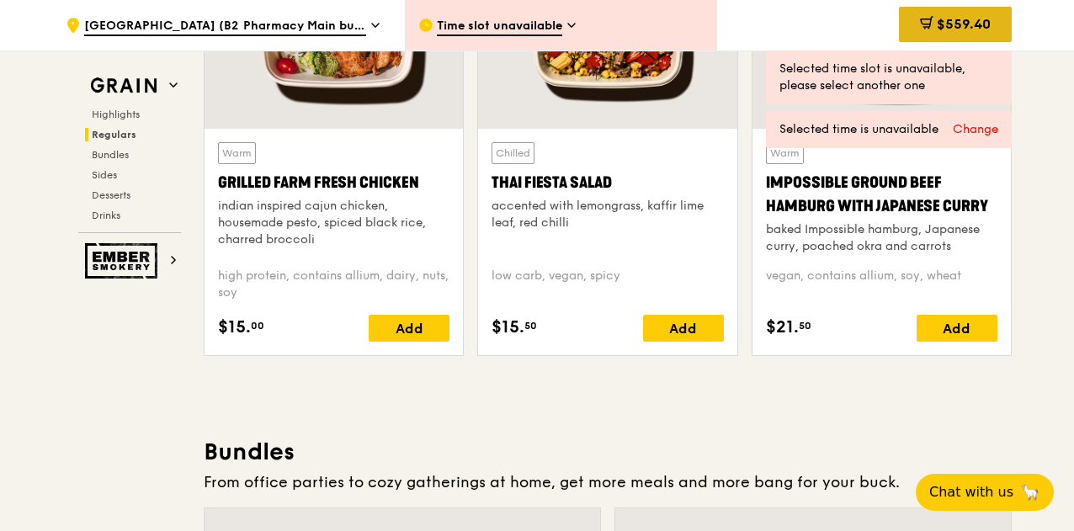
scroll to position [2053, 0]
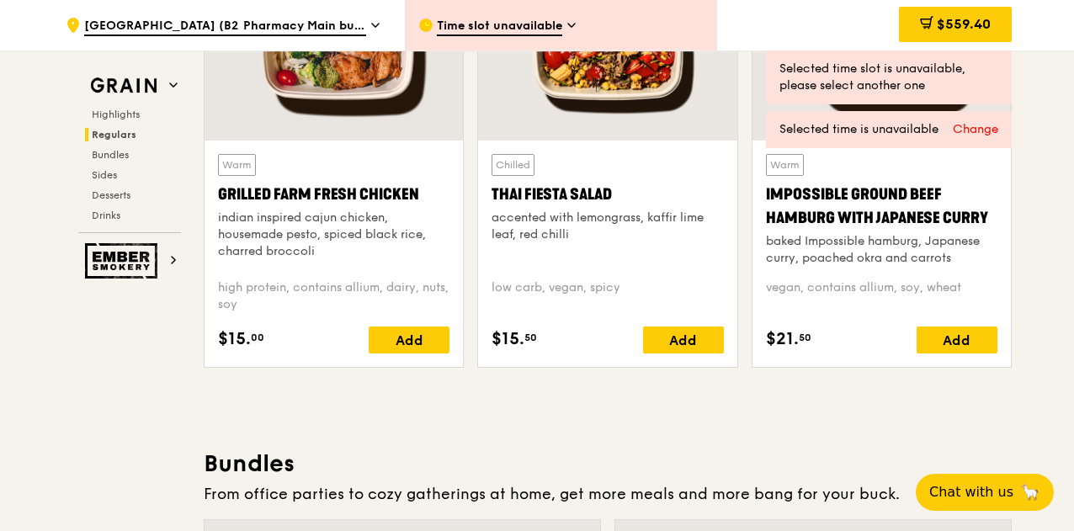
click at [973, 126] on div "Change" at bounding box center [975, 129] width 45 height 17
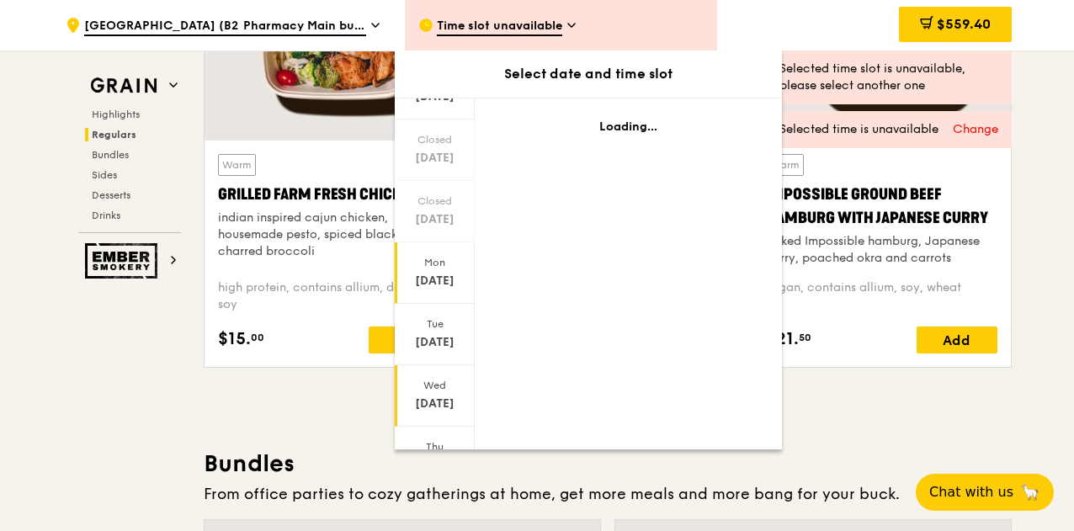
scroll to position [89, 0]
click at [446, 387] on div "[DATE]" at bounding box center [435, 390] width 80 height 61
click at [433, 390] on div "[DATE]" at bounding box center [434, 398] width 75 height 17
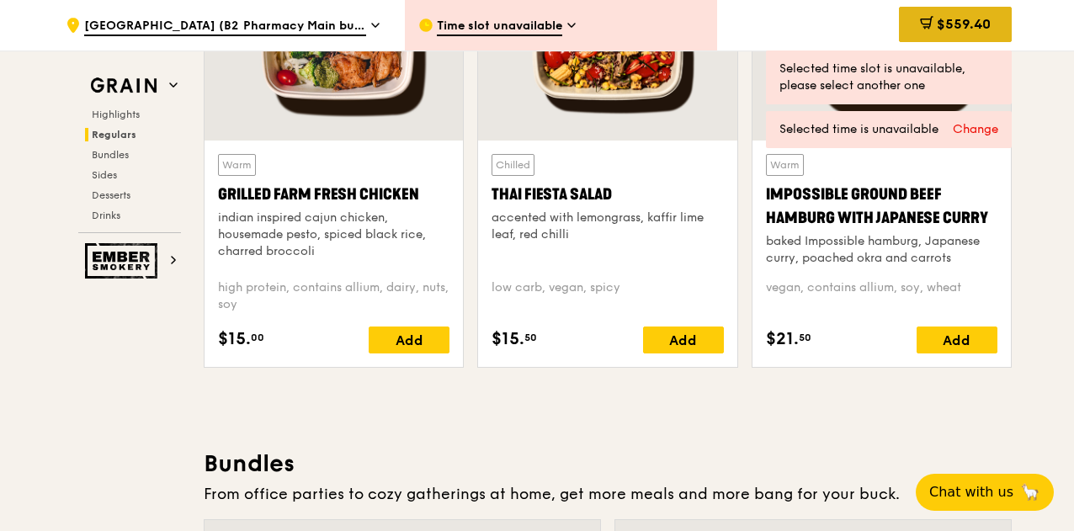
click at [953, 28] on span "$559.40" at bounding box center [964, 24] width 54 height 16
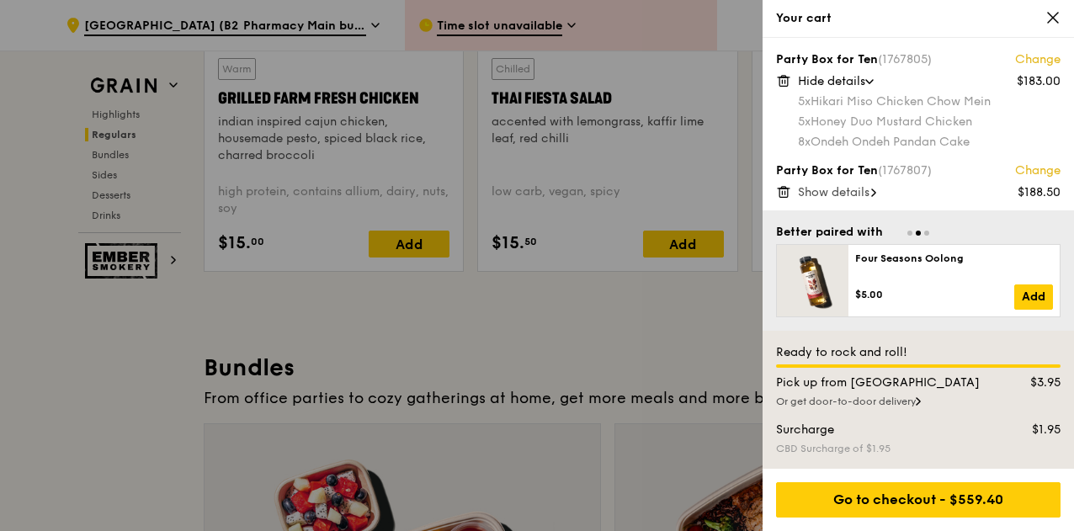
scroll to position [2151, 0]
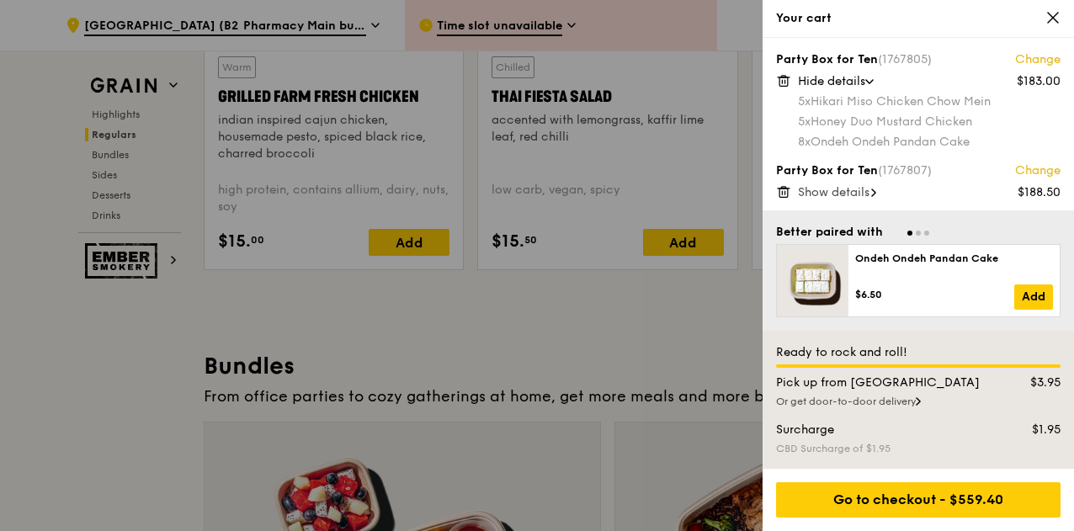
click at [868, 396] on div "Or get door-to-door delivery" at bounding box center [918, 401] width 284 height 13
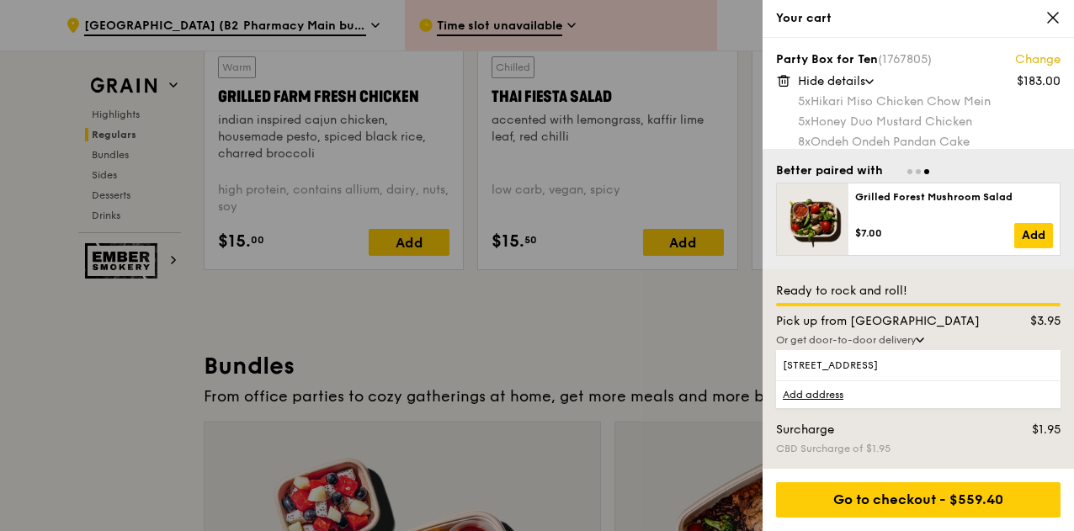
click at [922, 338] on icon at bounding box center [920, 339] width 8 height 5
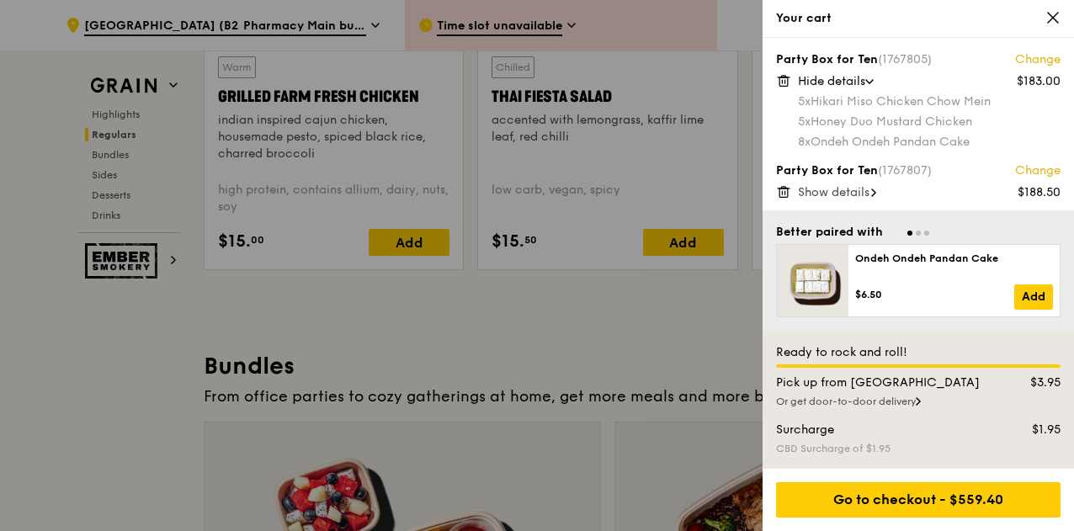
click at [906, 404] on div "Or get door-to-door delivery" at bounding box center [918, 401] width 284 height 13
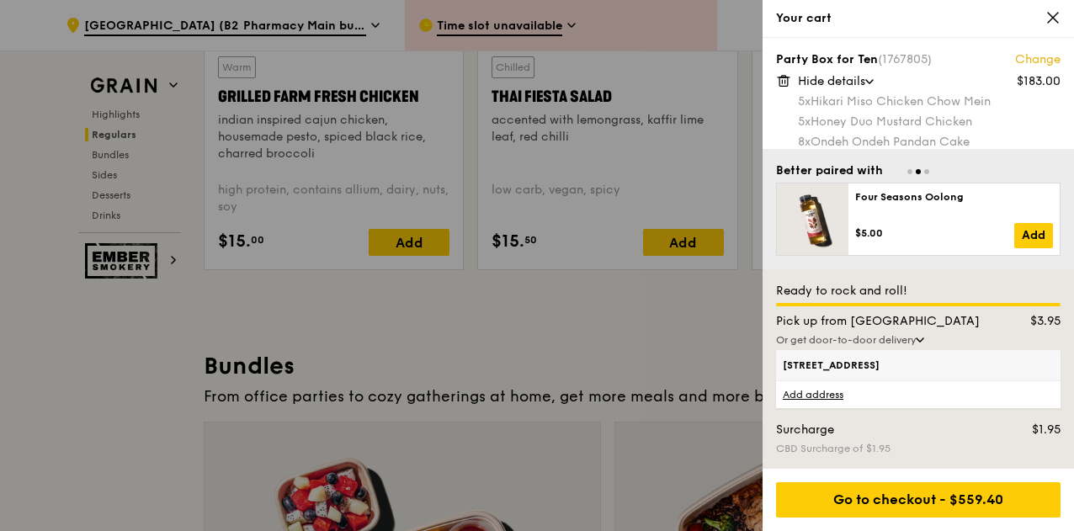
click at [905, 364] on span "[STREET_ADDRESS]" at bounding box center [885, 364] width 204 height 13
click at [0, 0] on input "[STREET_ADDRESS]" at bounding box center [0, 0] width 0 height 0
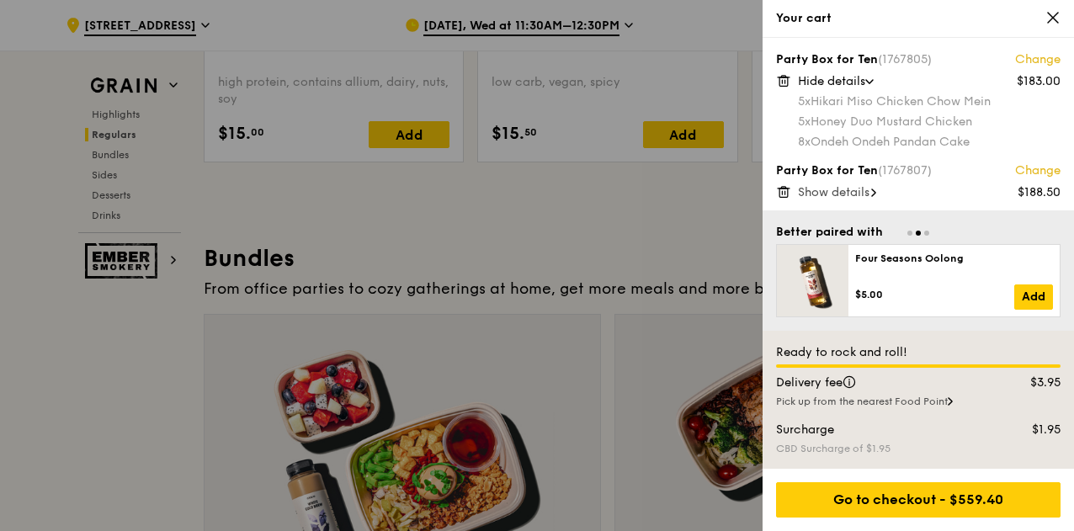
scroll to position [2260, 0]
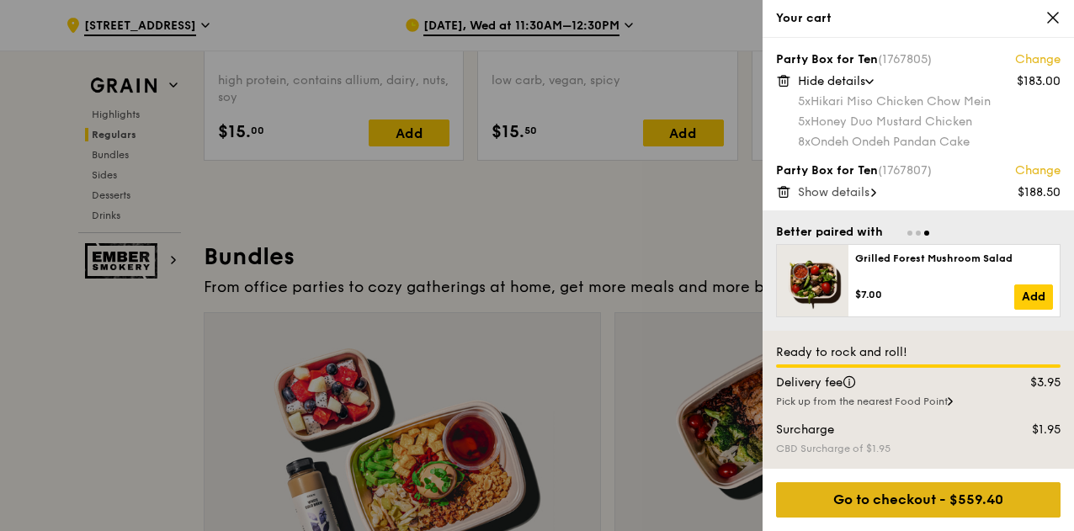
click at [976, 498] on div "Go to checkout - $559.40" at bounding box center [918, 499] width 284 height 35
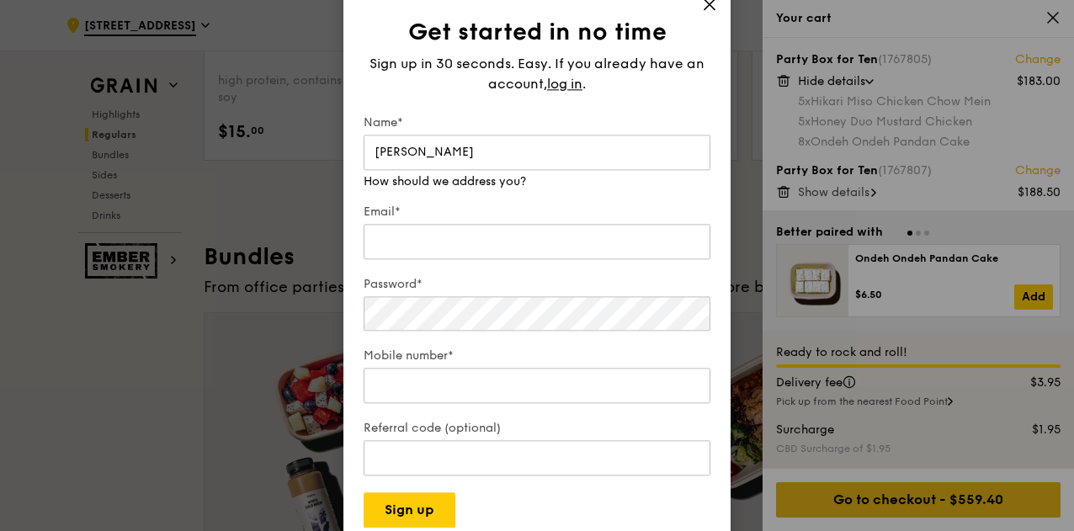
type input "[PERSON_NAME]"
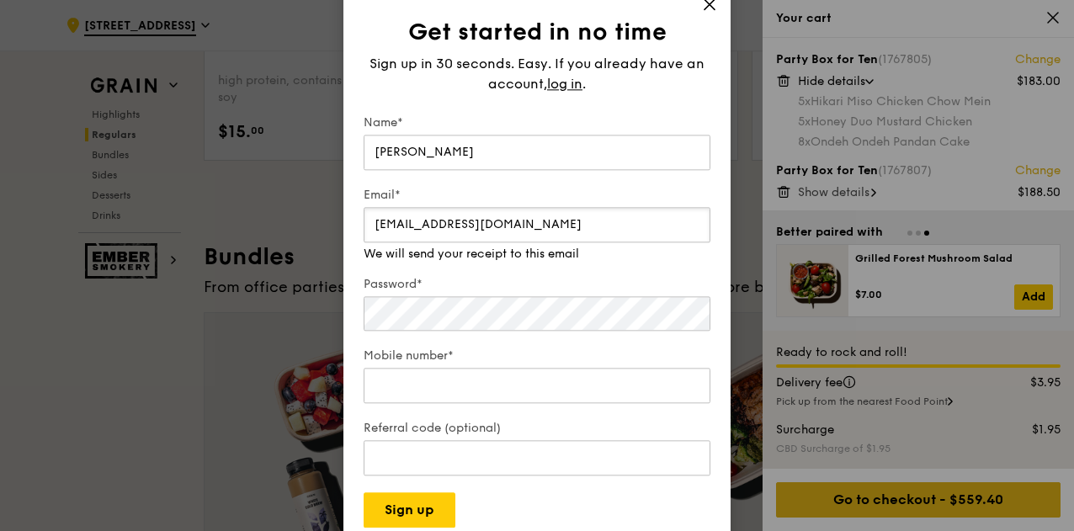
type input "[EMAIL_ADDRESS][DOMAIN_NAME]"
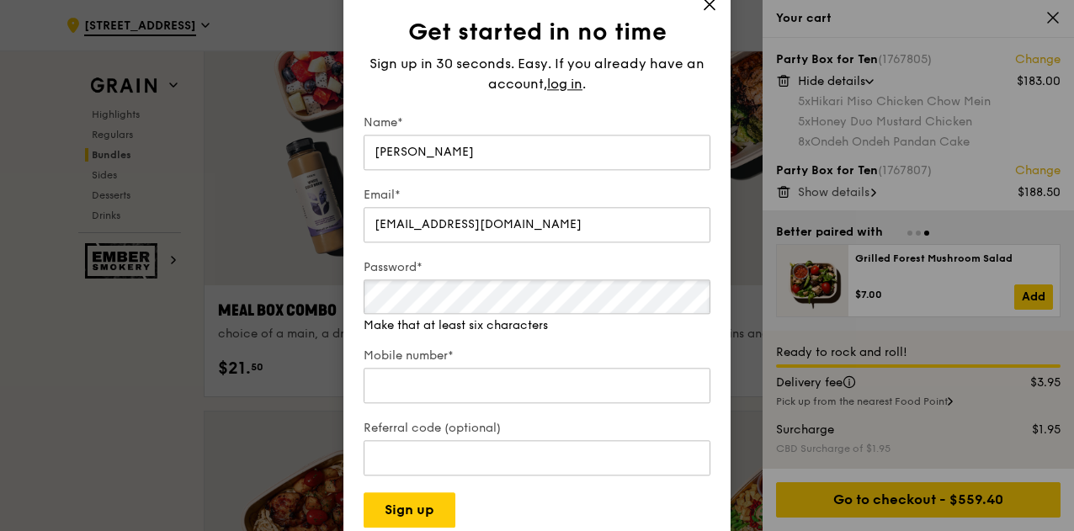
scroll to position [2583, 0]
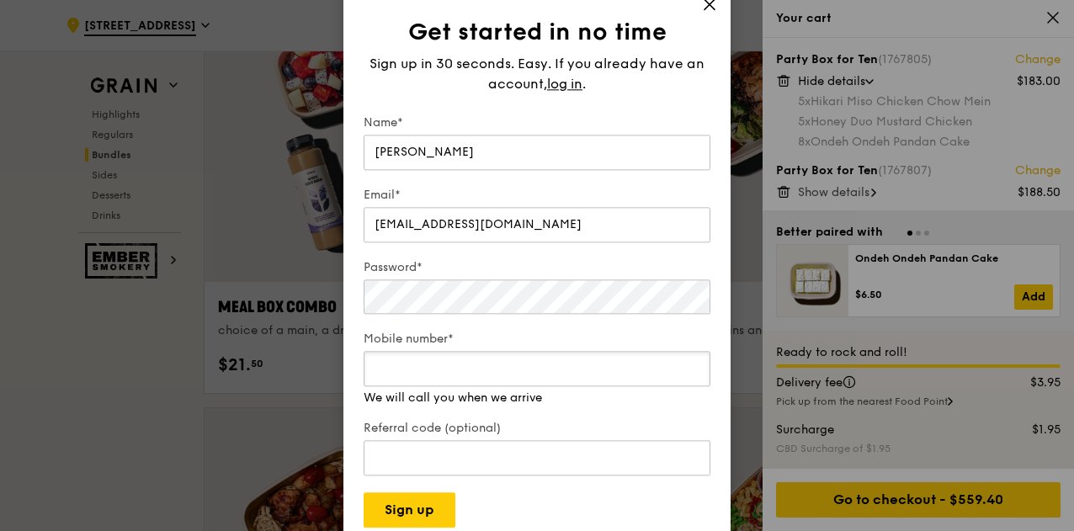
click at [501, 385] on input "Mobile number*" at bounding box center [537, 368] width 347 height 35
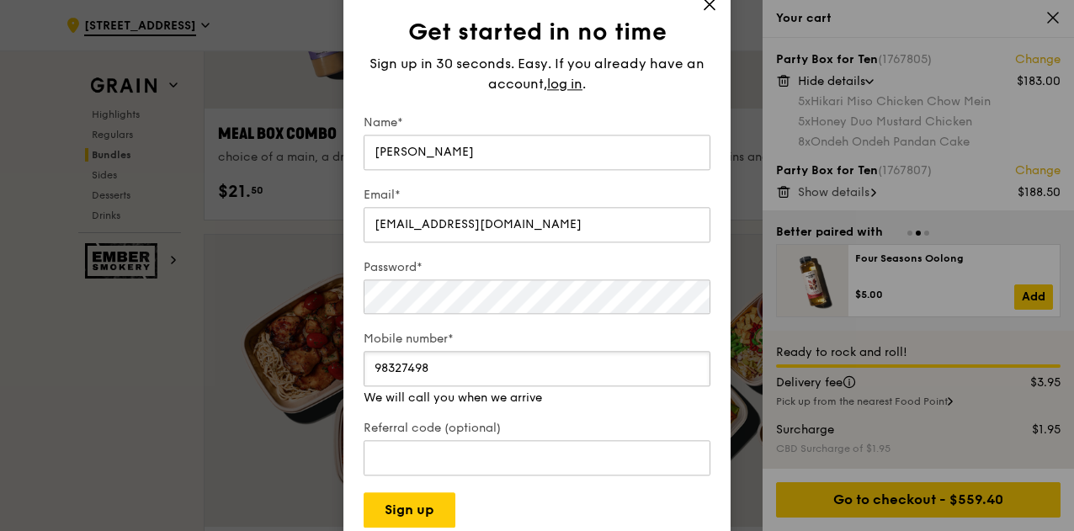
scroll to position [2770, 0]
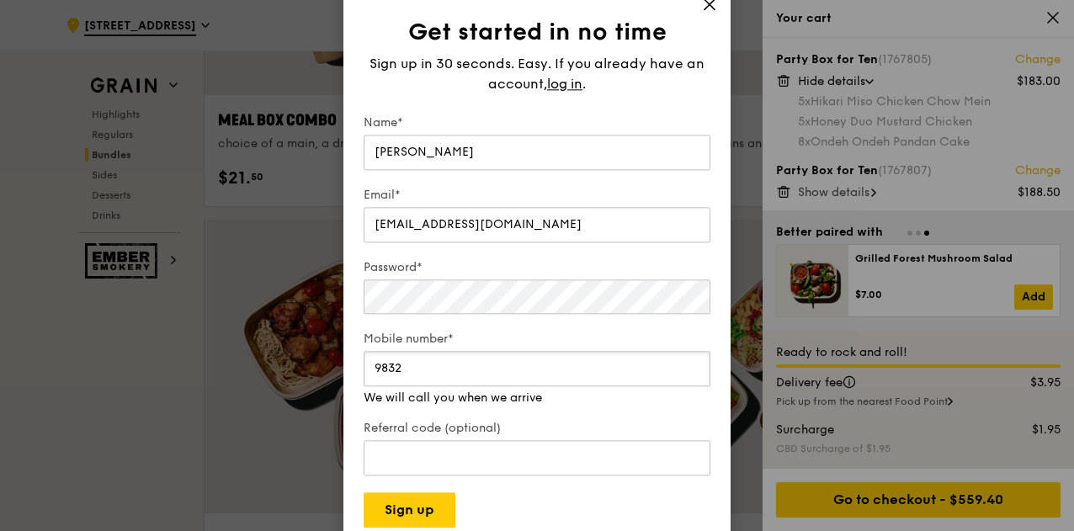
type input "98327512"
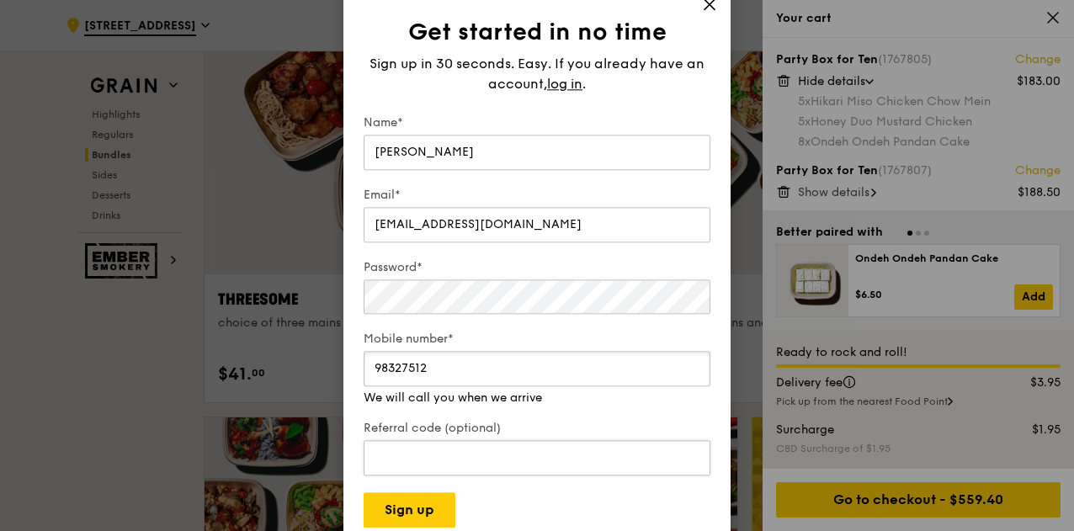
scroll to position [3011, 0]
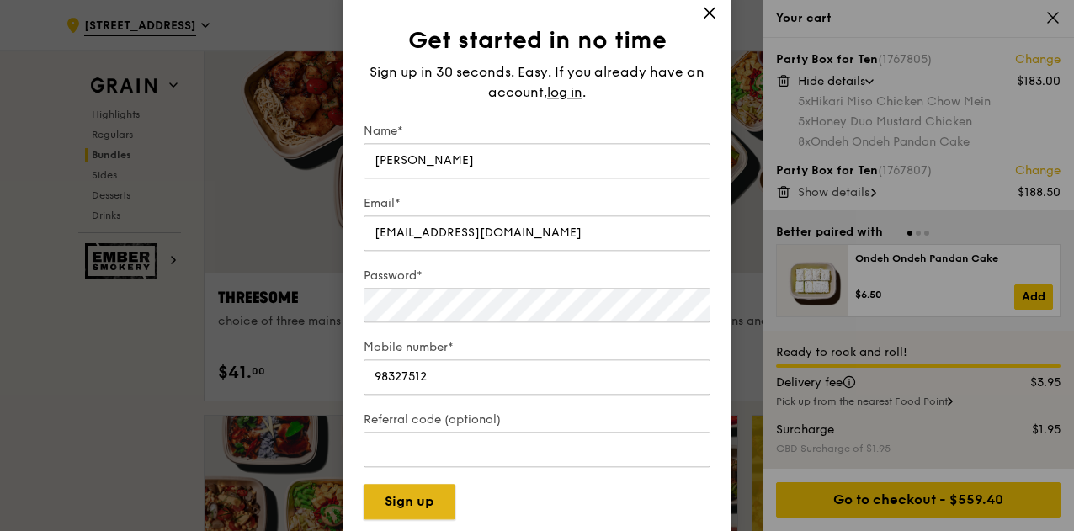
click at [407, 501] on button "Sign up" at bounding box center [410, 501] width 92 height 35
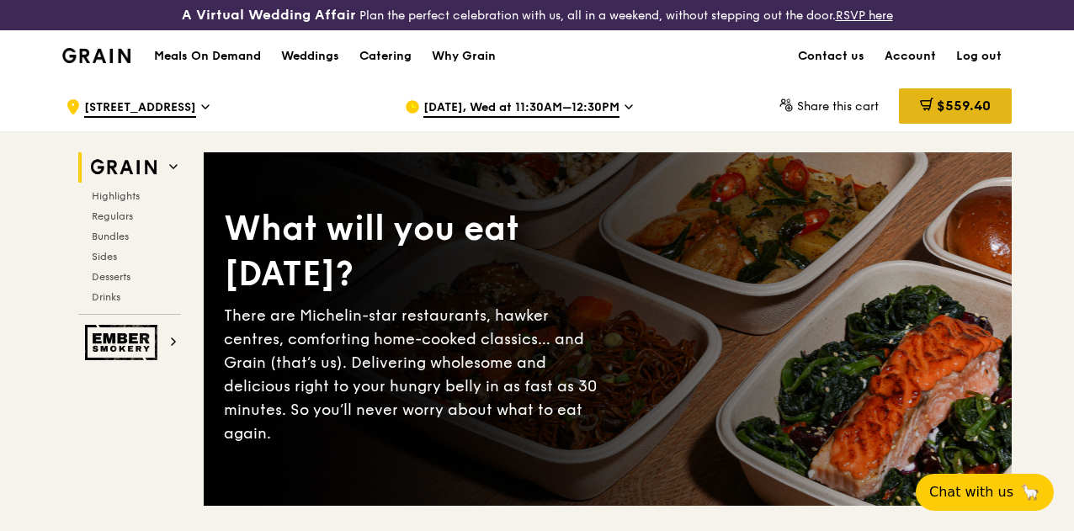
click at [953, 114] on span "$559.40" at bounding box center [964, 106] width 54 height 16
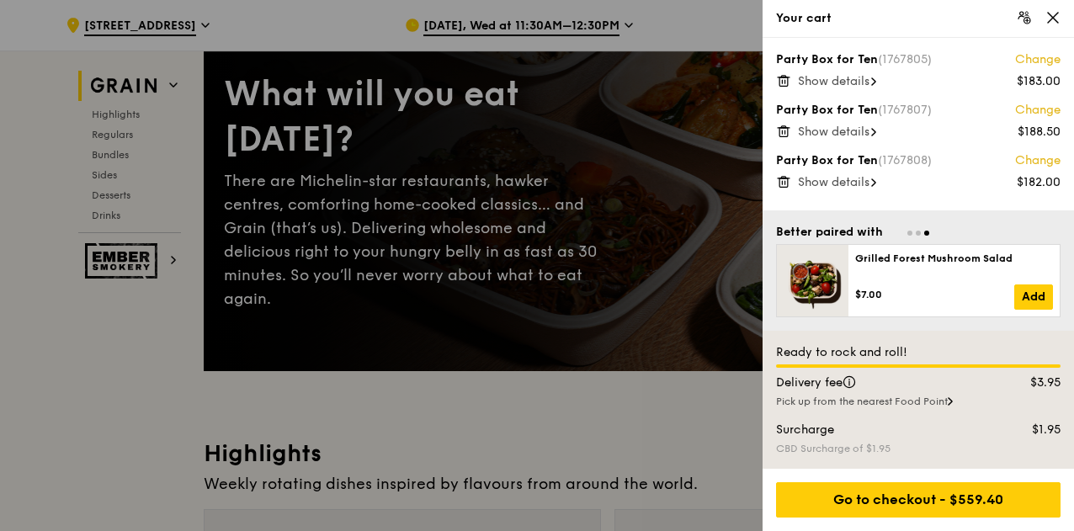
scroll to position [135, 0]
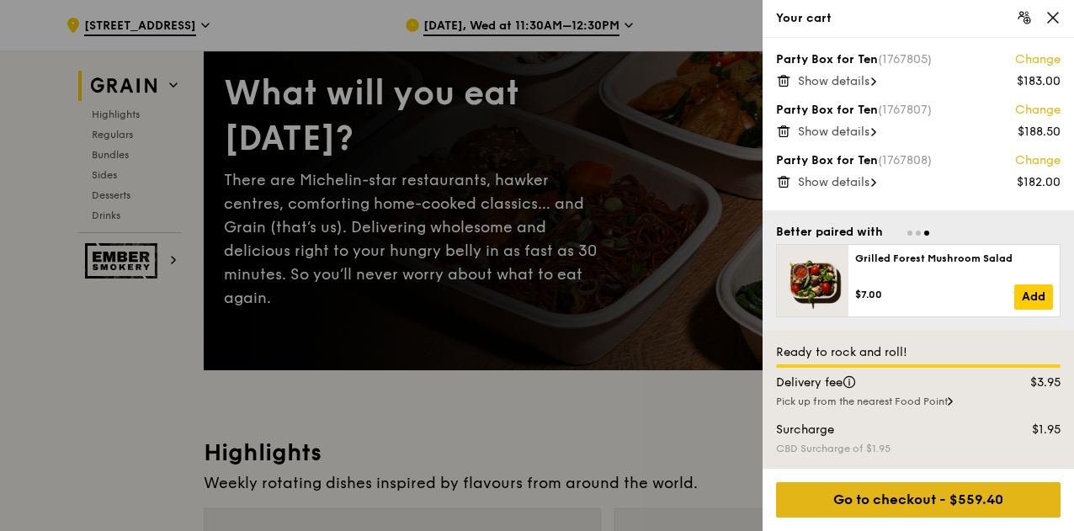
click at [937, 493] on div "Go to checkout - $559.40" at bounding box center [918, 499] width 284 height 35
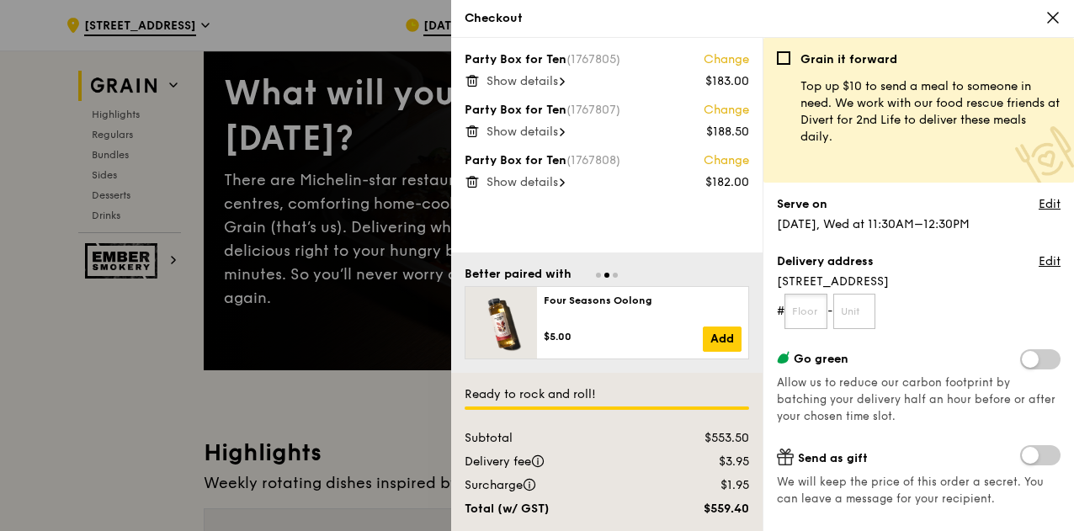
click at [815, 314] on input "text" at bounding box center [805, 311] width 43 height 35
type input "42"
click at [857, 299] on input "text" at bounding box center [854, 311] width 43 height 35
type input "00"
click at [1038, 201] on link "Edit" at bounding box center [1049, 204] width 22 height 17
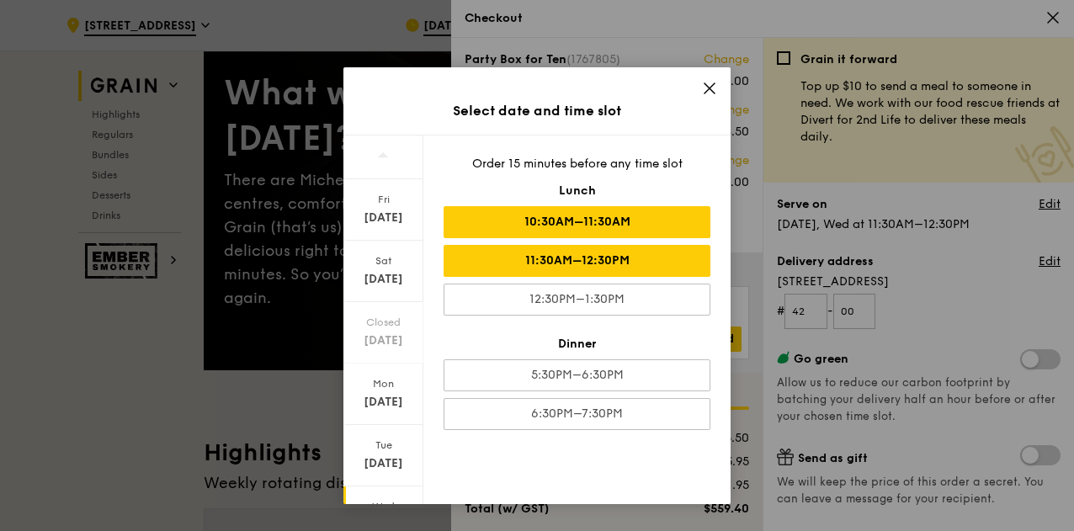
click at [676, 219] on div "10:30AM–11:30AM" at bounding box center [576, 222] width 267 height 32
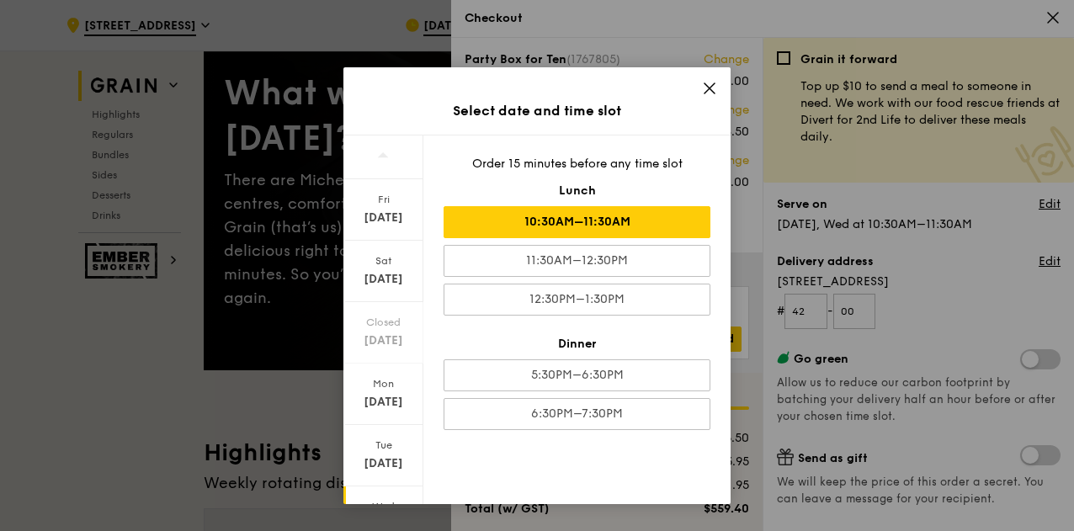
click at [713, 88] on icon at bounding box center [709, 88] width 15 height 15
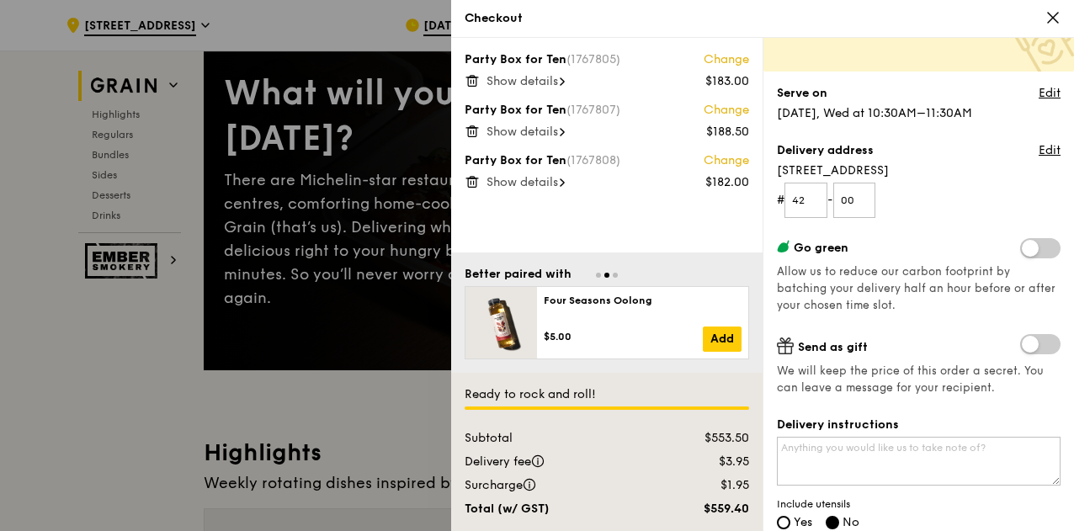
scroll to position [113, 0]
click at [926, 450] on textarea "Delivery instructions" at bounding box center [919, 459] width 284 height 49
type textarea "K"
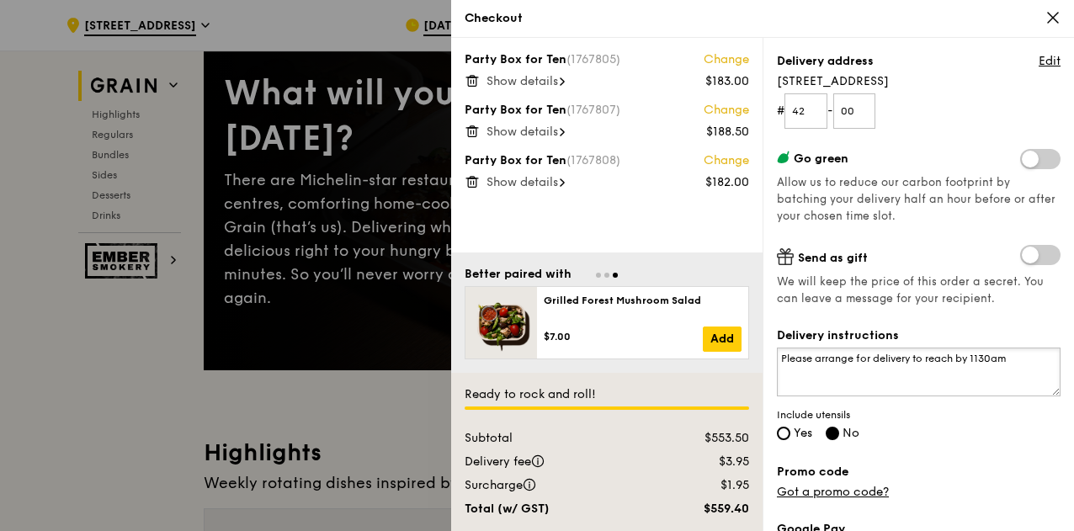
scroll to position [207, 0]
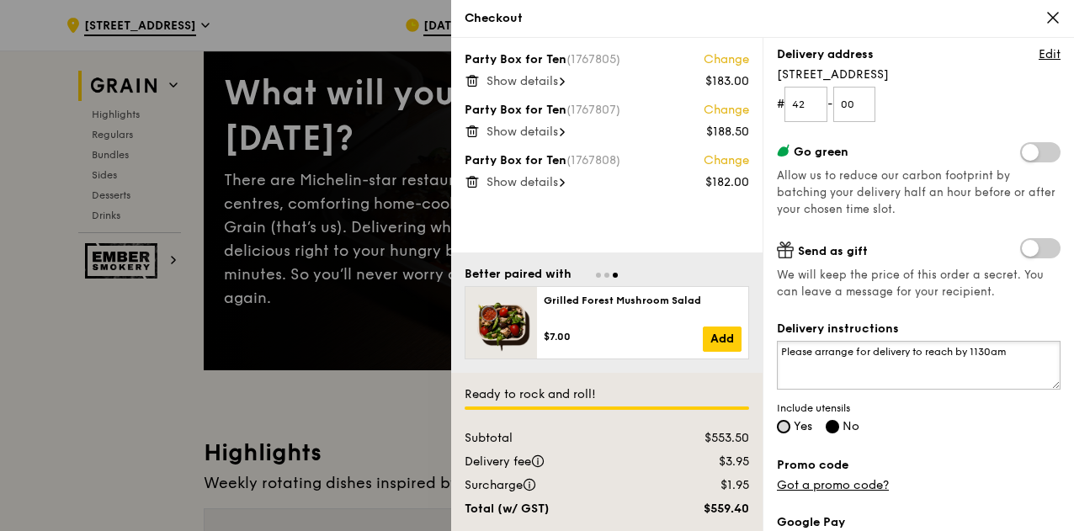
type textarea "Please arrange for delivery to reach by 1130am"
click at [788, 425] on input "Yes" at bounding box center [783, 426] width 13 height 13
radio input "true"
radio input "false"
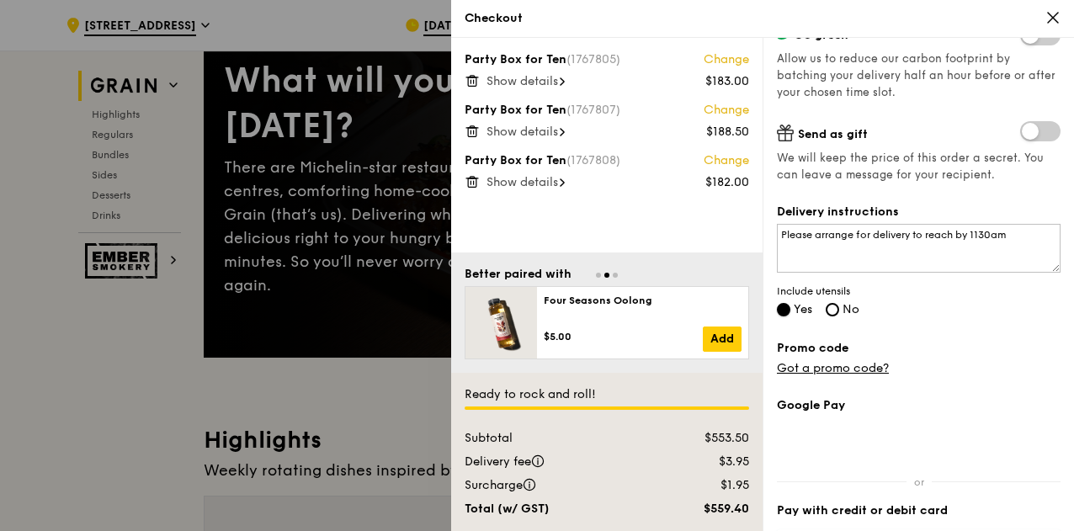
scroll to position [150, 0]
